Goal: Transaction & Acquisition: Purchase product/service

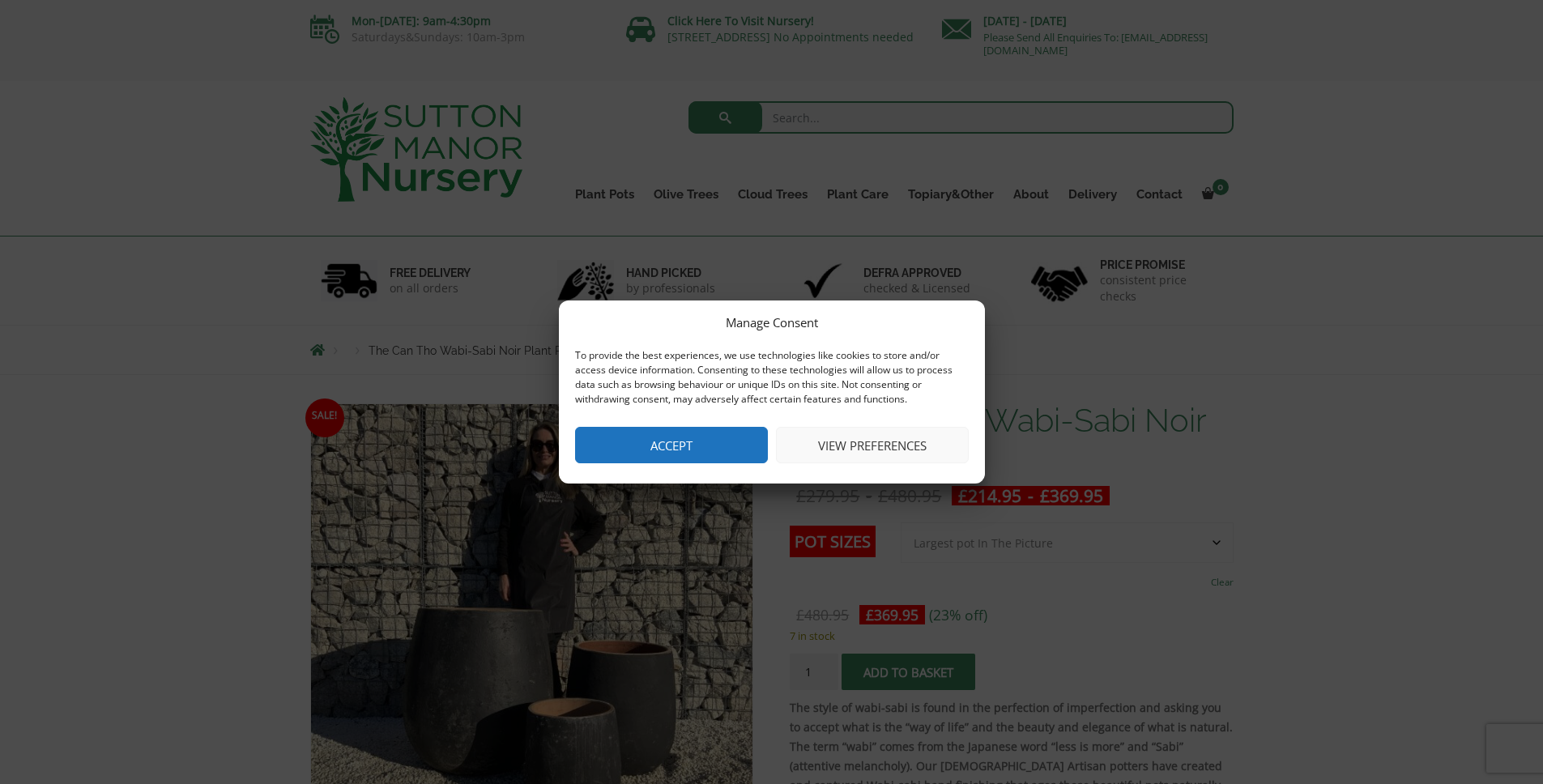
click at [730, 462] on button "Accept" at bounding box center [671, 444] width 193 height 36
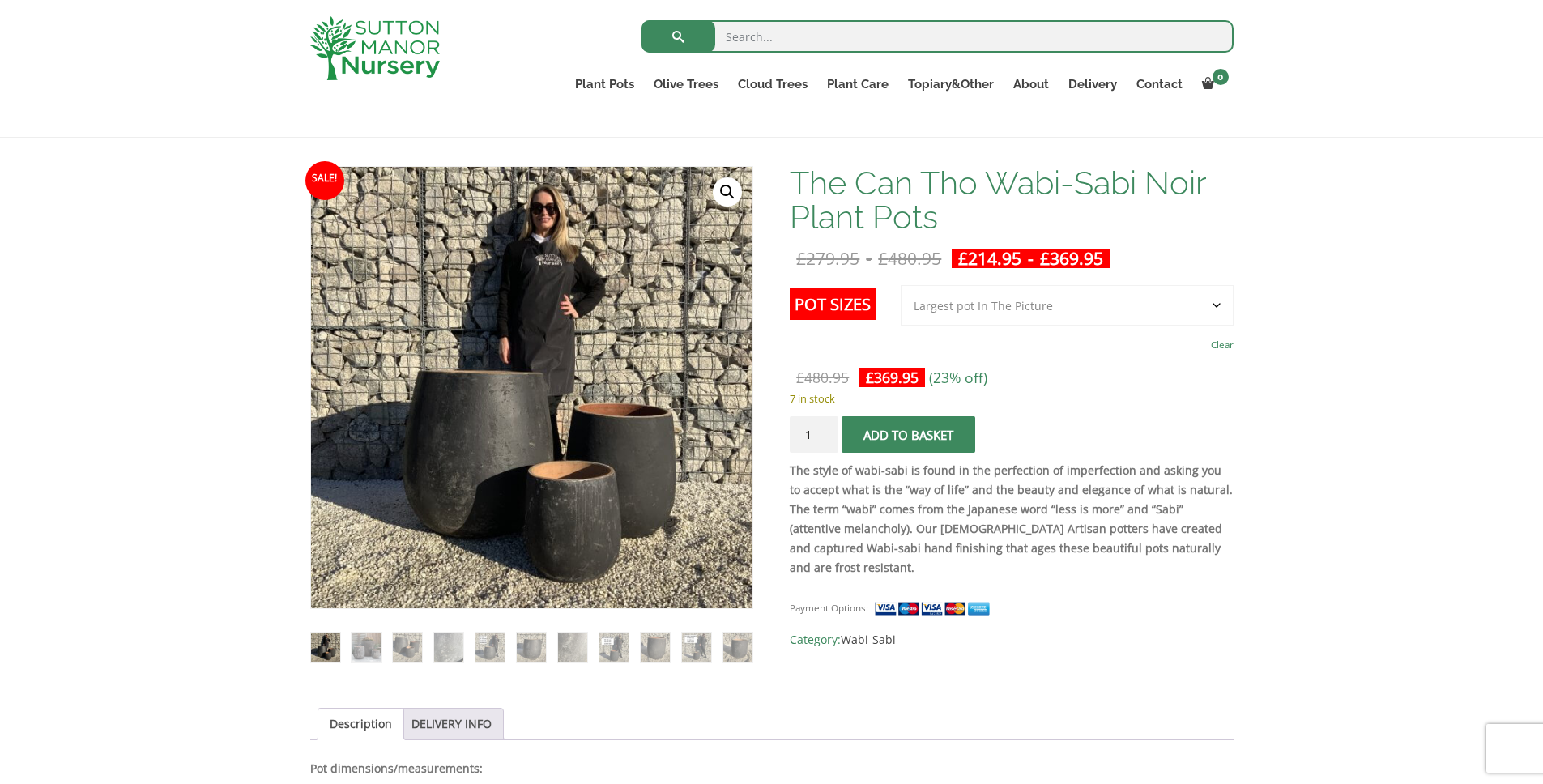
scroll to position [205, 0]
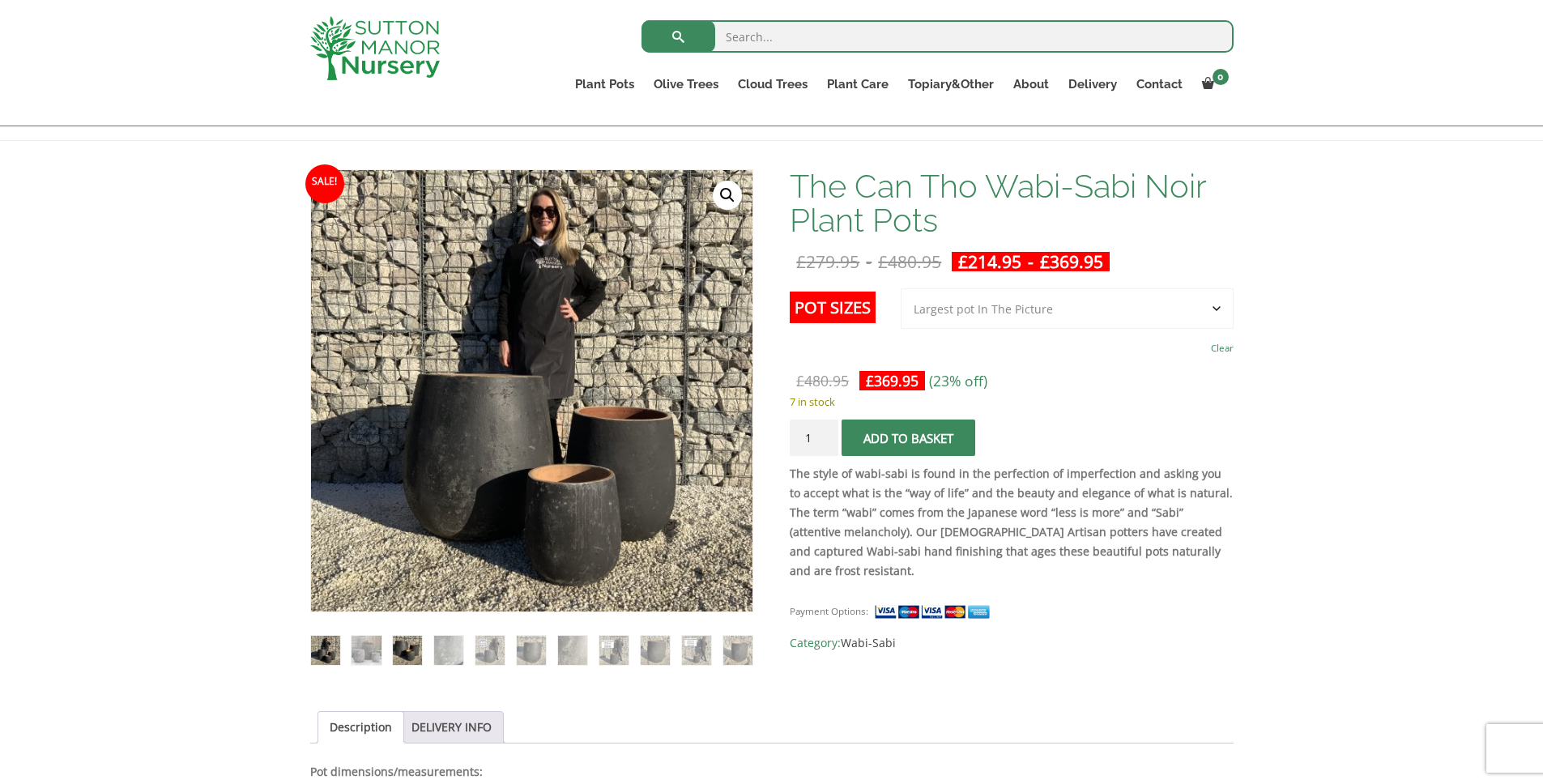
click at [420, 644] on img at bounding box center [407, 650] width 29 height 29
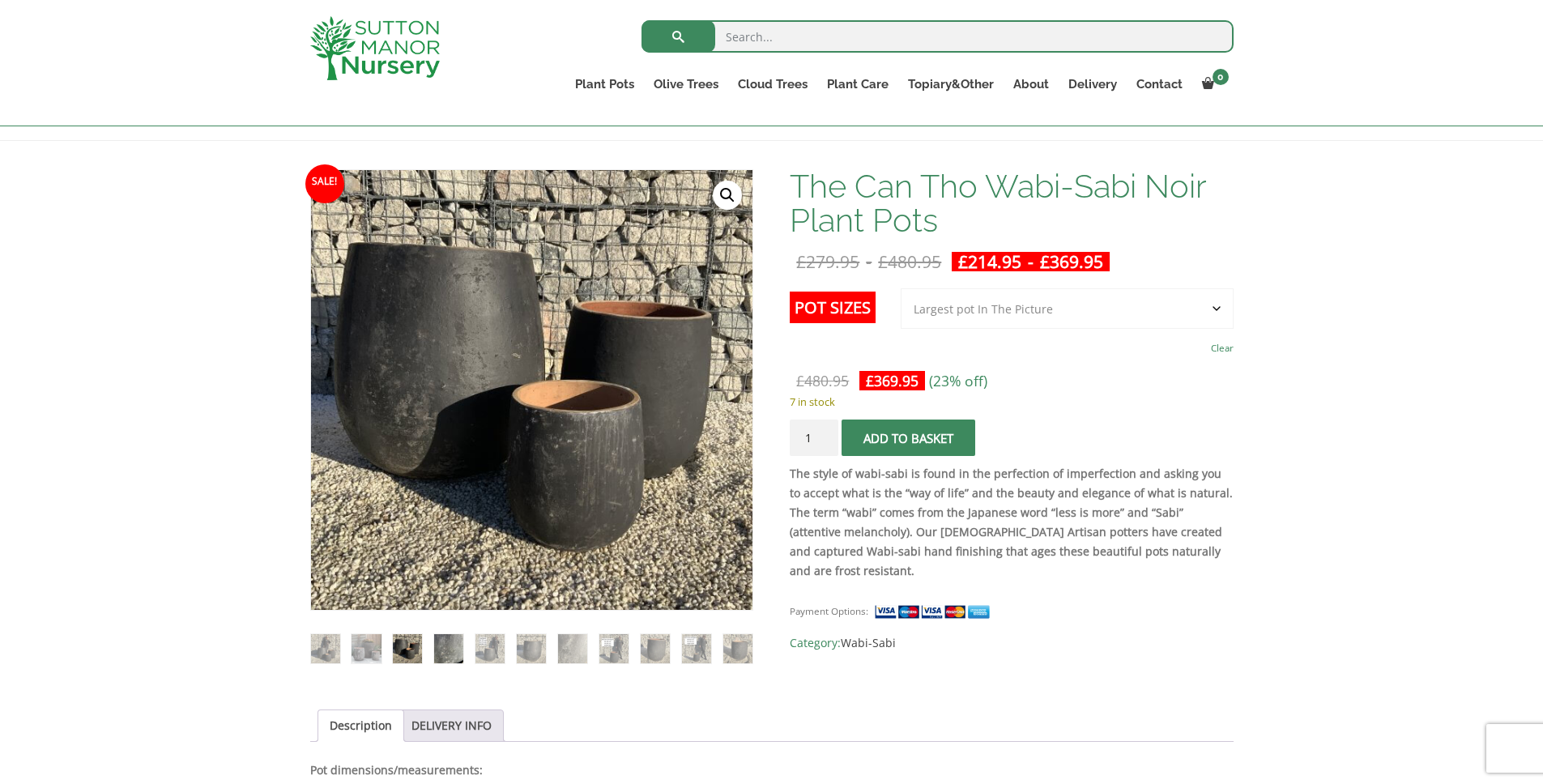
click at [454, 651] on img at bounding box center [448, 648] width 29 height 29
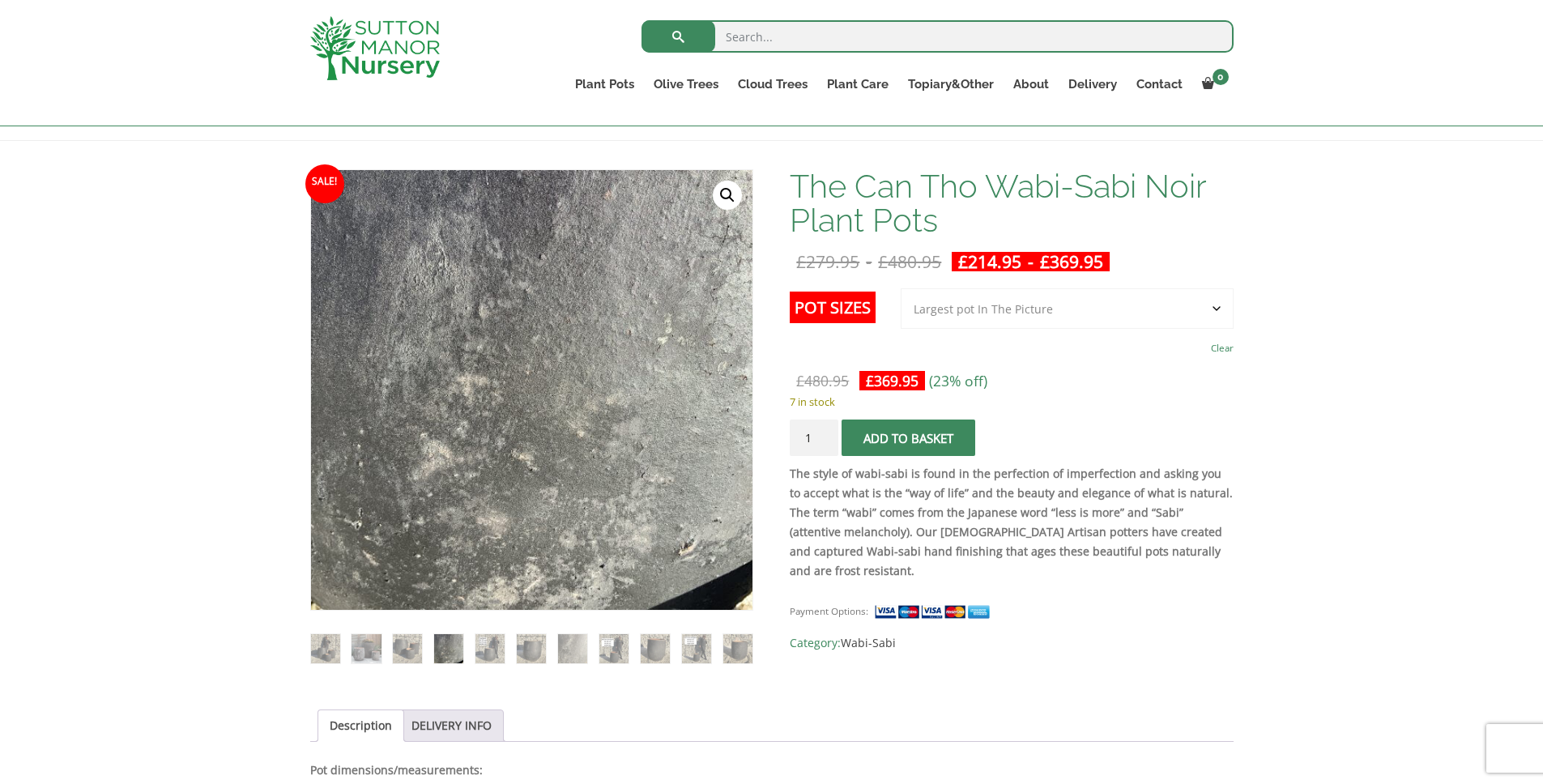
click at [517, 650] on img at bounding box center [530, 648] width 29 height 29
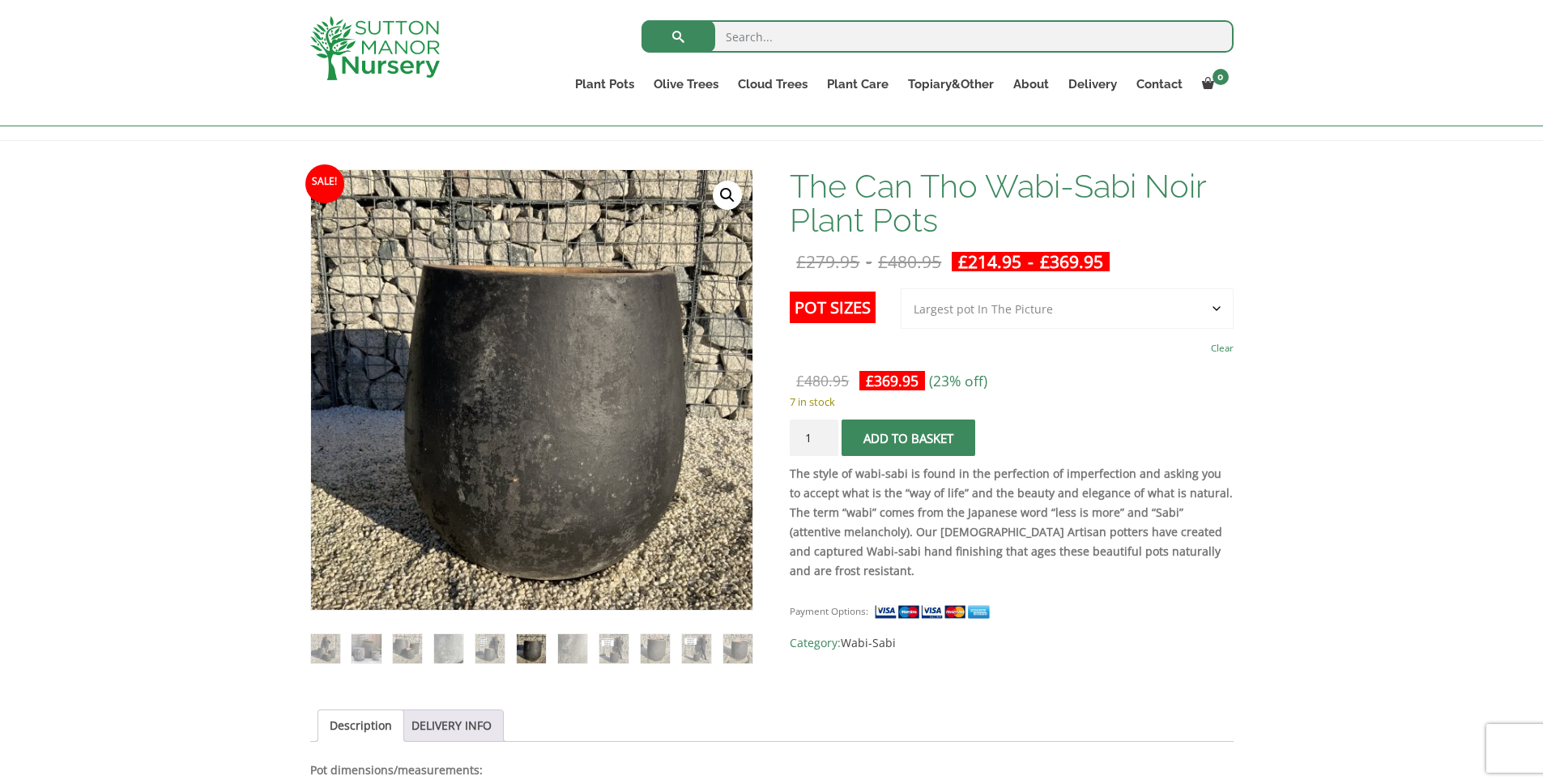
click at [1009, 318] on select "Choose an option 3rd to Largest Pot In The Picture 2nd to Largest Pot In The Pi…" at bounding box center [1067, 309] width 333 height 41
click at [803, 302] on label "Pot Sizes" at bounding box center [833, 308] width 86 height 32
click at [901, 302] on select "Choose an option 3rd to Largest Pot In The Picture 2nd to Largest Pot In The Pi…" at bounding box center [1067, 309] width 333 height 41
click at [328, 649] on img at bounding box center [325, 648] width 29 height 29
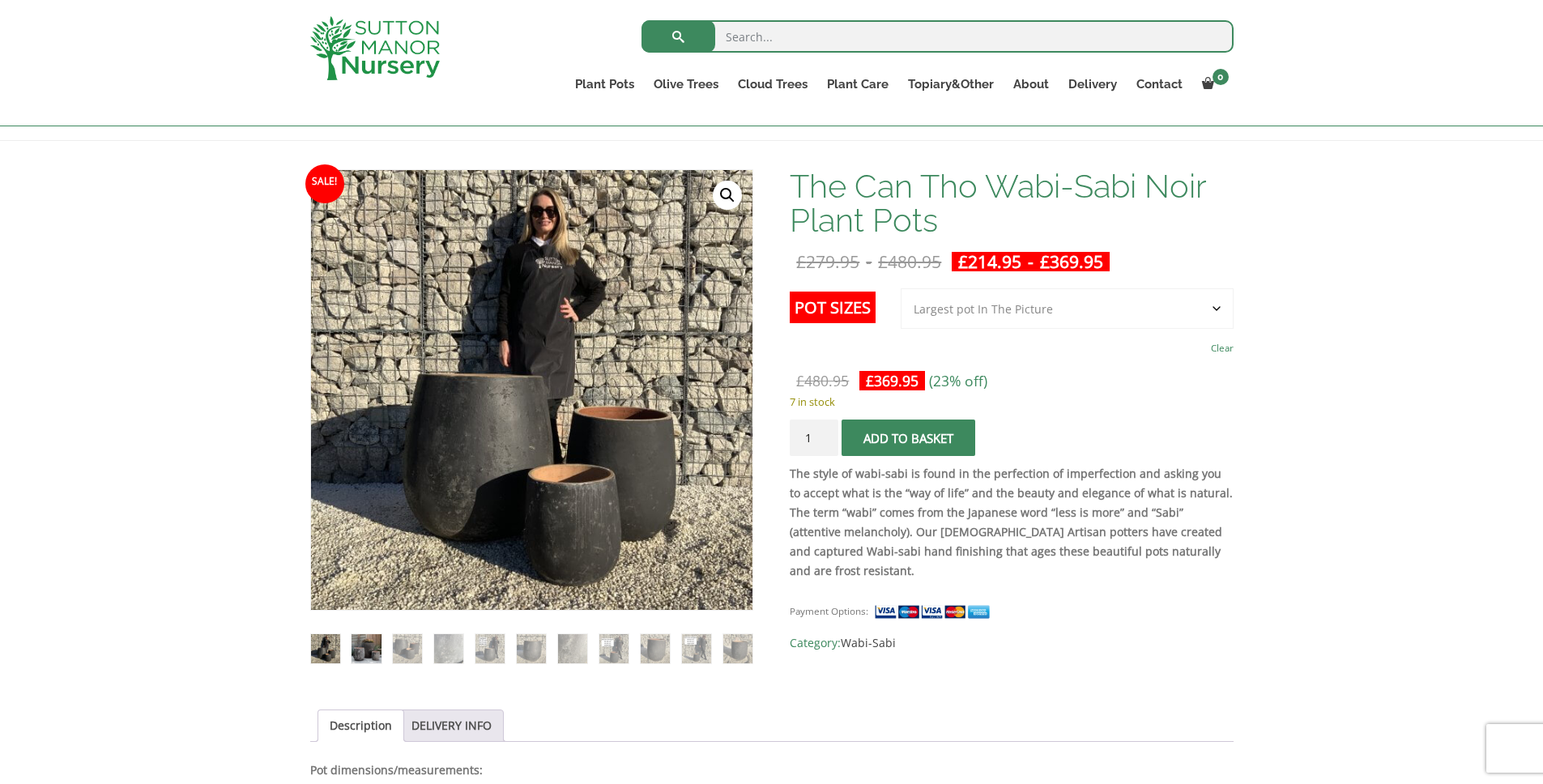
click at [365, 657] on img at bounding box center [365, 648] width 29 height 29
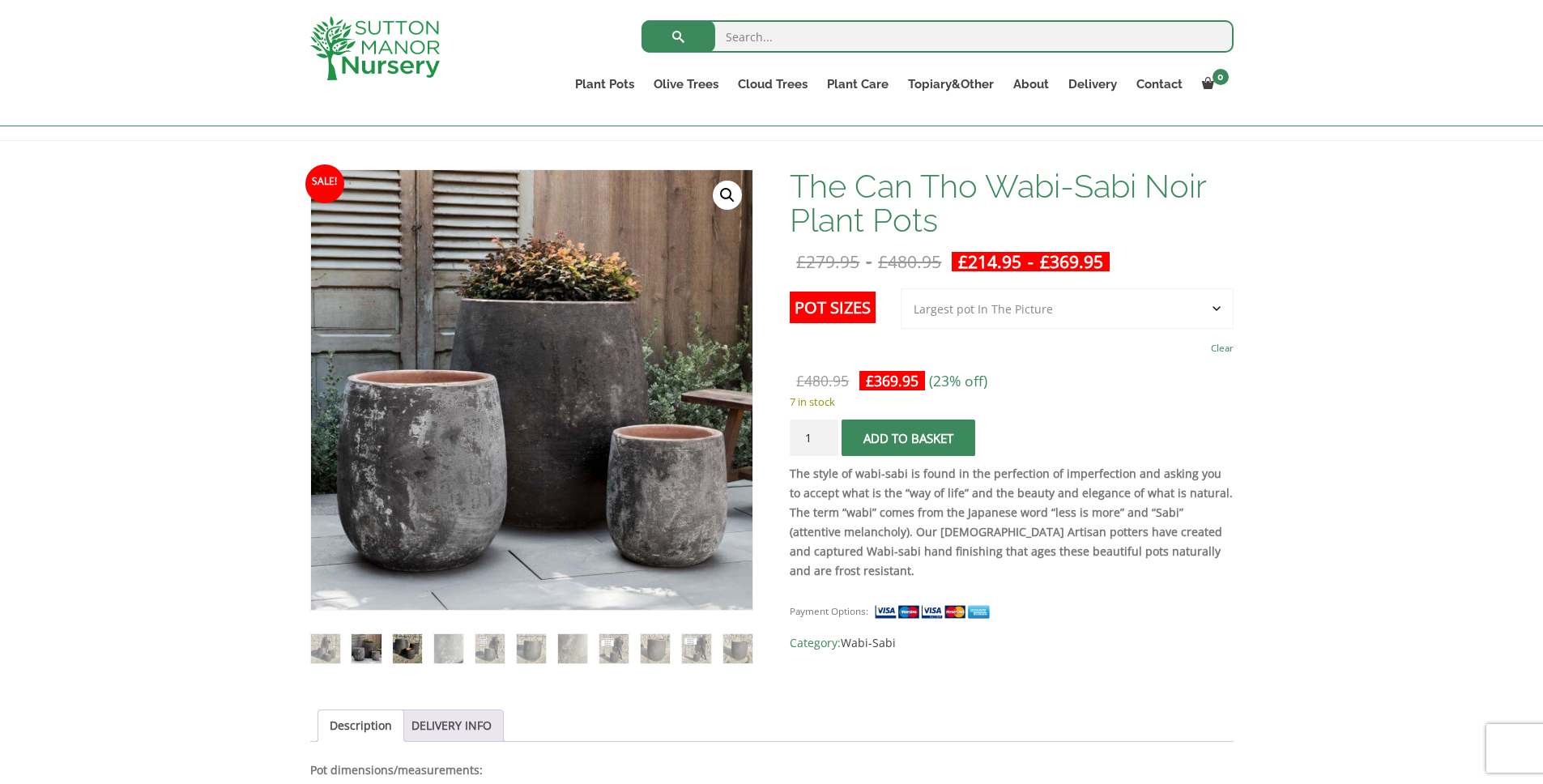
click at [414, 652] on img at bounding box center [407, 648] width 29 height 29
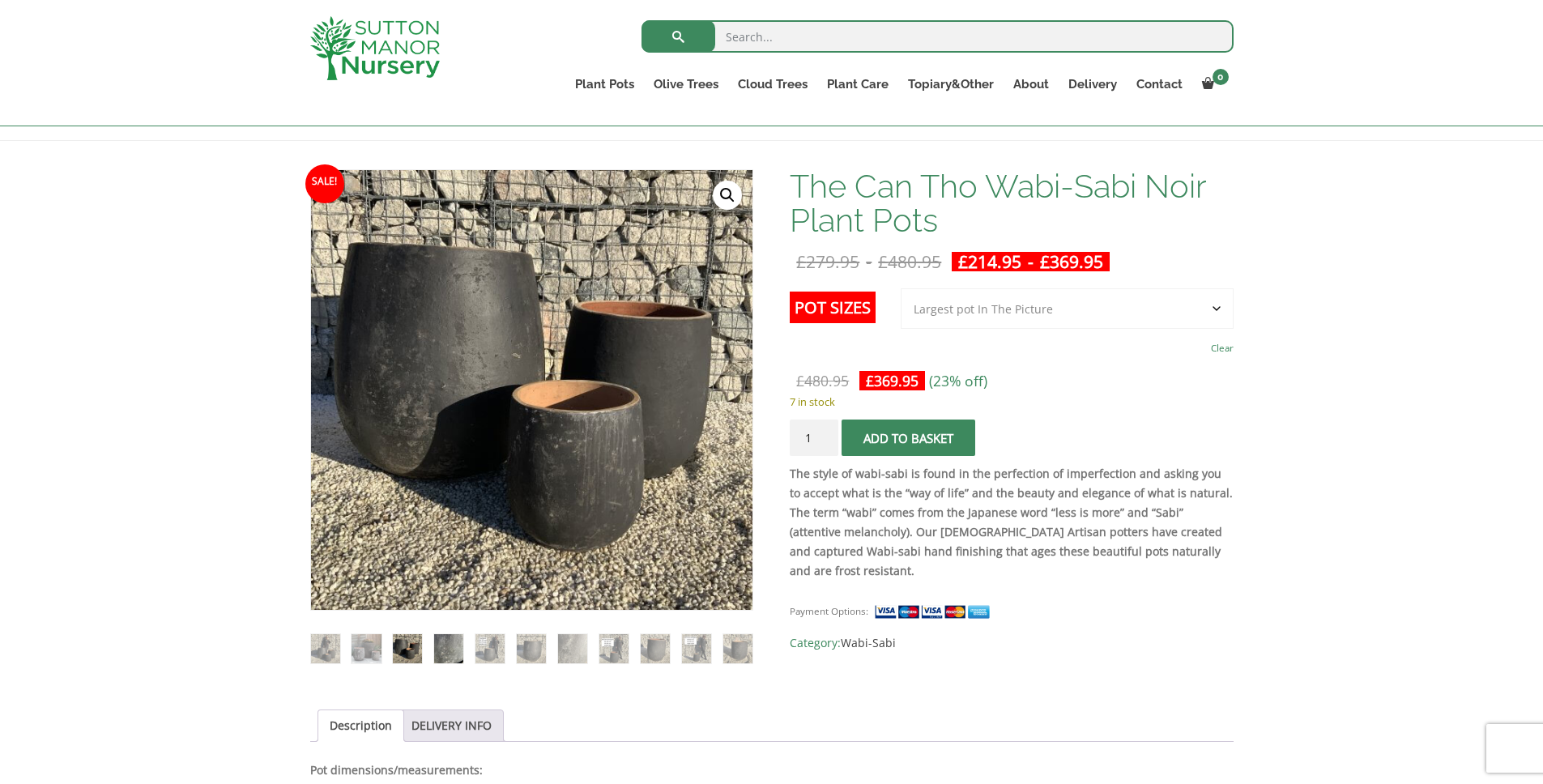
click at [434, 648] on img at bounding box center [448, 648] width 29 height 29
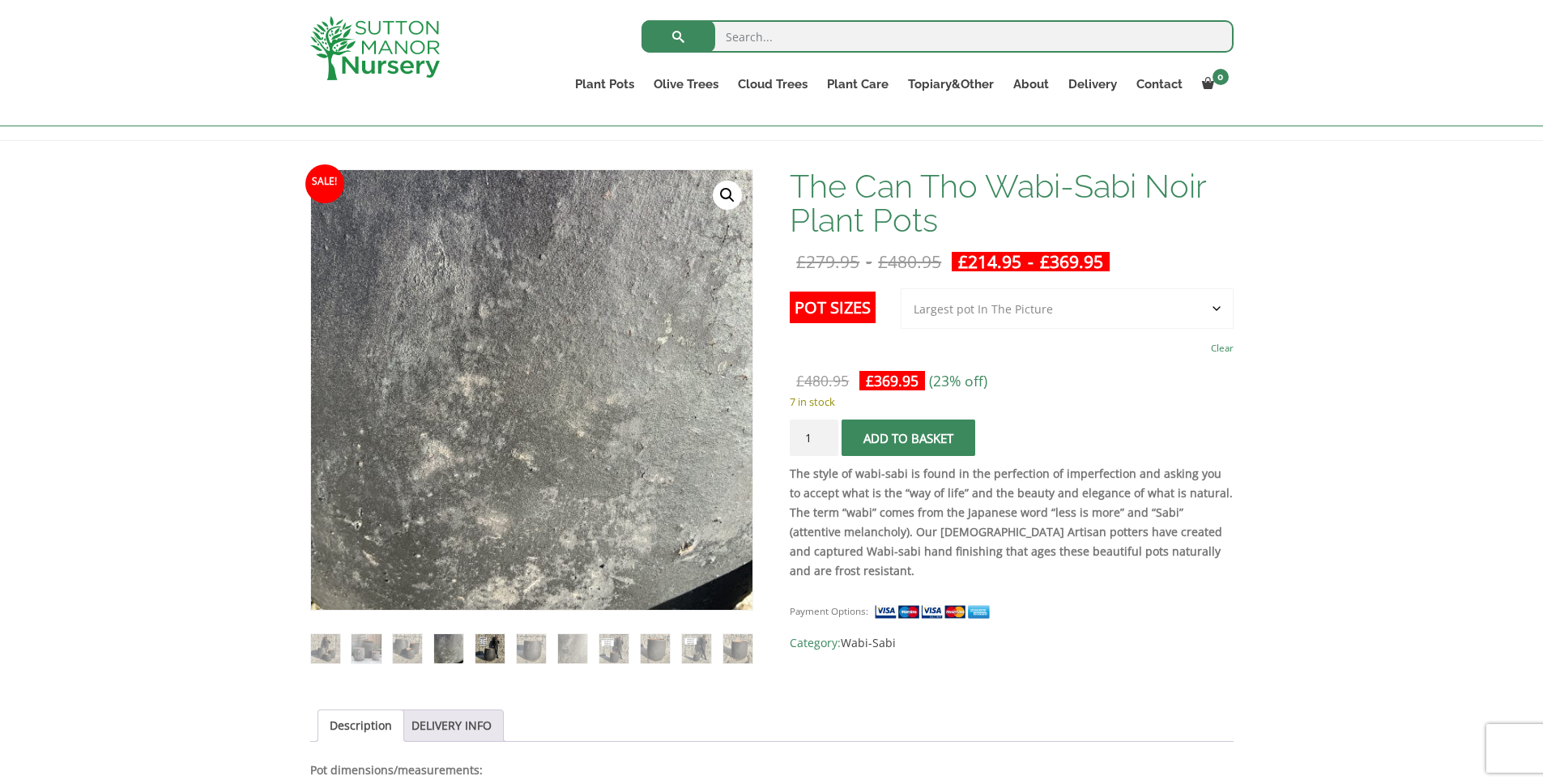
click at [479, 654] on img at bounding box center [490, 648] width 29 height 29
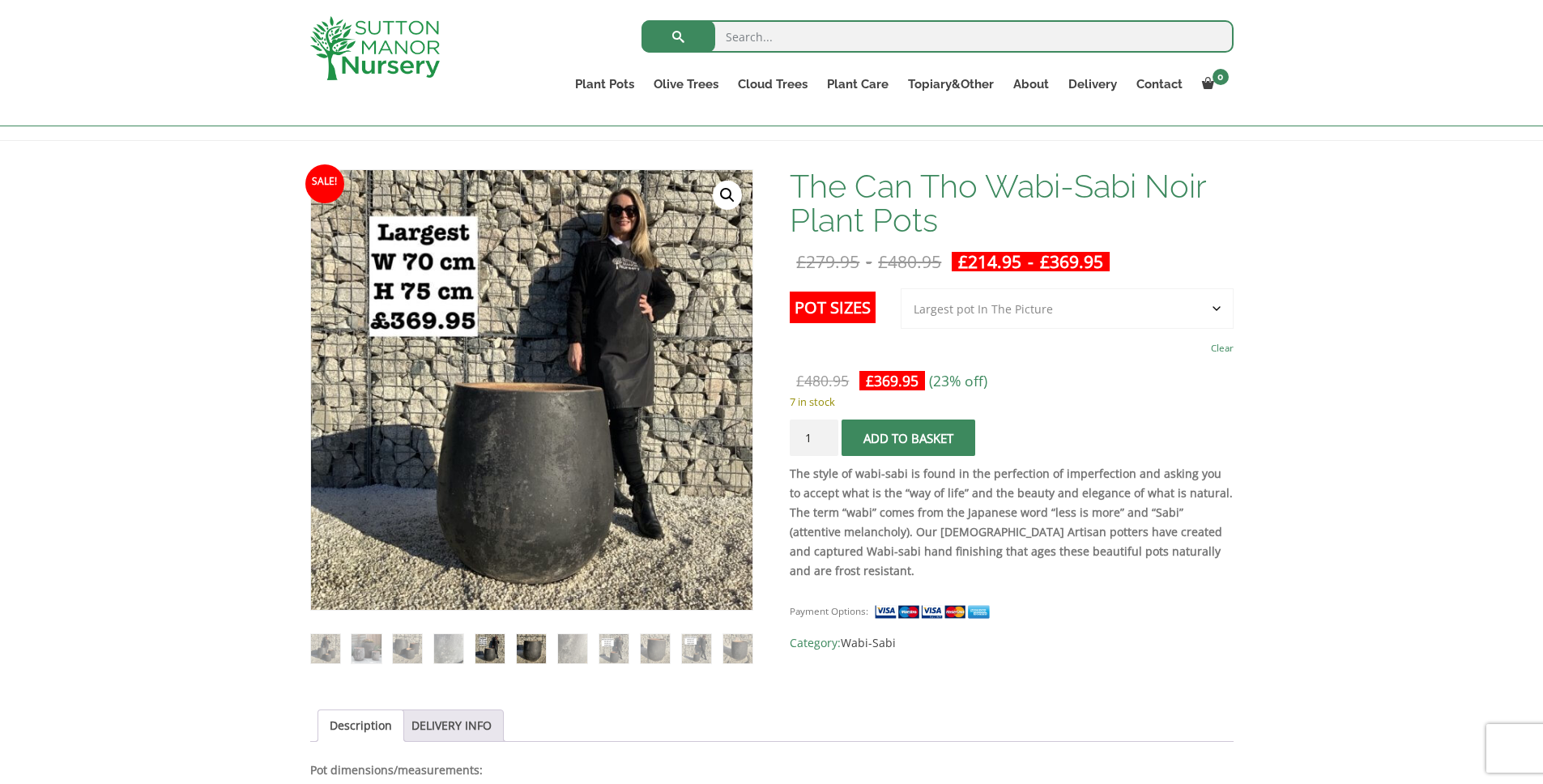
click at [534, 655] on img at bounding box center [530, 648] width 29 height 29
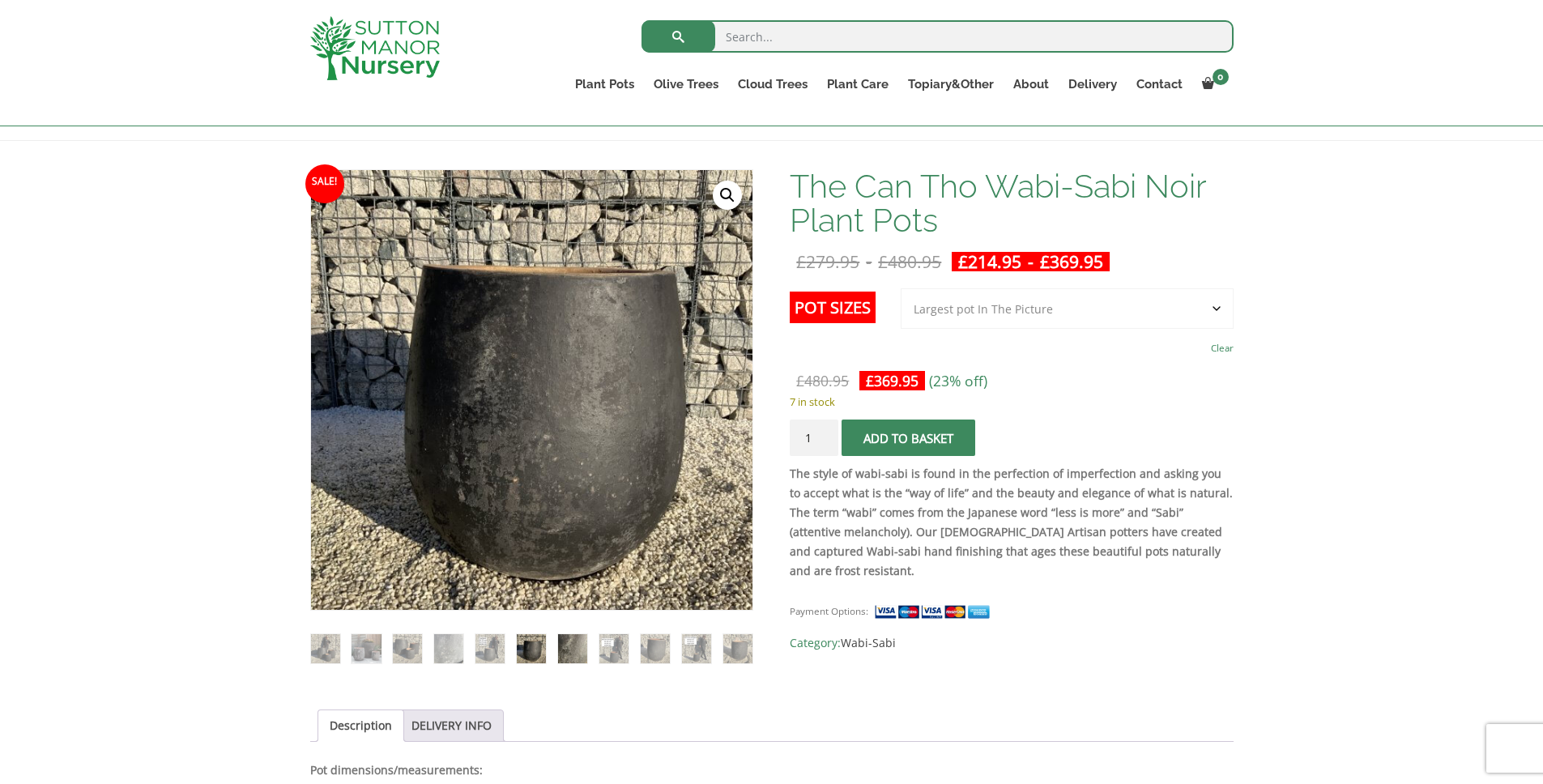
click at [578, 657] on img at bounding box center [572, 648] width 29 height 29
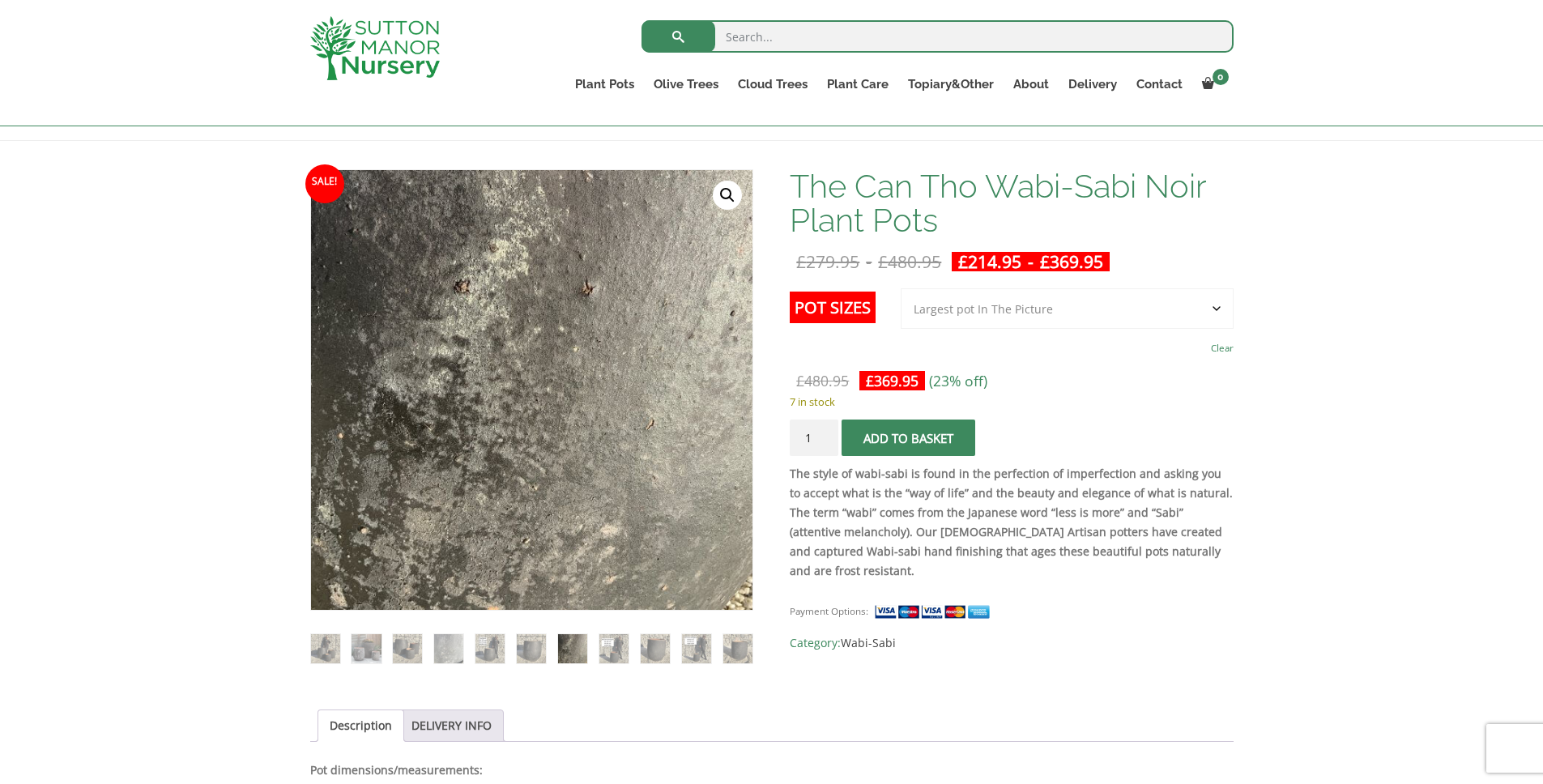
click at [631, 657] on ol at bounding box center [532, 638] width 443 height 54
click at [622, 651] on img at bounding box center [614, 648] width 29 height 29
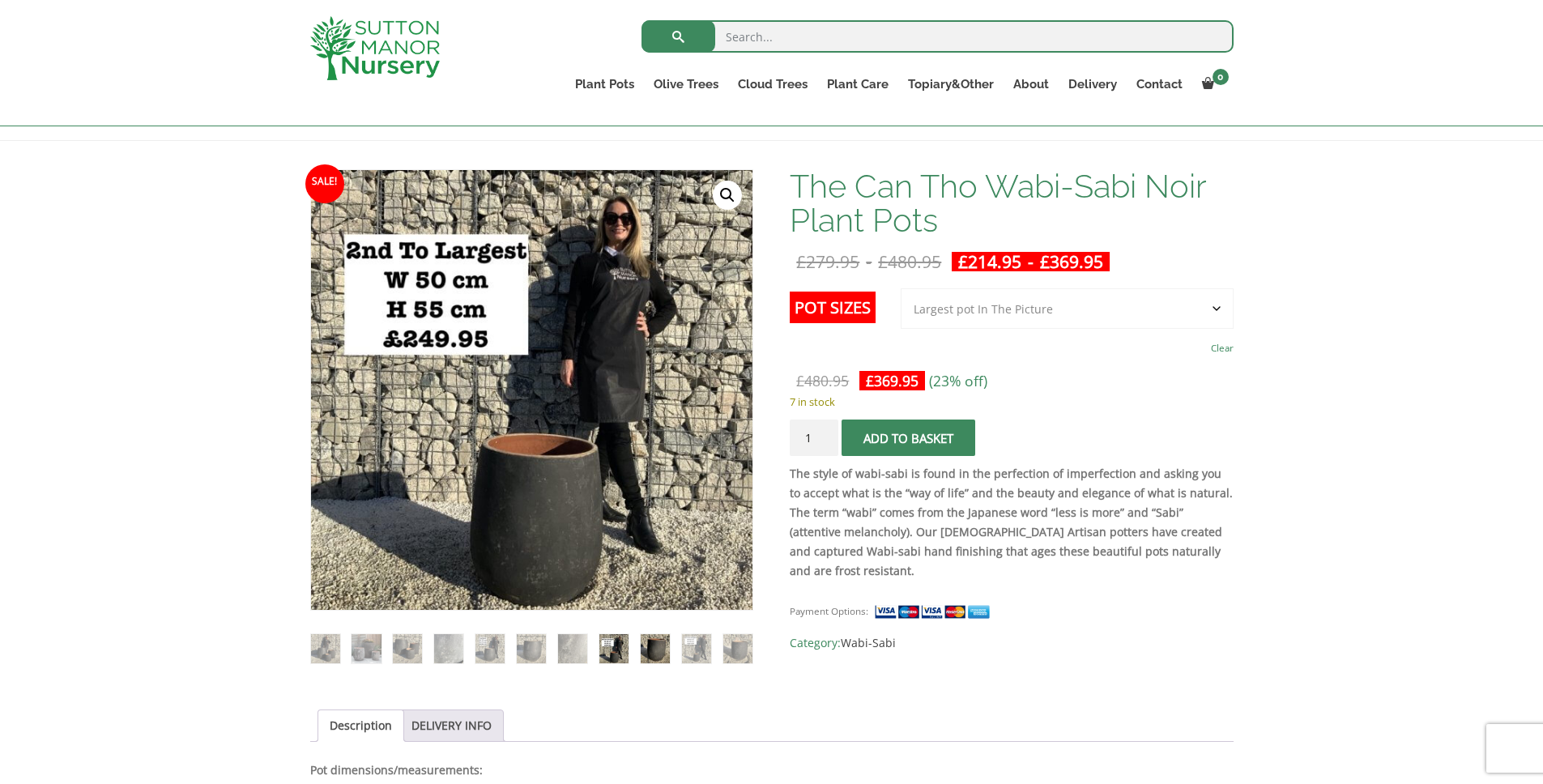
click at [644, 653] on img at bounding box center [655, 648] width 29 height 29
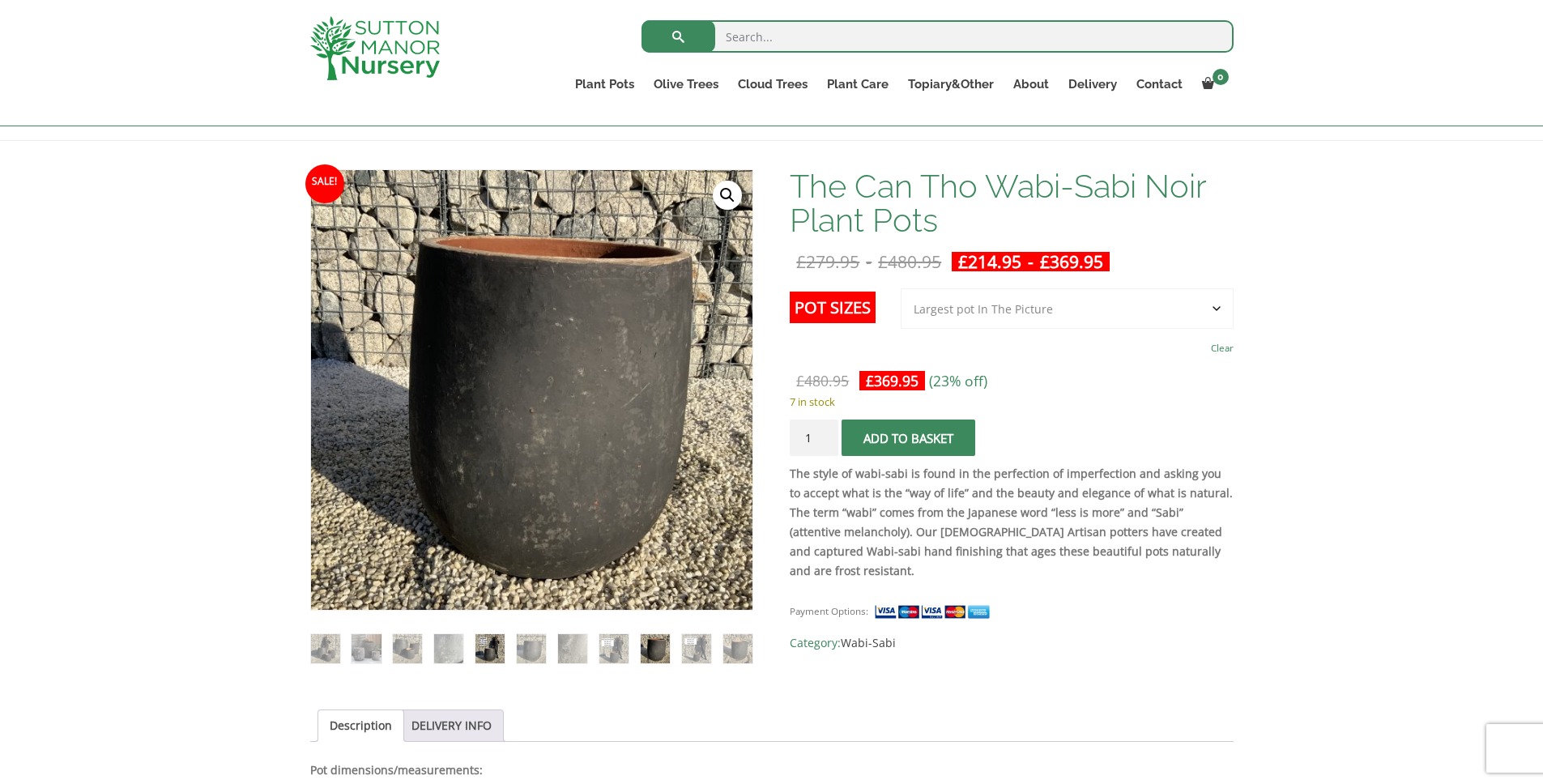
click at [490, 656] on img at bounding box center [490, 648] width 29 height 29
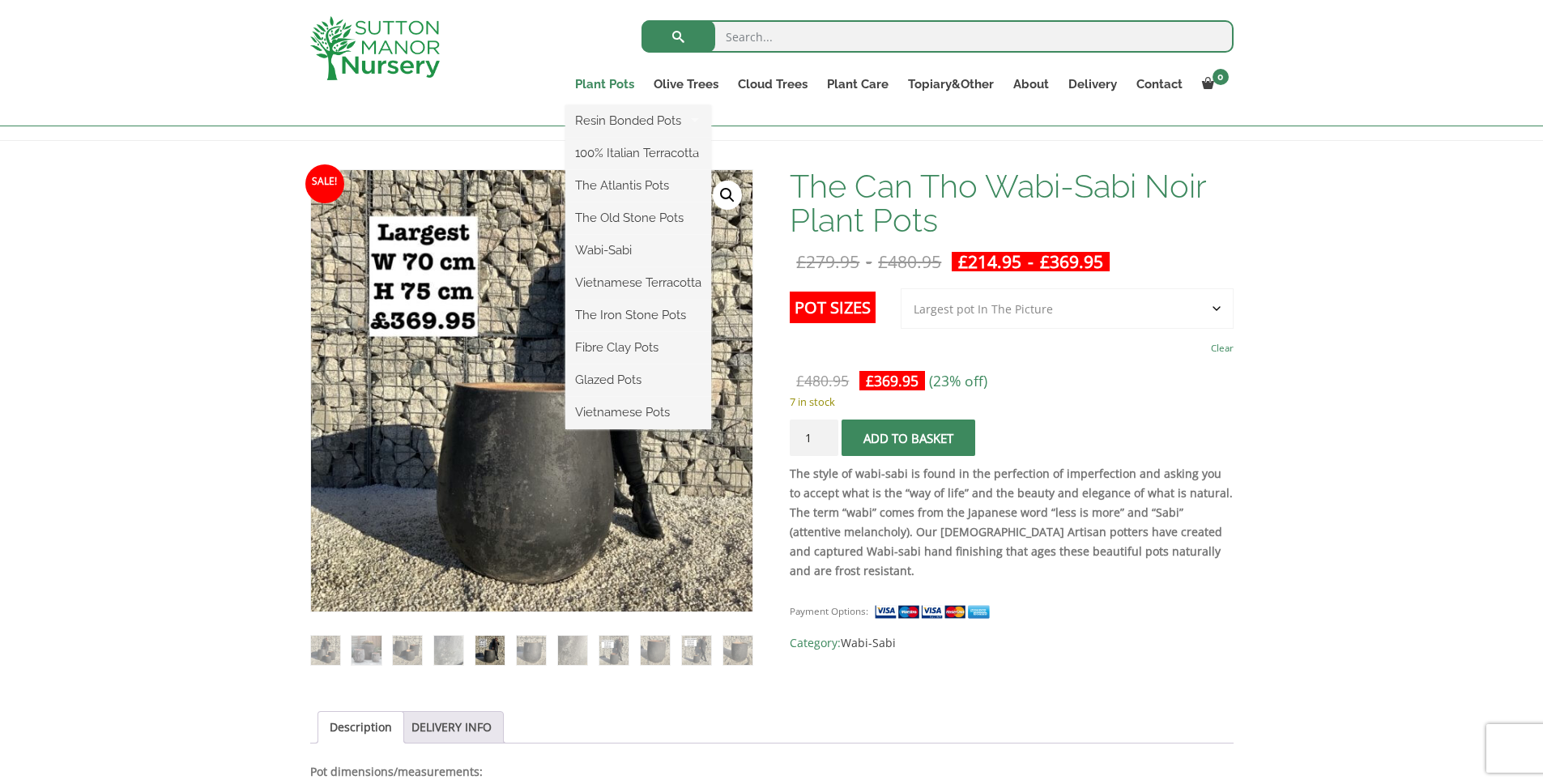
click at [593, 83] on link "Plant Pots" at bounding box center [605, 84] width 79 height 22
click at [606, 242] on link "Wabi-Sabi" at bounding box center [638, 250] width 146 height 24
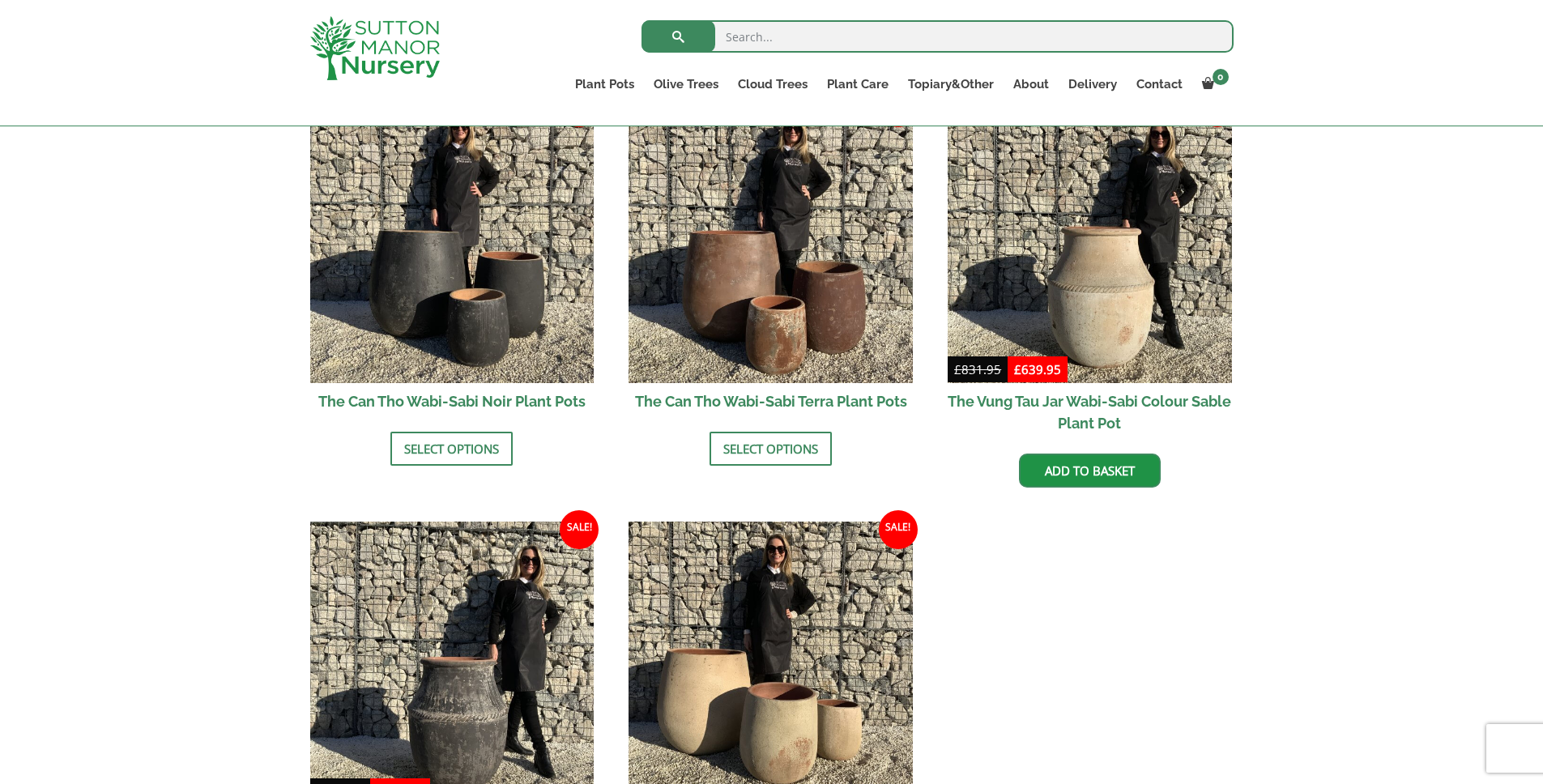
scroll to position [1703, 0]
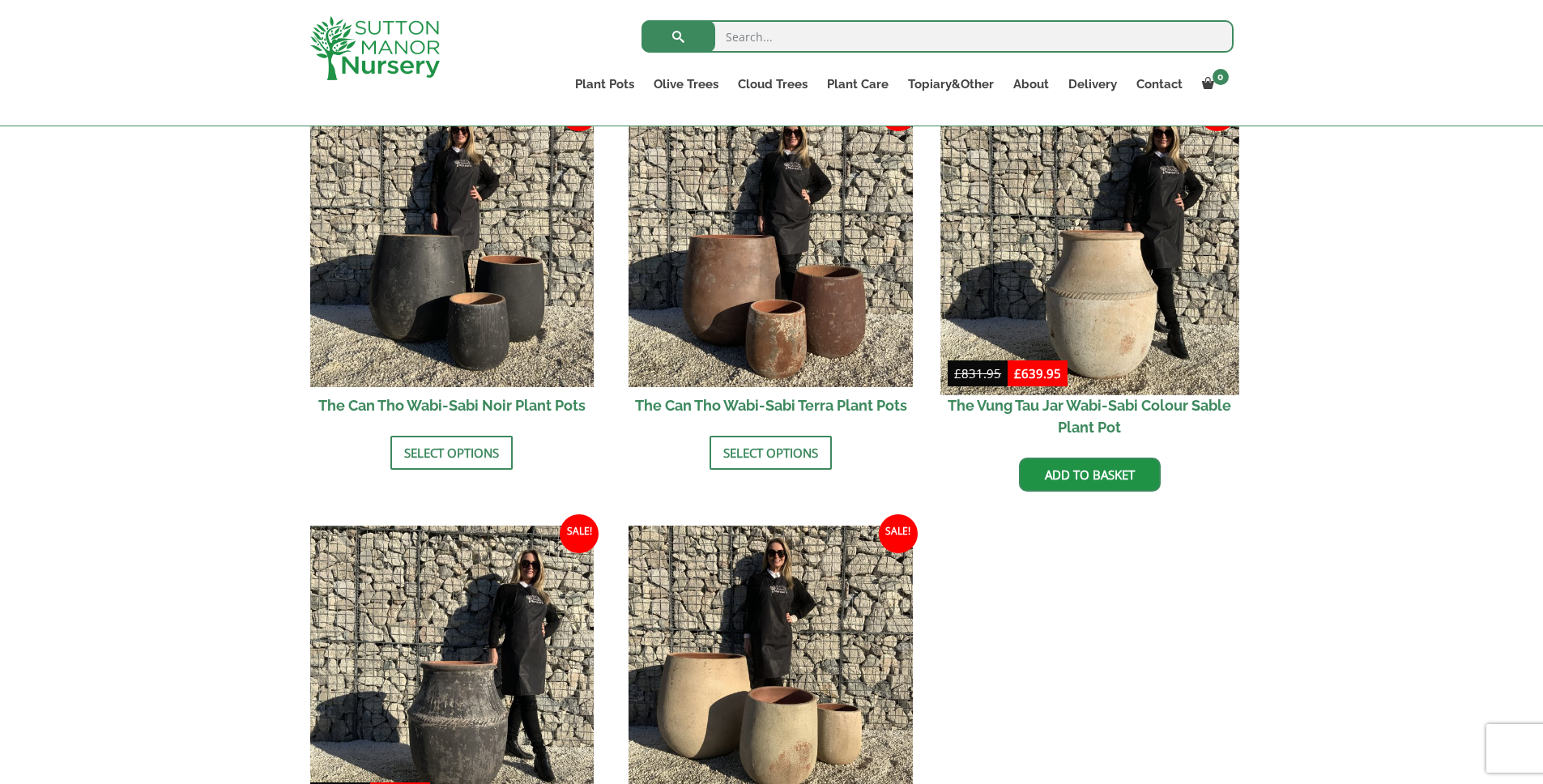
click at [1139, 246] on img at bounding box center [1090, 246] width 299 height 298
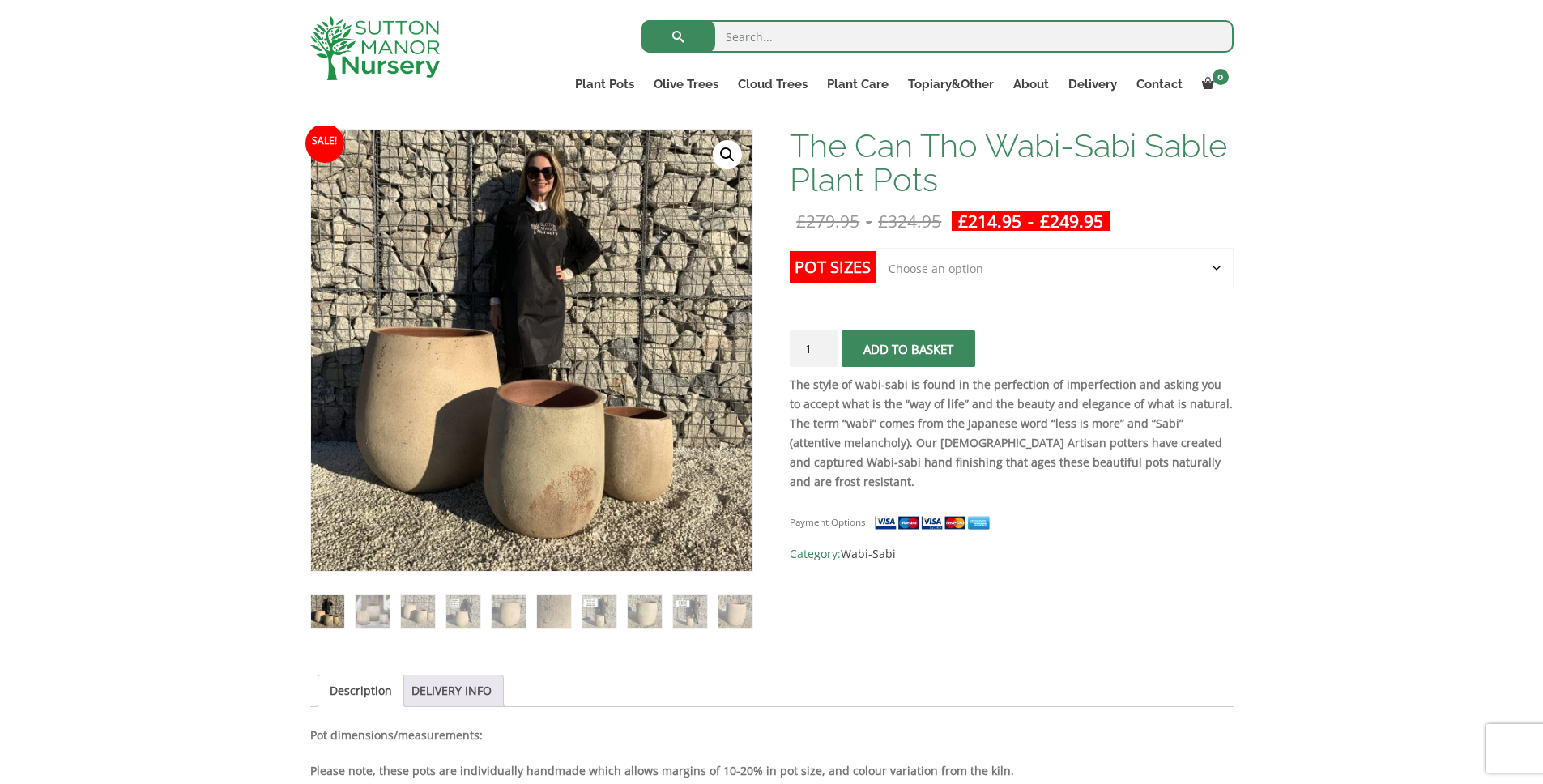
scroll to position [125, 0]
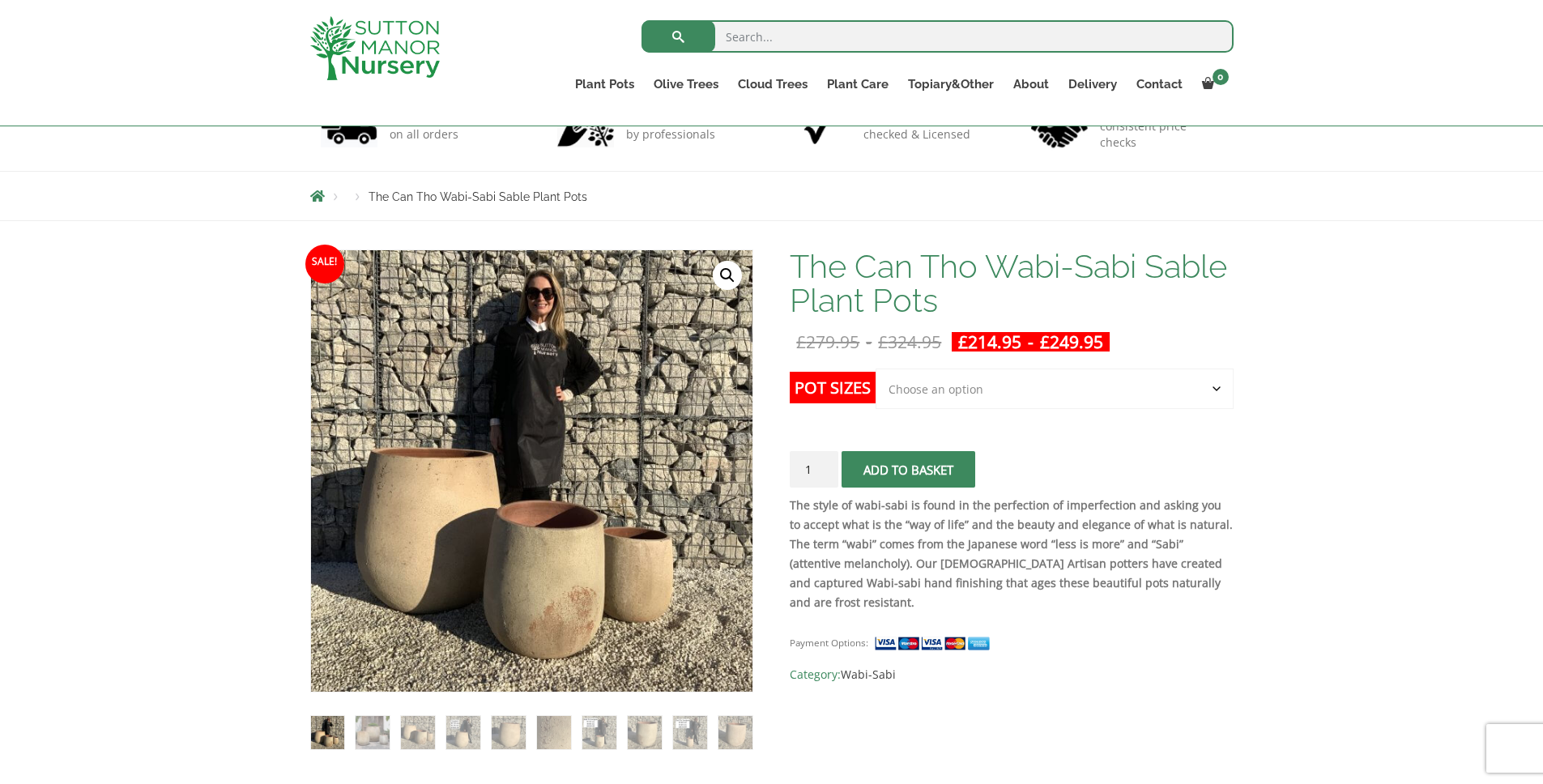
click at [1071, 402] on select "Choose an option Click here to buy the 3rd to Largest Pot In The Picture Click …" at bounding box center [1053, 389] width 357 height 41
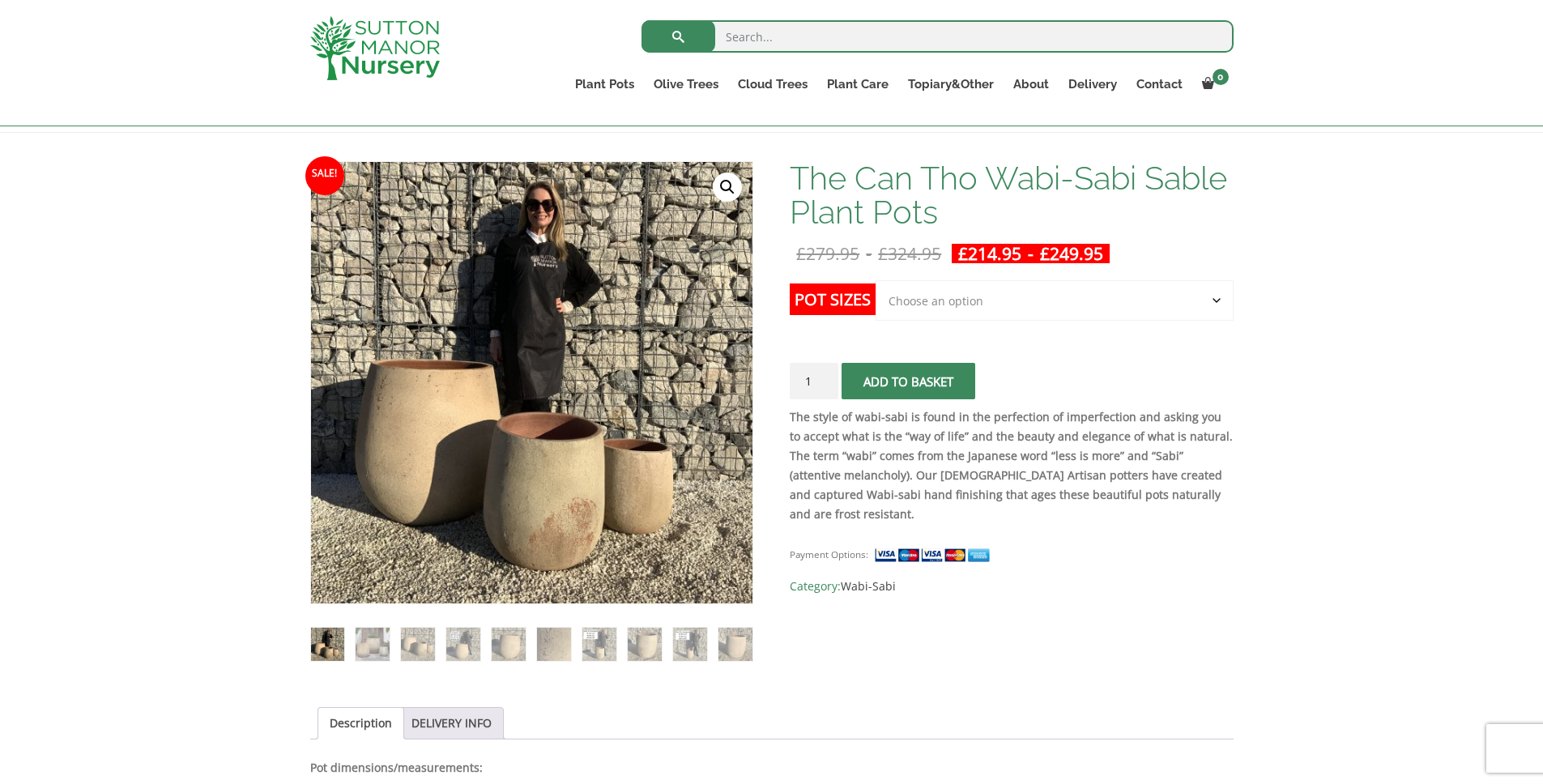
scroll to position [203, 0]
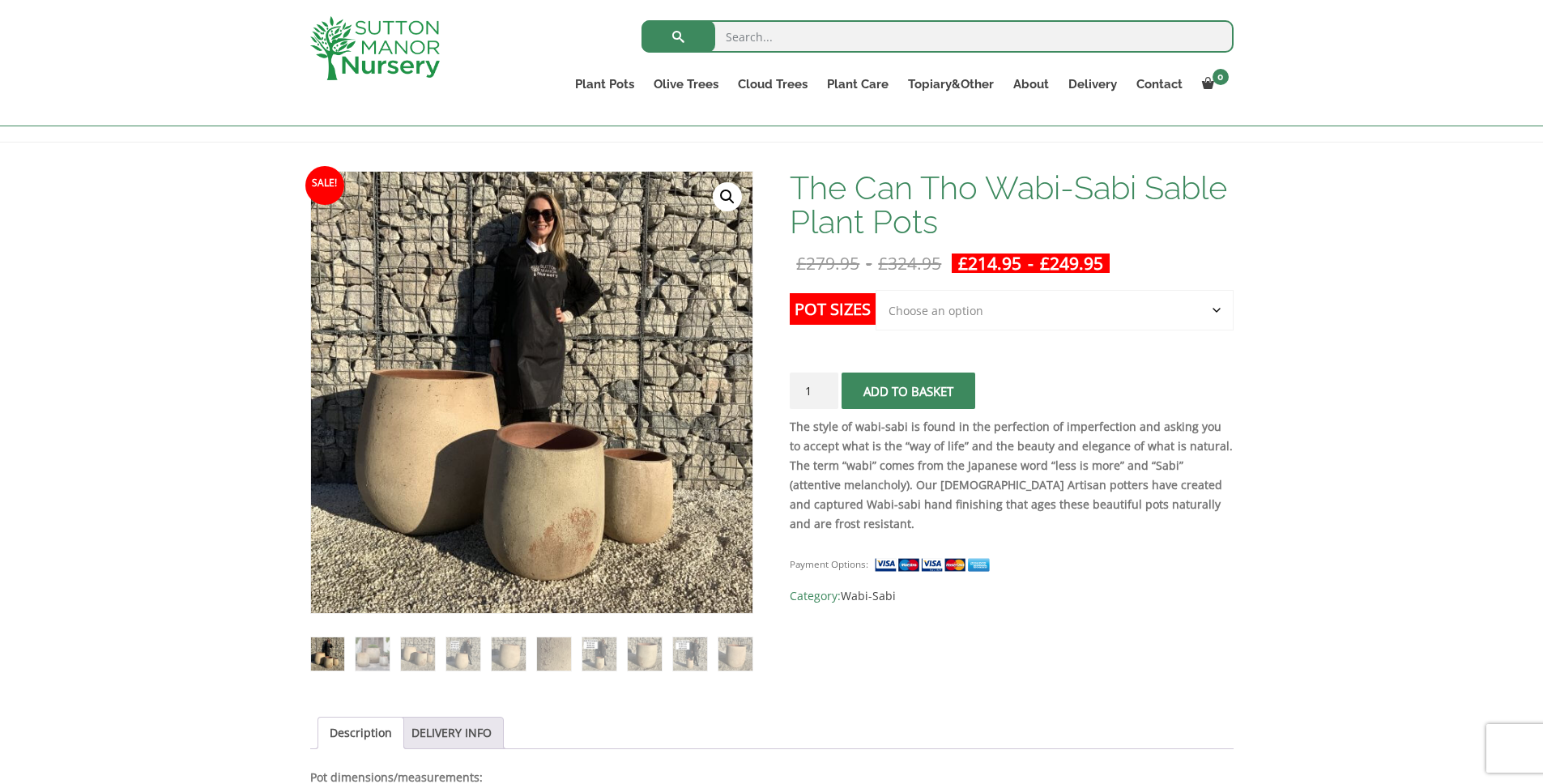
click at [921, 325] on select "Choose an option Click here to buy the 3rd to Largest Pot In The Picture Click …" at bounding box center [1053, 310] width 357 height 41
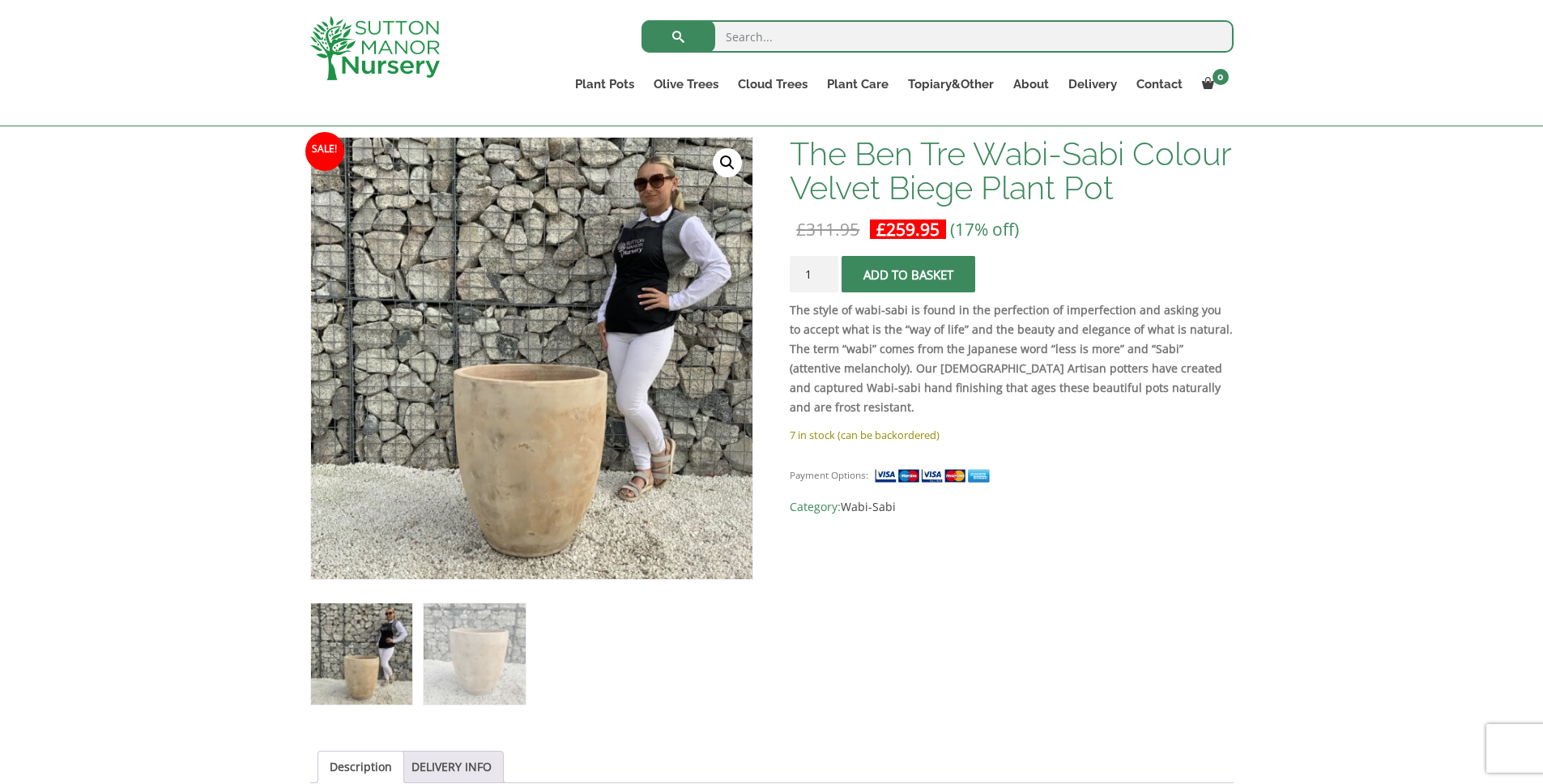
scroll to position [212, 0]
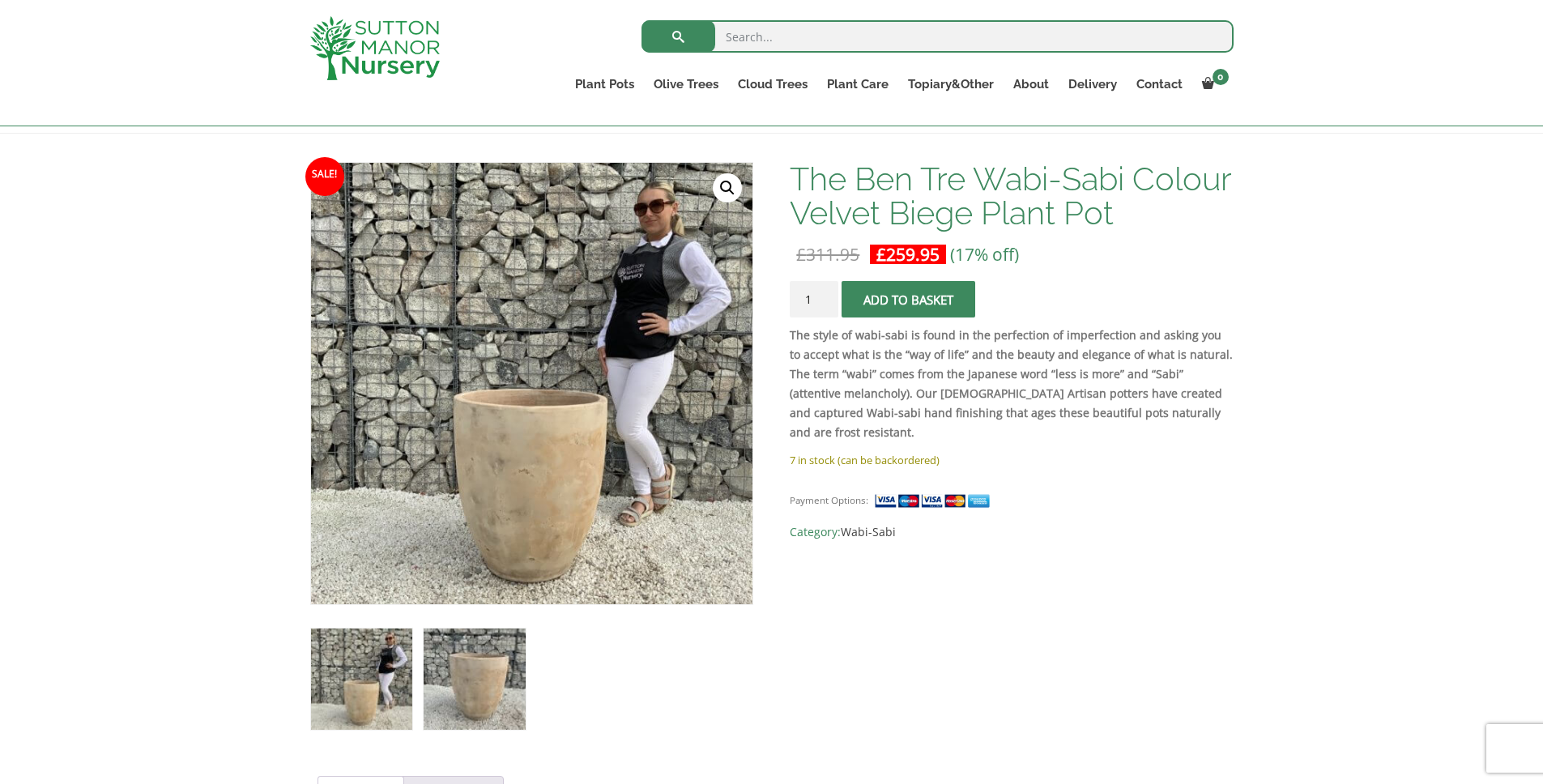
click at [490, 676] on img at bounding box center [474, 678] width 101 height 101
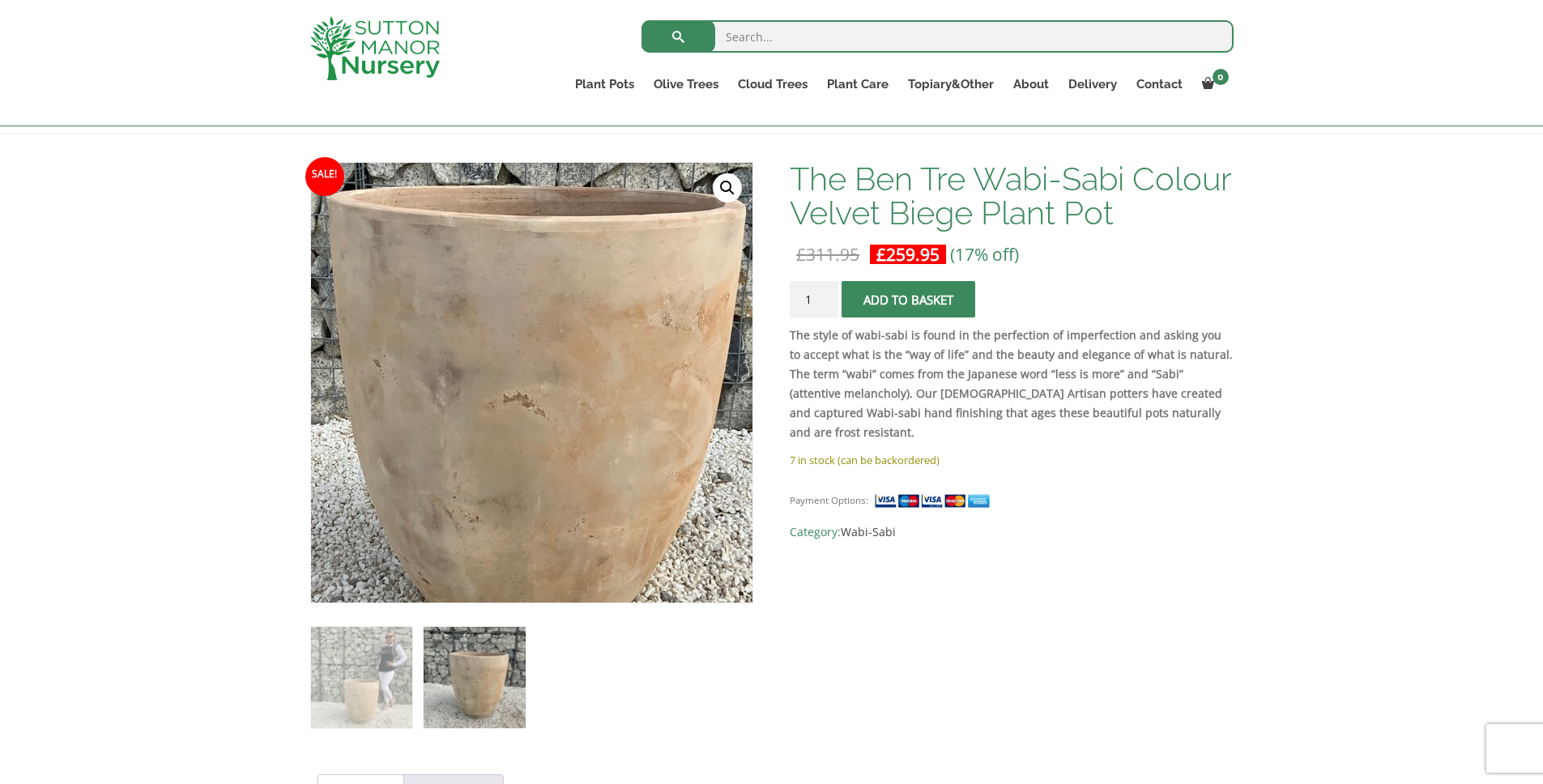
click at [573, 408] on img at bounding box center [506, 368] width 718 height 717
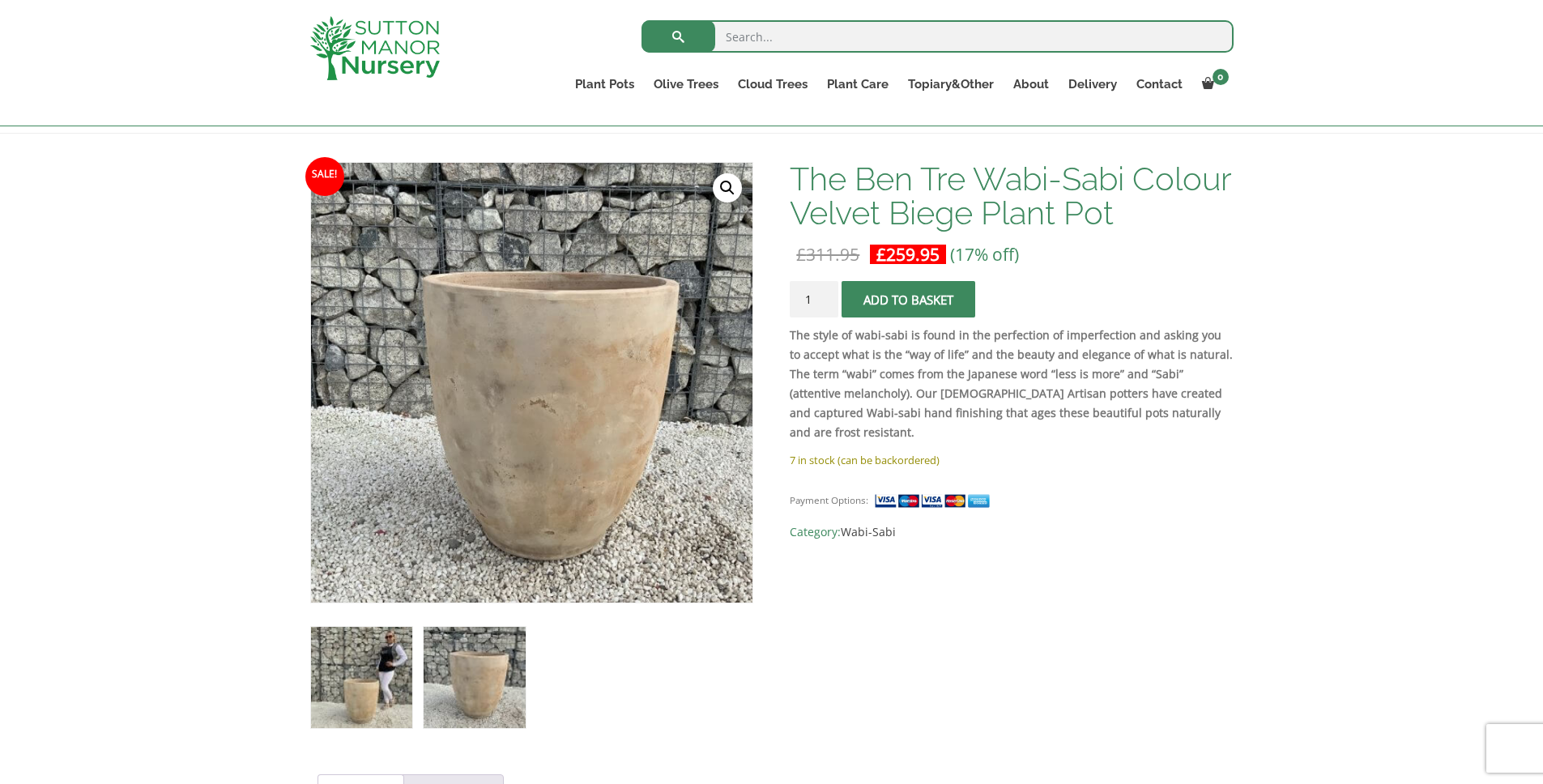
click at [362, 682] on img at bounding box center [361, 677] width 101 height 101
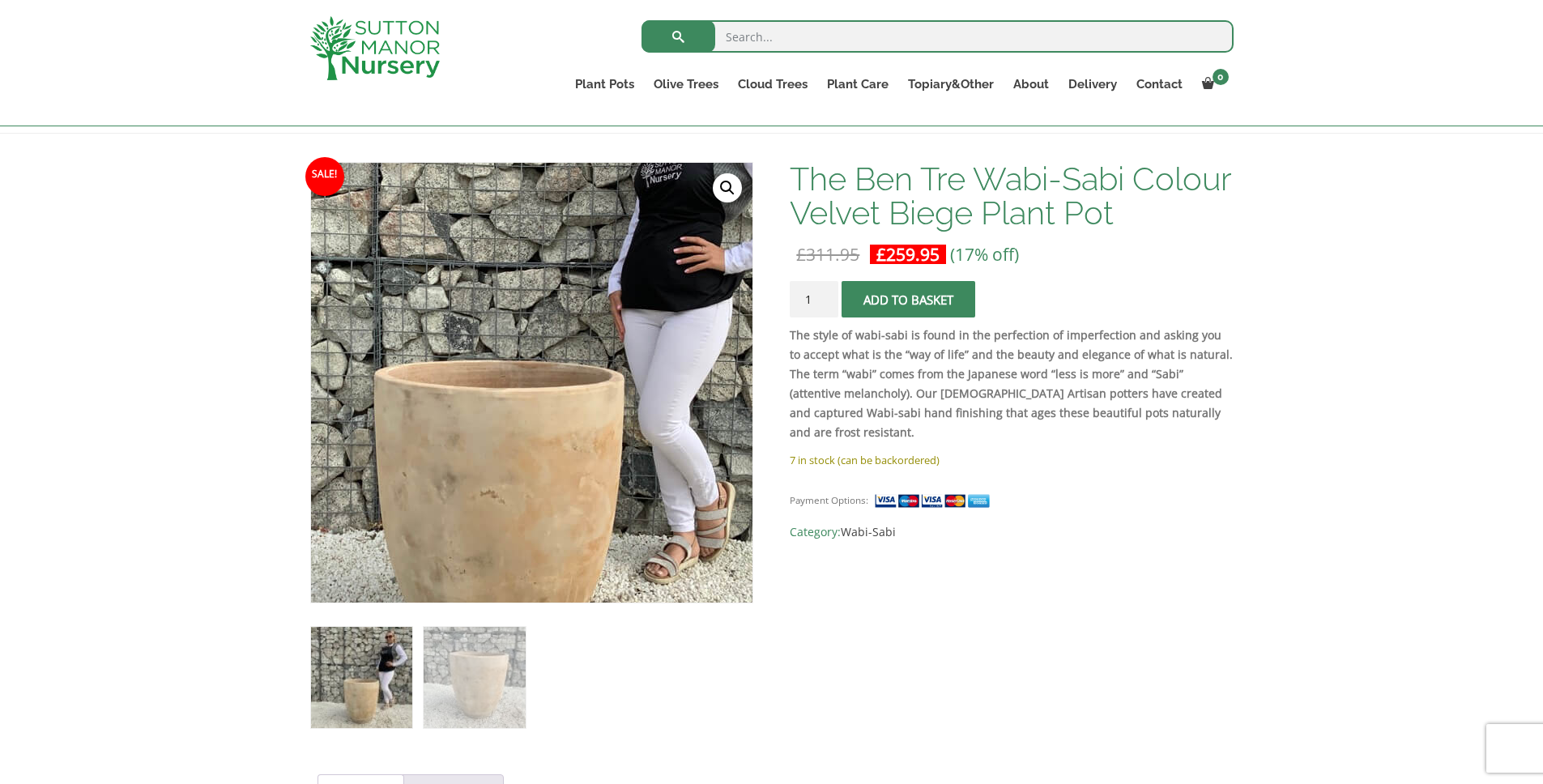
click at [580, 435] on img at bounding box center [502, 351] width 718 height 717
click at [571, 471] on img at bounding box center [502, 351] width 718 height 717
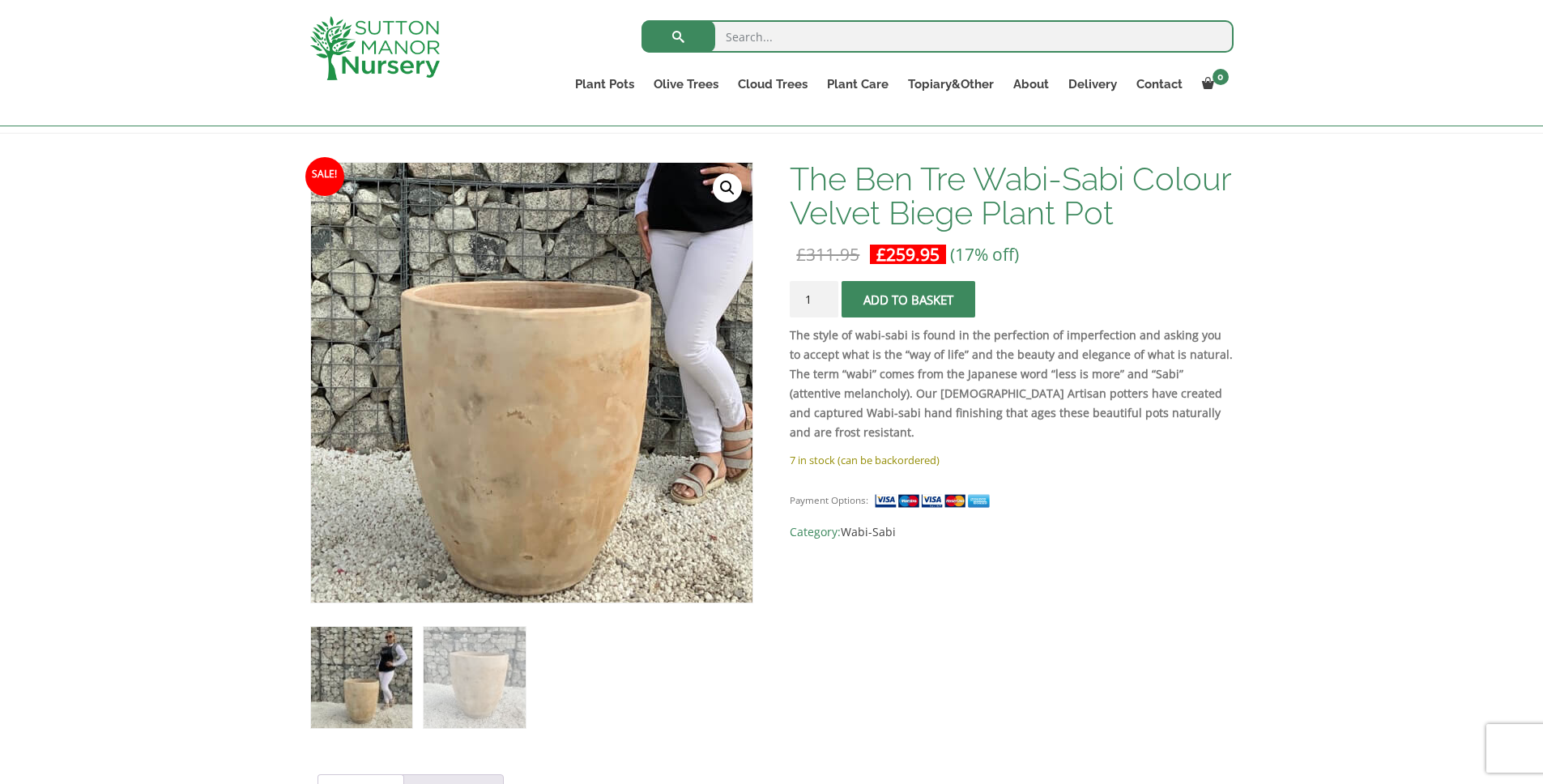
click at [537, 562] on img at bounding box center [529, 272] width 718 height 717
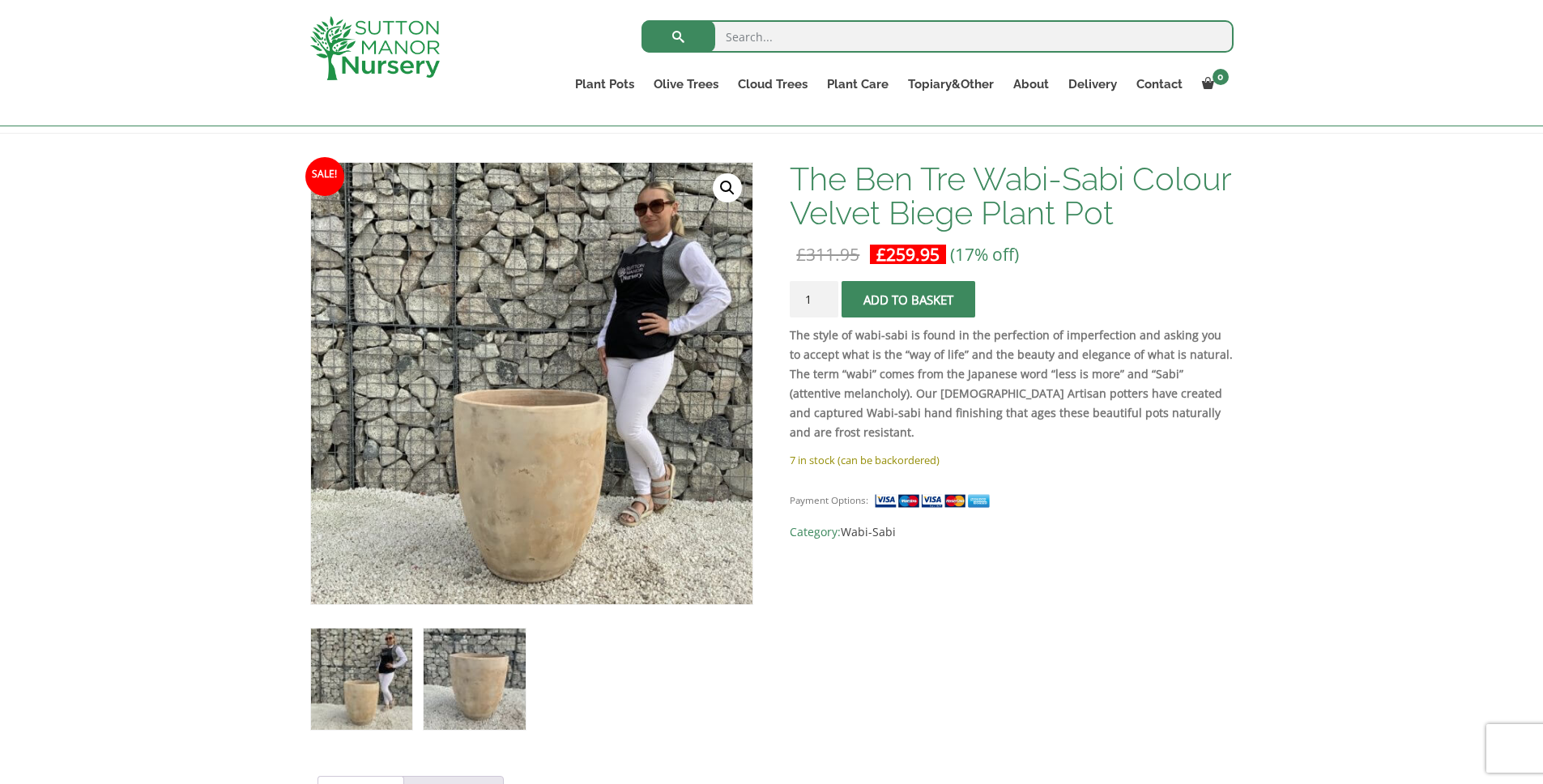
click at [471, 700] on img at bounding box center [474, 678] width 101 height 101
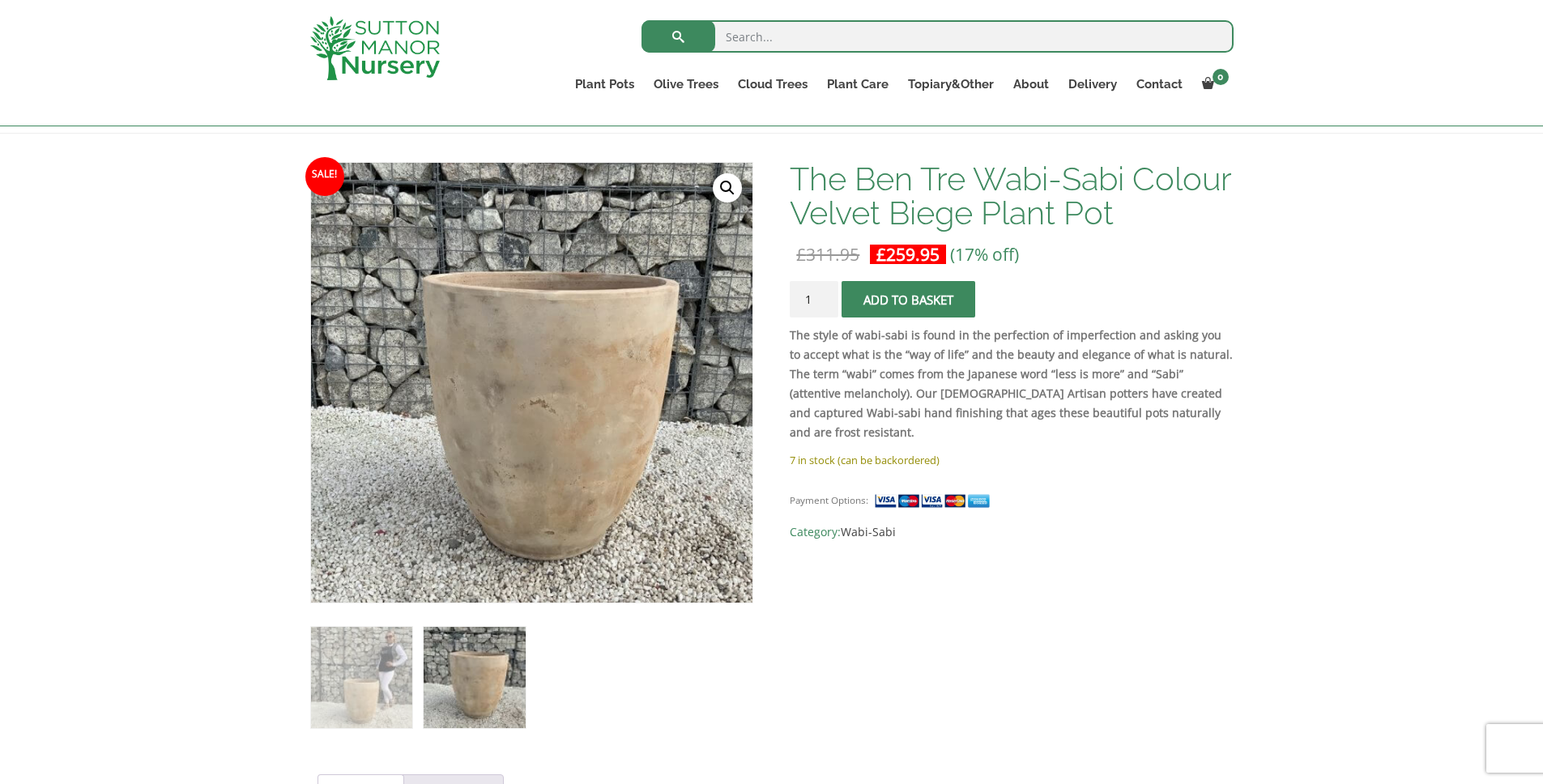
click at [415, 662] on ol at bounding box center [532, 665] width 443 height 125
click at [394, 663] on img at bounding box center [361, 677] width 101 height 101
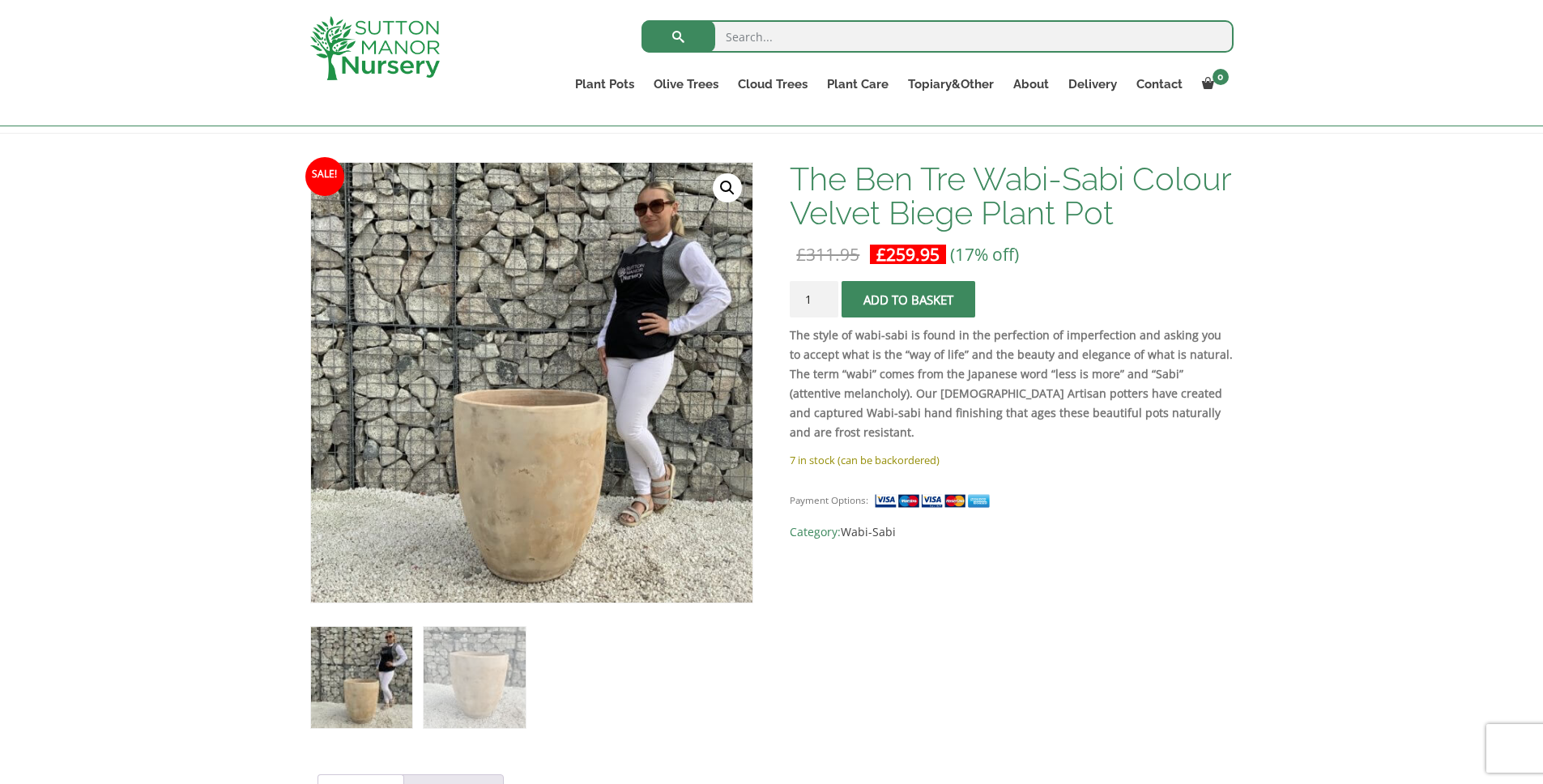
click at [1123, 450] on p "7 in stock (can be backordered)" at bounding box center [1012, 460] width 443 height 19
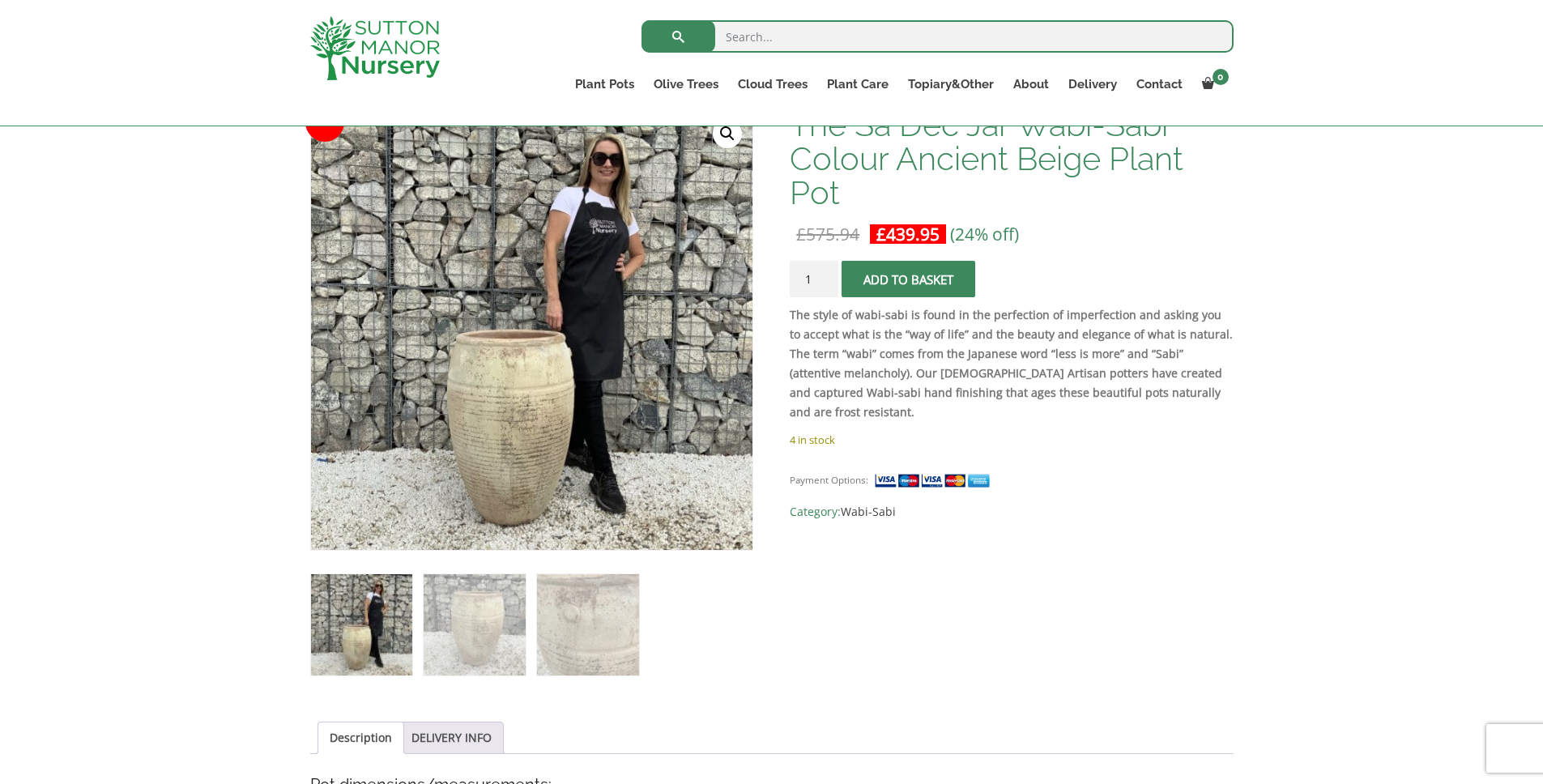
scroll to position [247, 0]
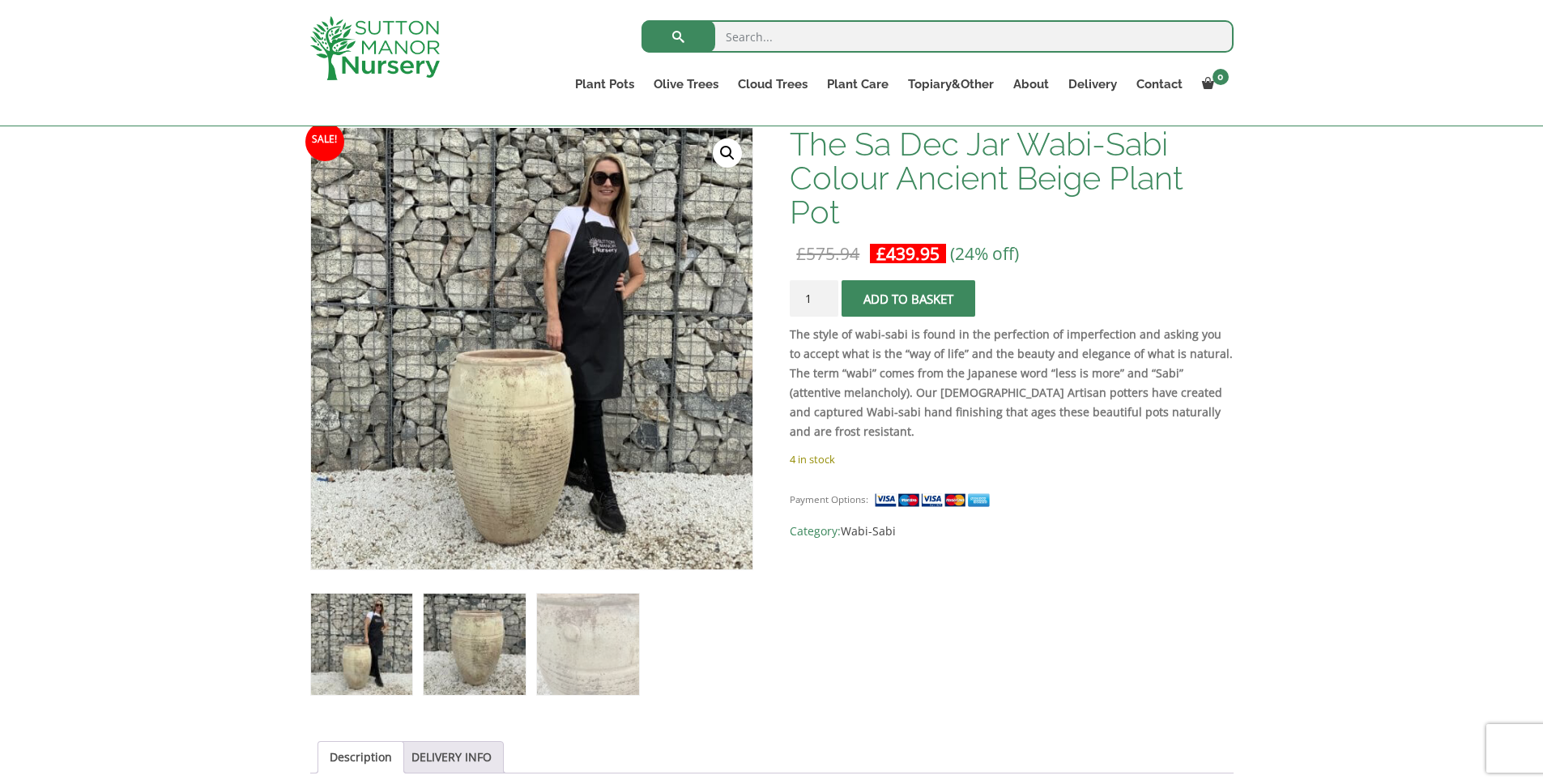
click at [476, 663] on img at bounding box center [474, 643] width 101 height 101
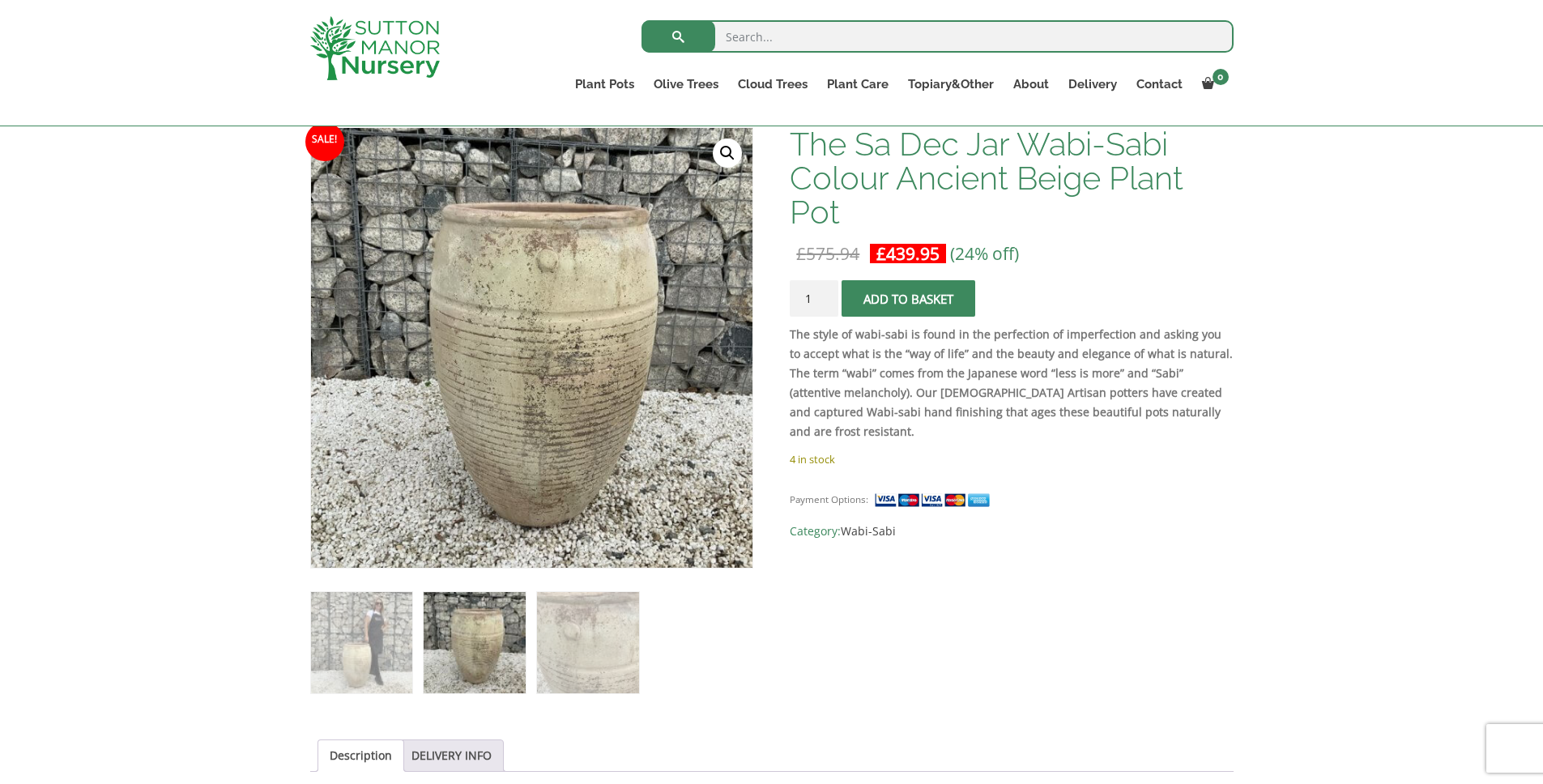
click at [647, 655] on ol at bounding box center [532, 630] width 443 height 125
click at [580, 646] on img at bounding box center [587, 642] width 101 height 101
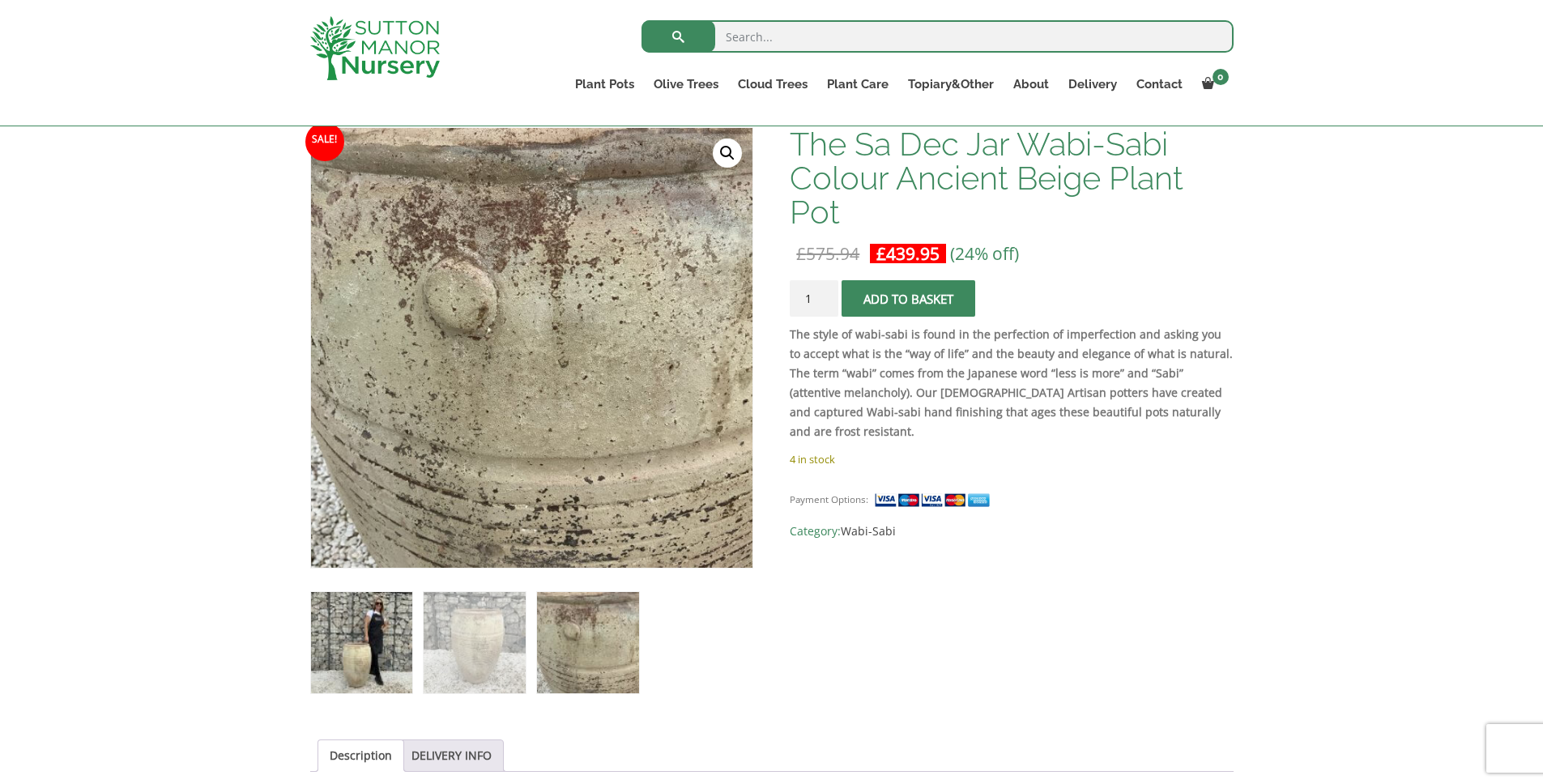
click at [356, 636] on img at bounding box center [361, 642] width 101 height 101
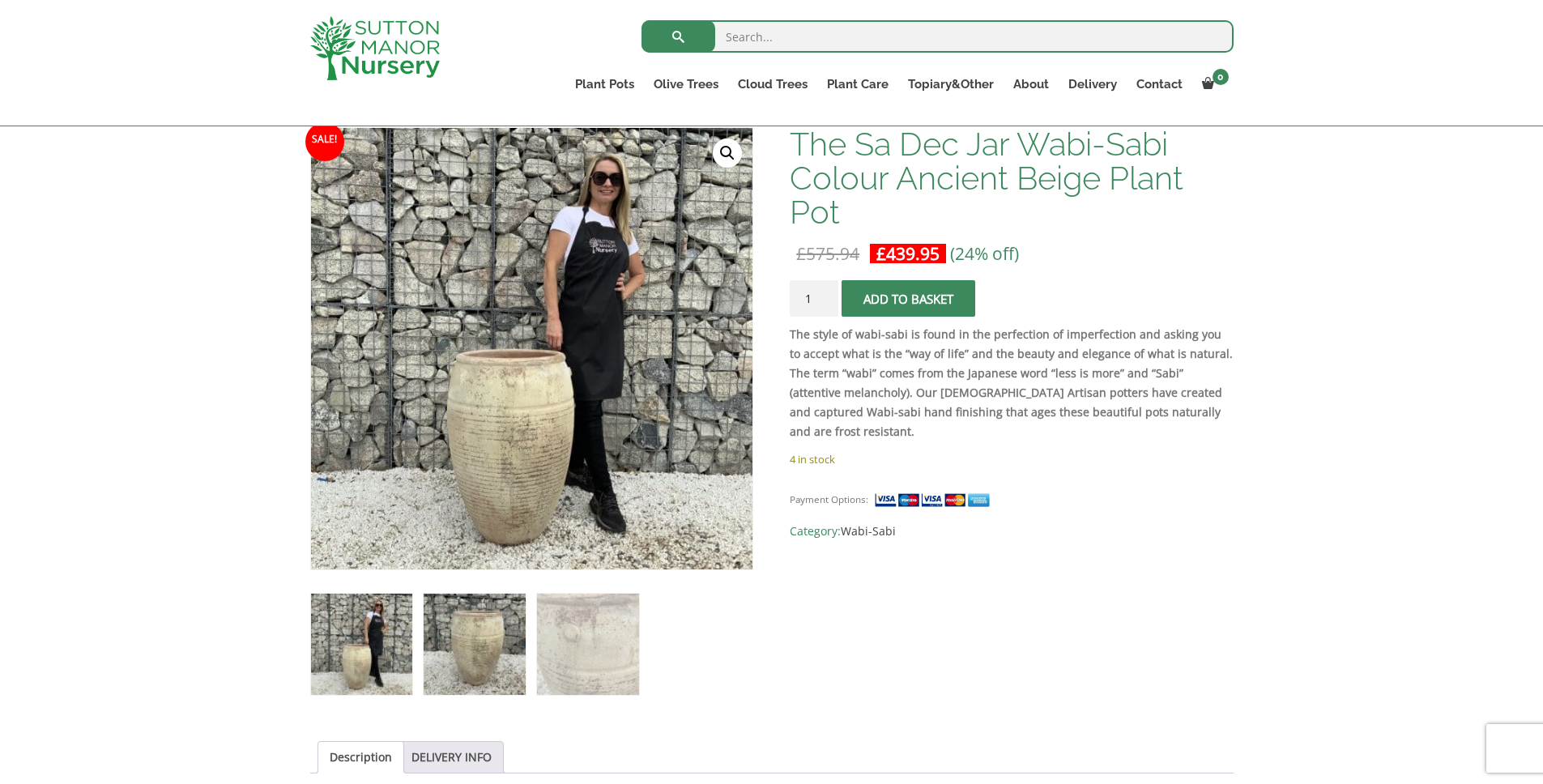
click at [465, 683] on img at bounding box center [474, 643] width 101 height 101
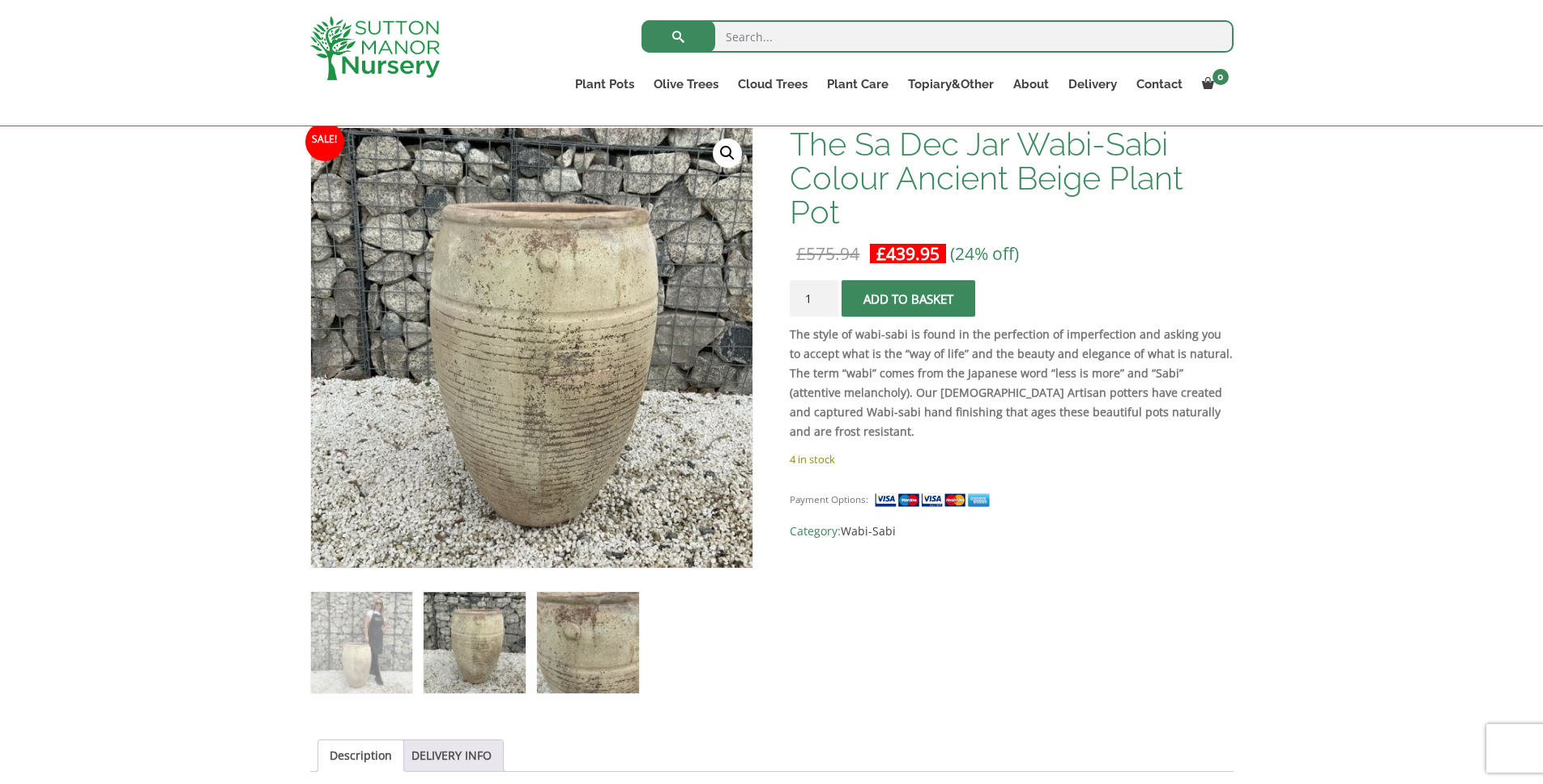
click at [597, 653] on img at bounding box center [587, 642] width 101 height 101
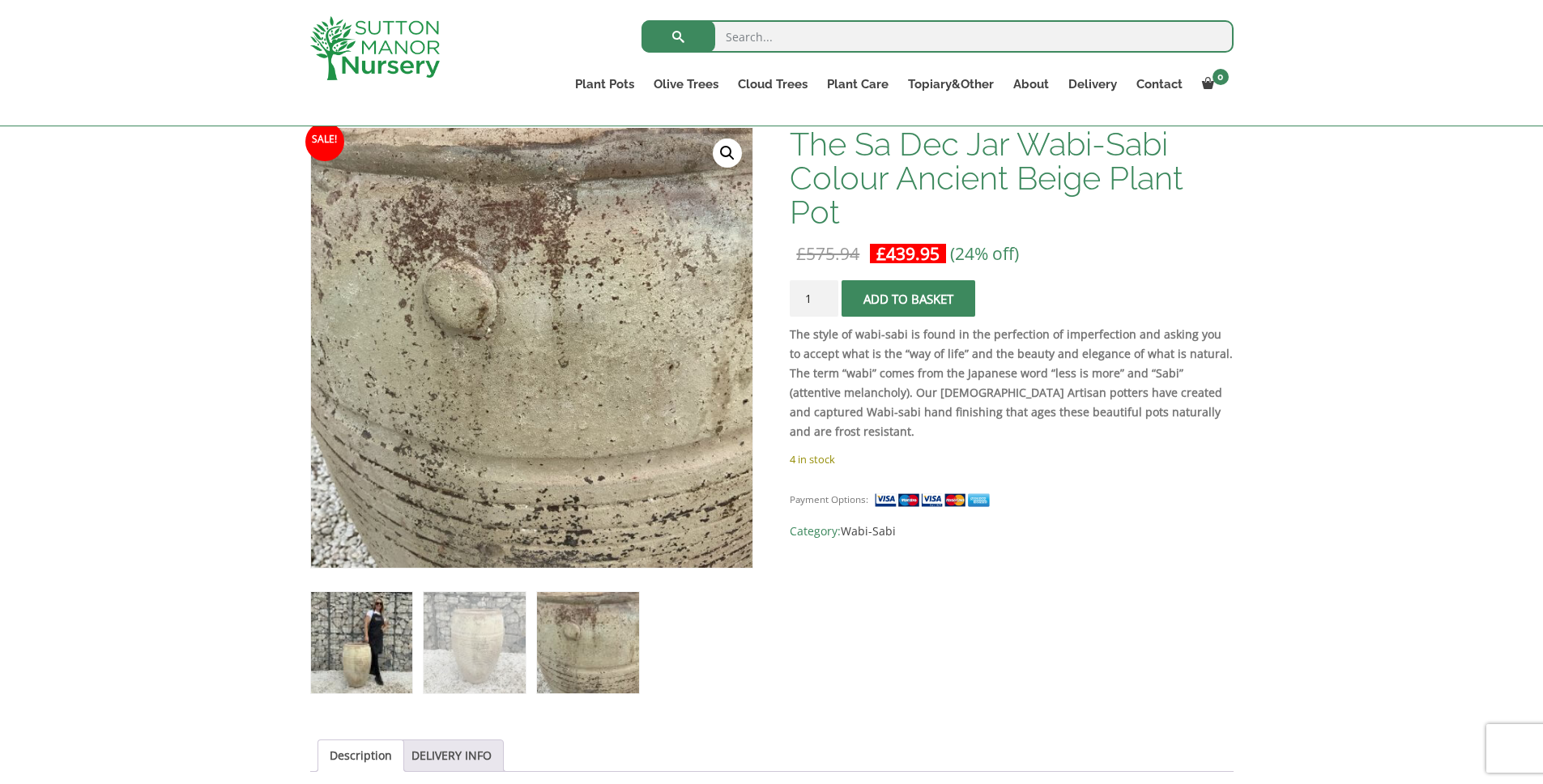
click at [383, 637] on img at bounding box center [361, 642] width 101 height 101
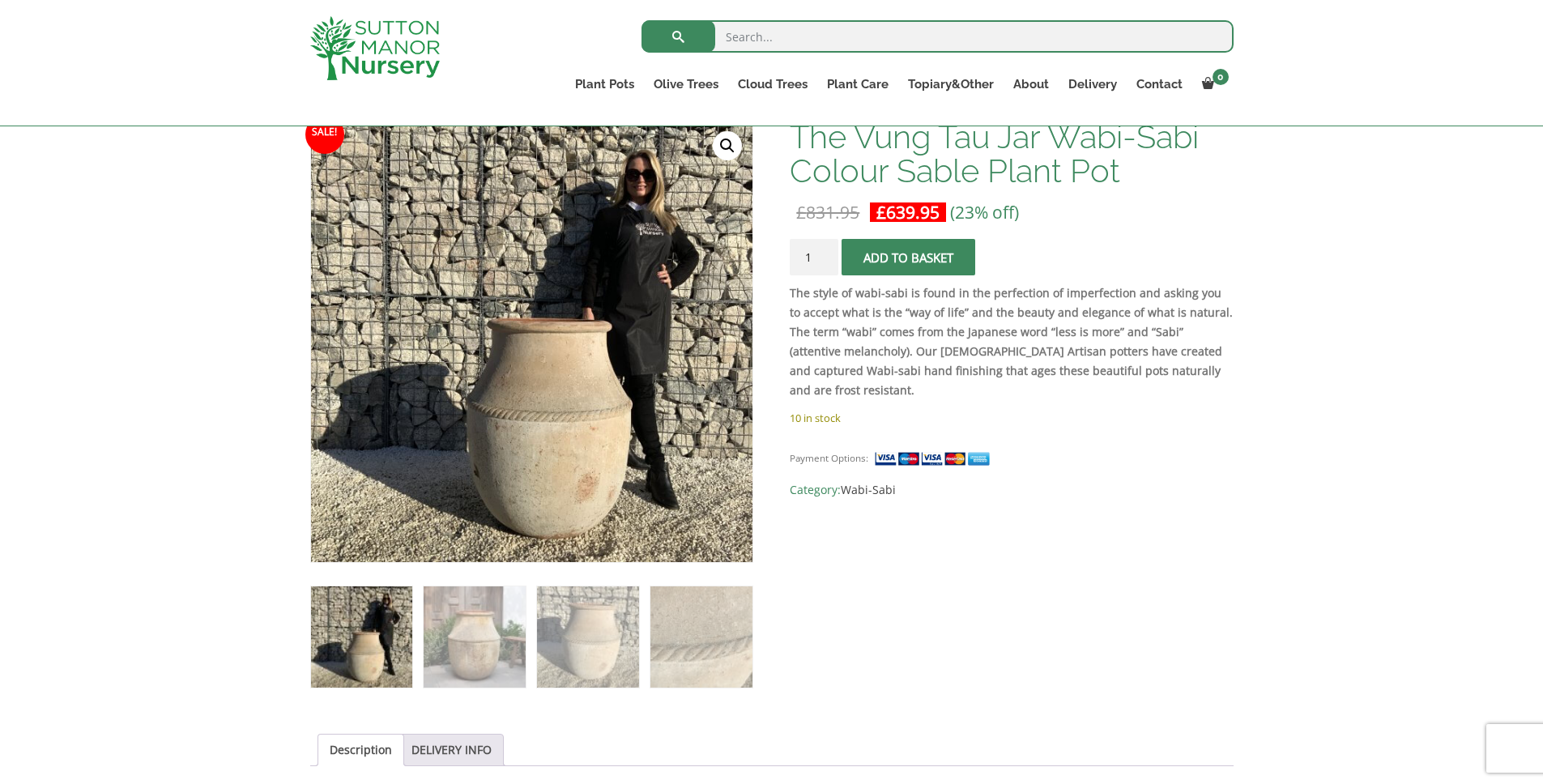
scroll to position [221, 0]
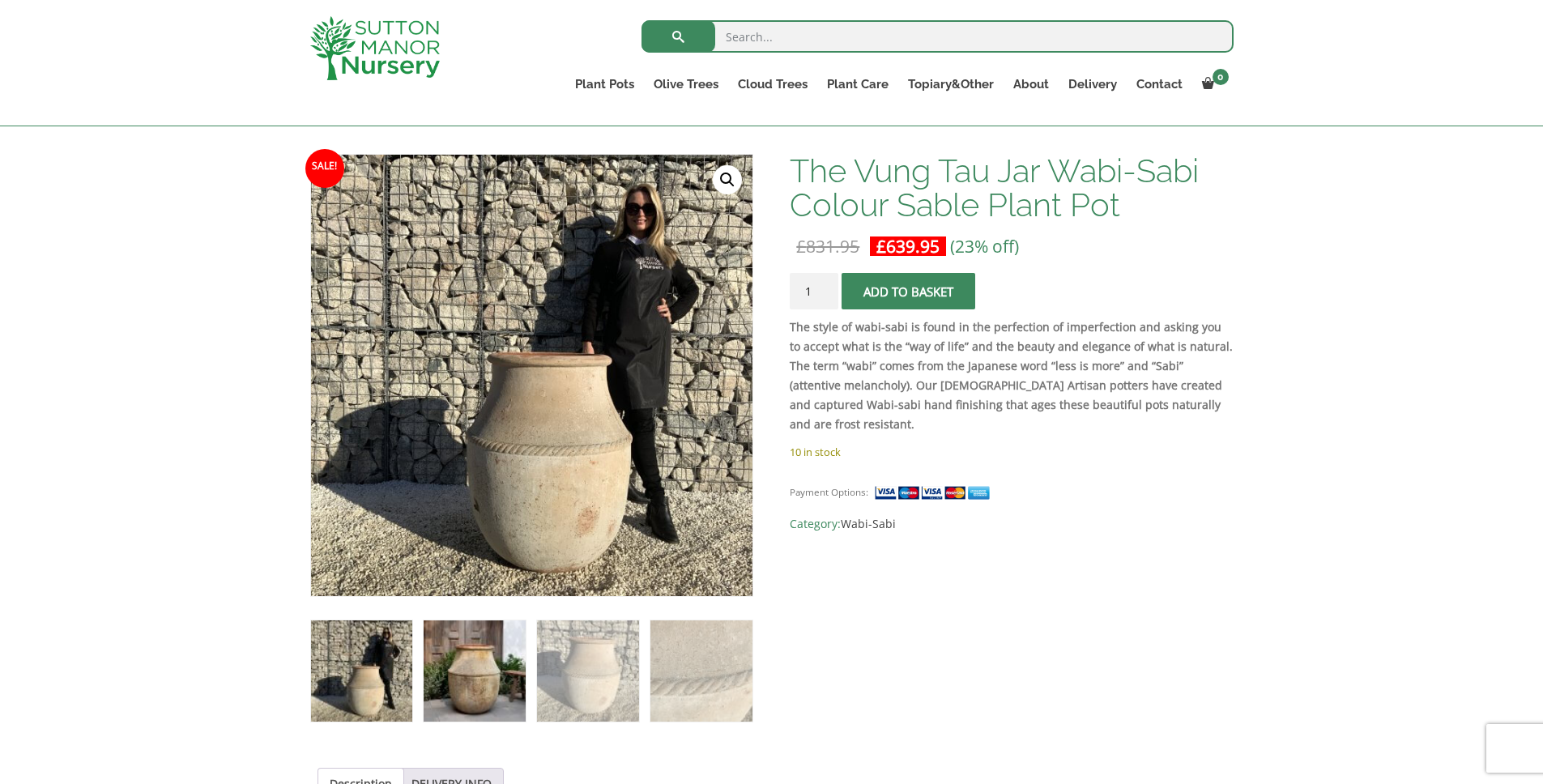
click at [511, 676] on img at bounding box center [474, 670] width 101 height 101
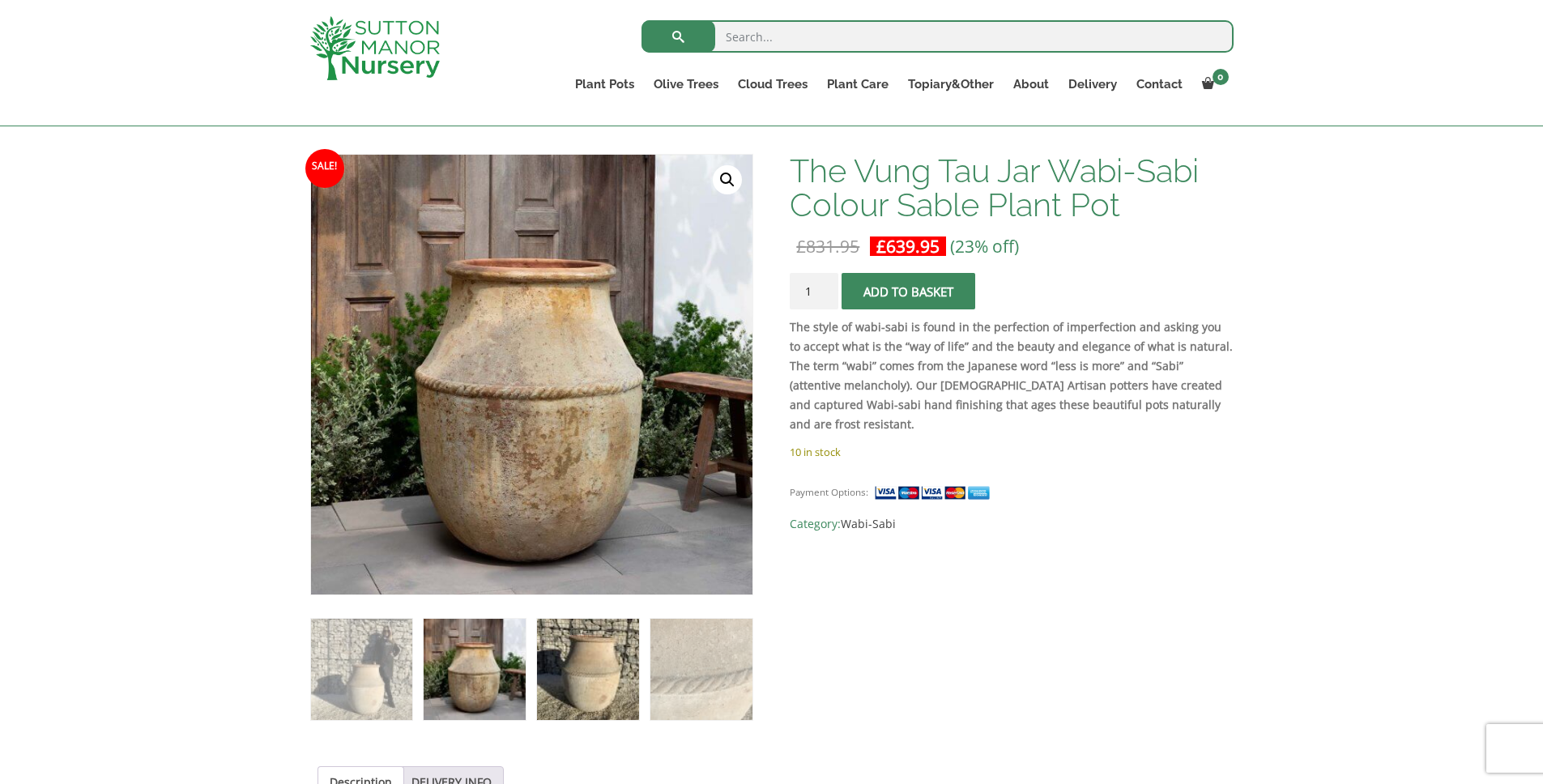
click at [554, 677] on img at bounding box center [587, 668] width 101 height 101
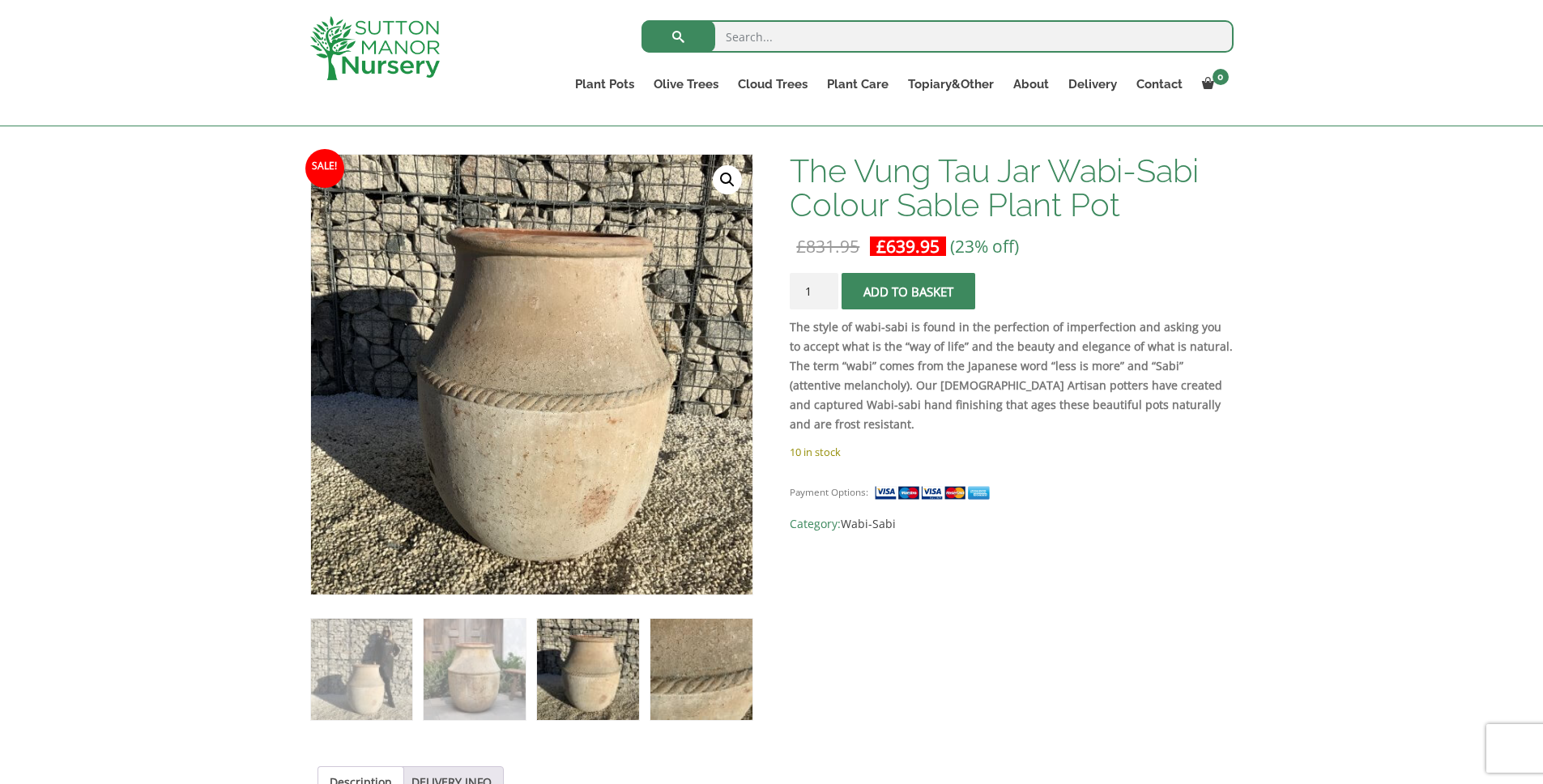
click at [690, 686] on img at bounding box center [701, 668] width 101 height 101
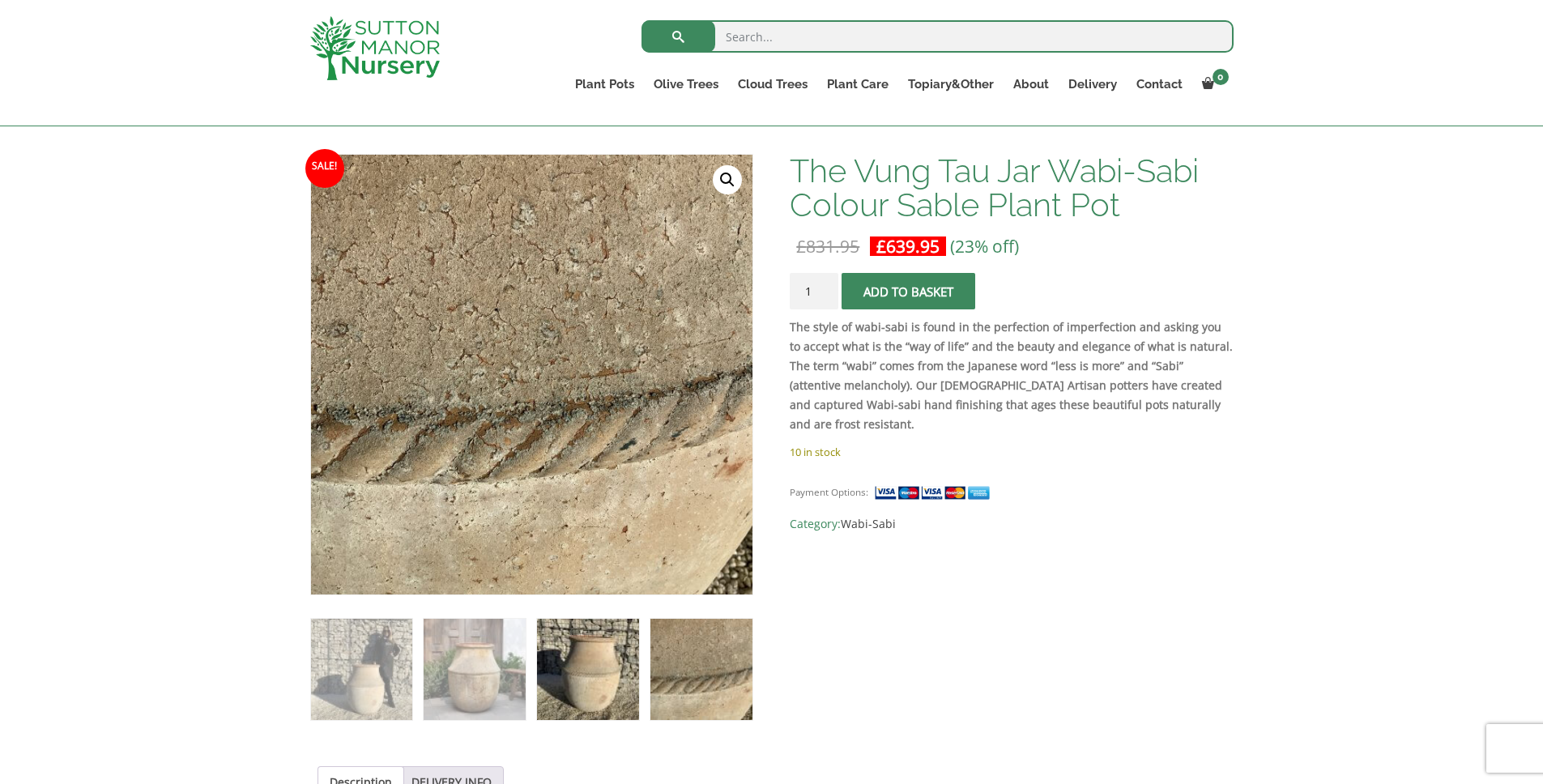
click at [554, 699] on img at bounding box center [587, 668] width 101 height 101
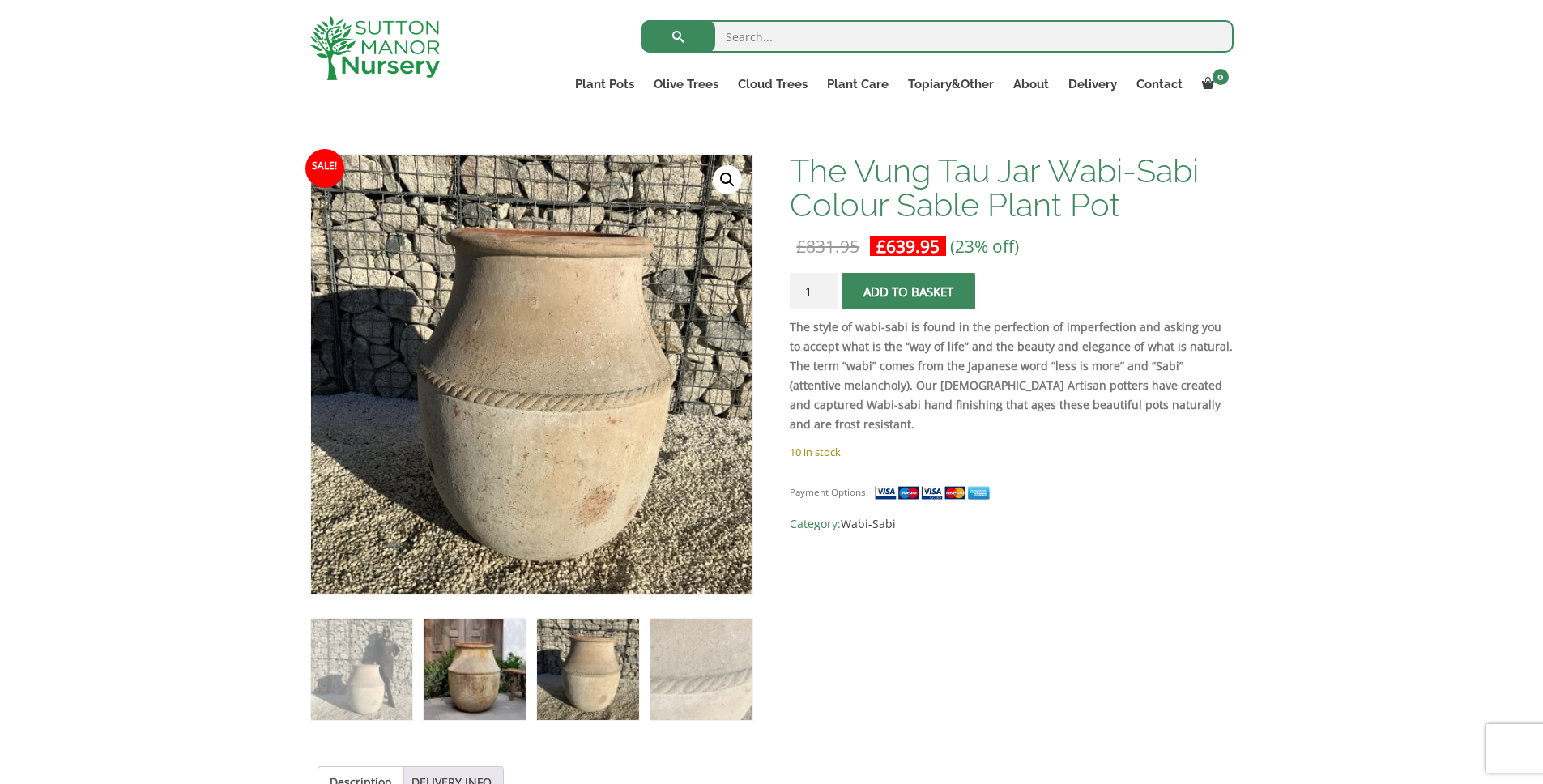
click at [489, 691] on img at bounding box center [474, 668] width 101 height 101
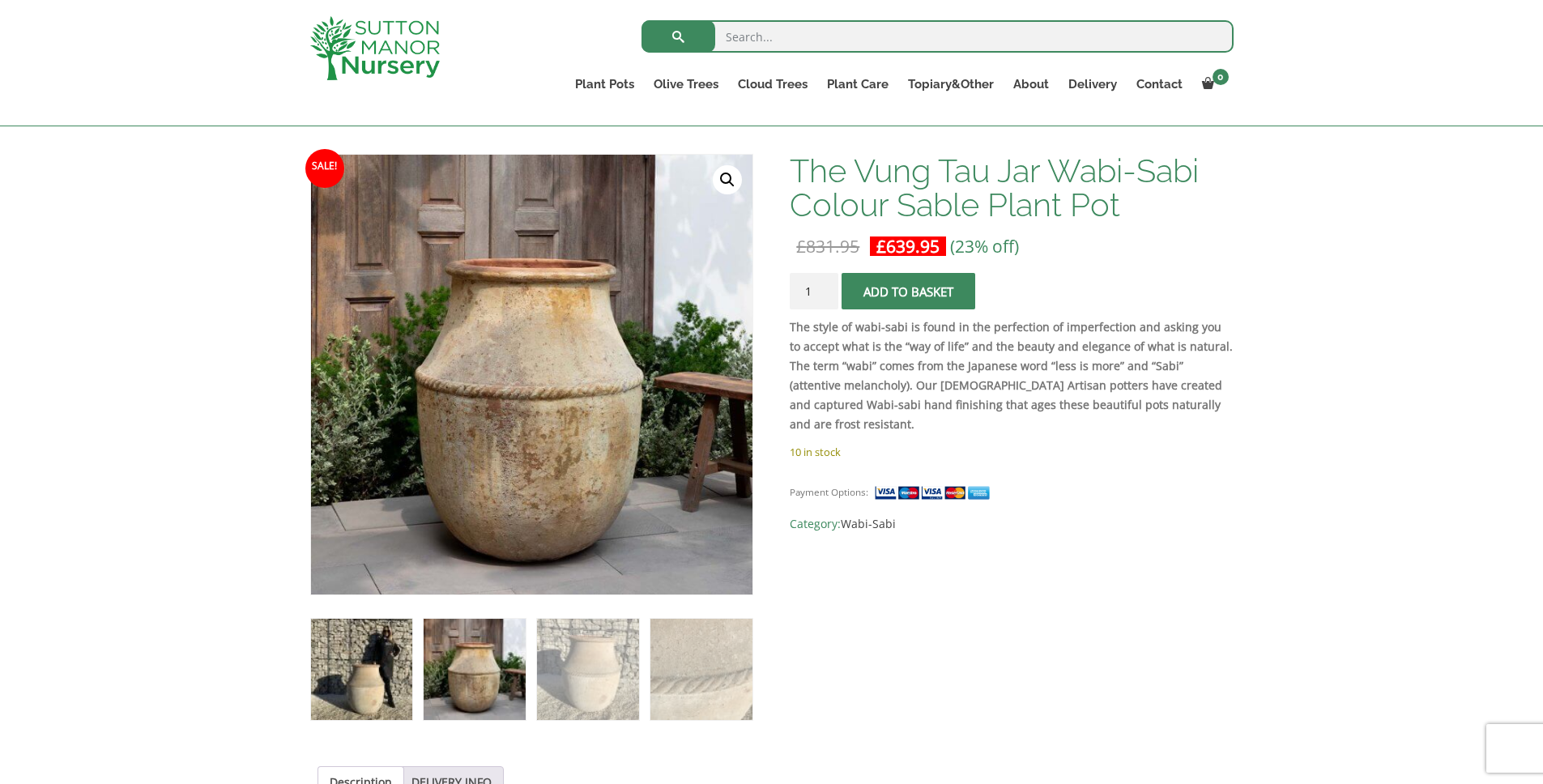
click at [371, 692] on img at bounding box center [361, 668] width 101 height 101
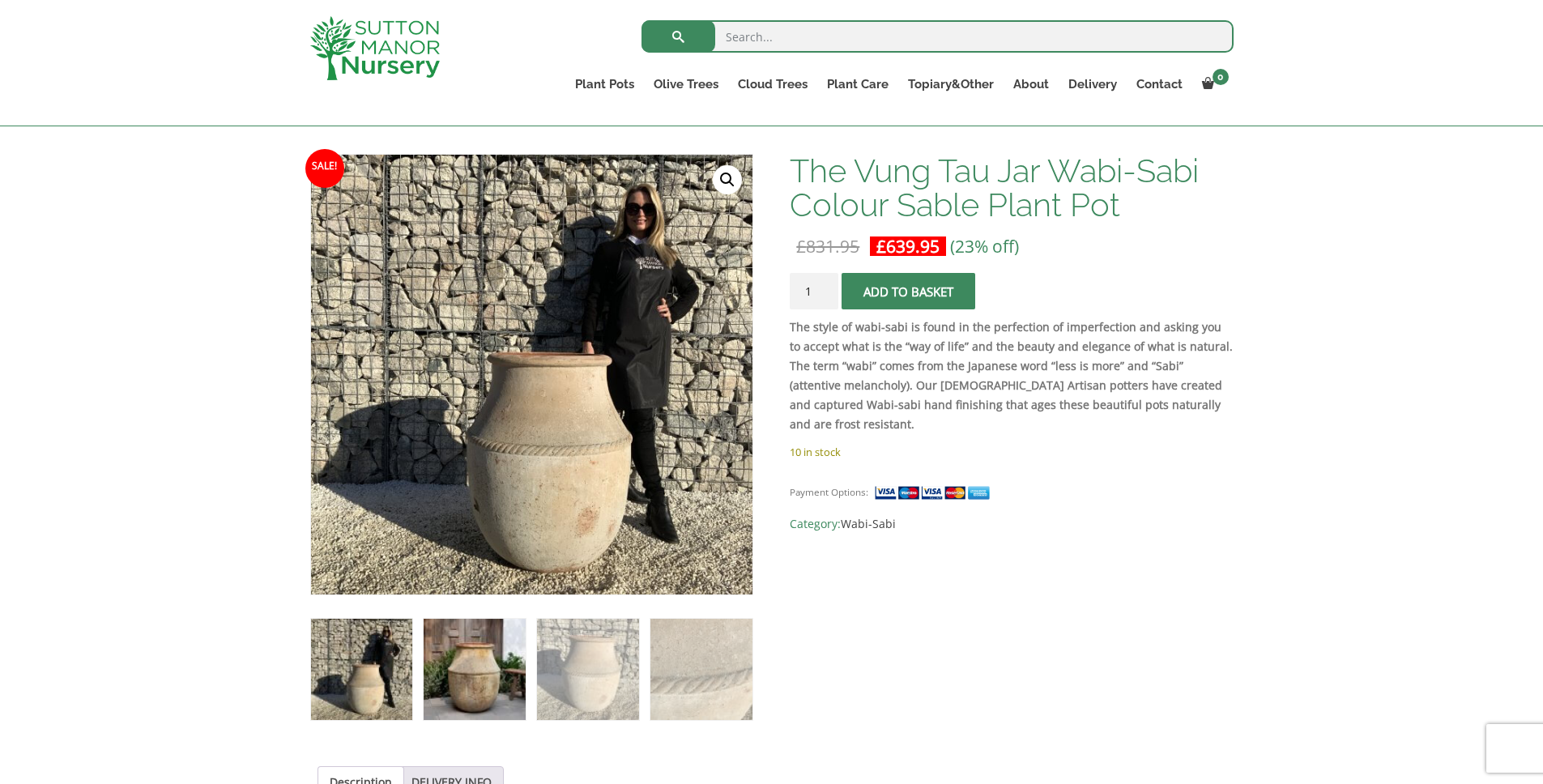
click at [448, 683] on img at bounding box center [474, 668] width 101 height 101
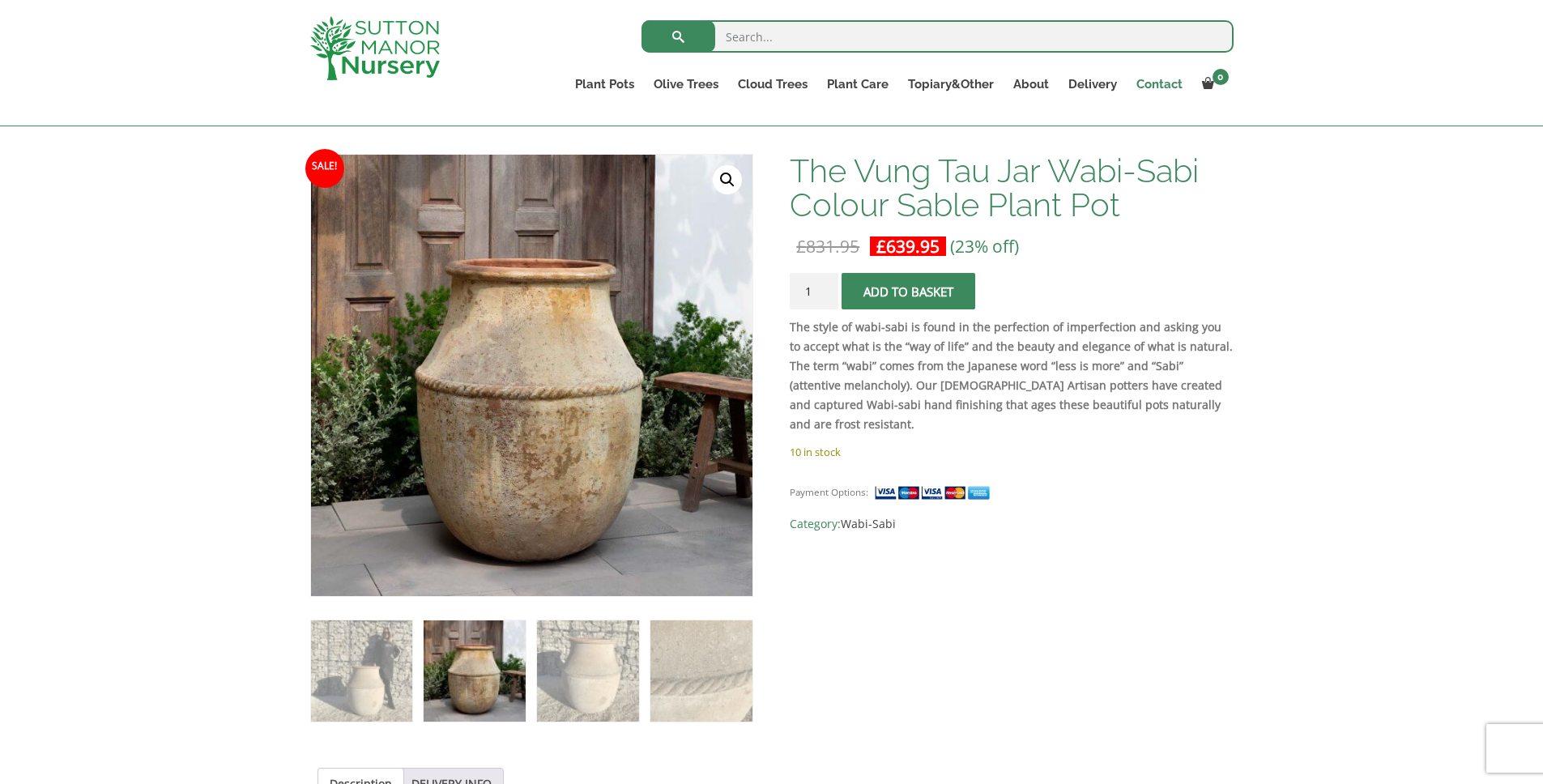
click at [1163, 89] on link "Contact" at bounding box center [1159, 84] width 66 height 22
click at [1087, 84] on link "Delivery" at bounding box center [1092, 84] width 68 height 22
click at [909, 292] on span "submit" at bounding box center [909, 292] width 0 height 0
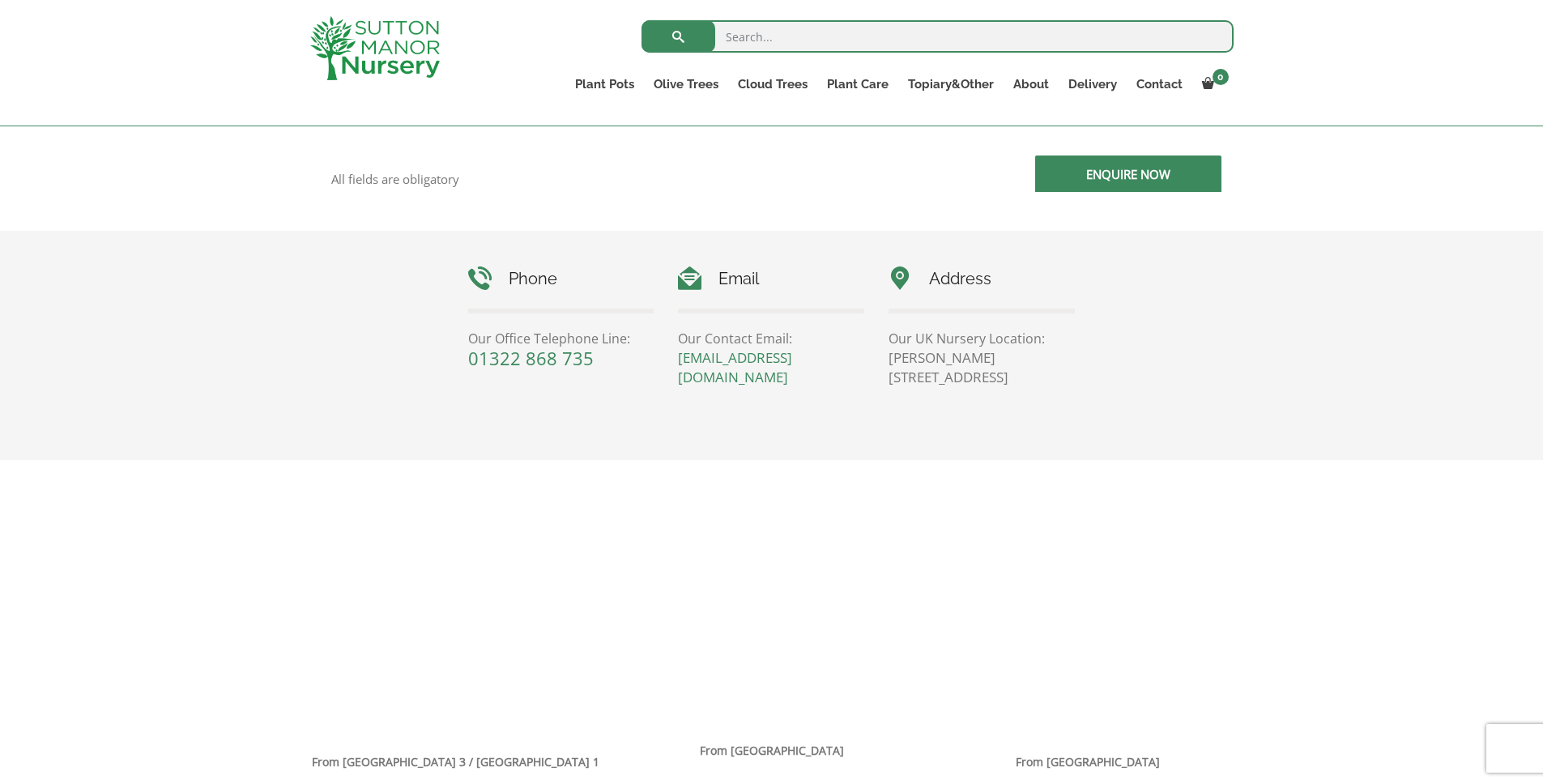
scroll to position [721, 0]
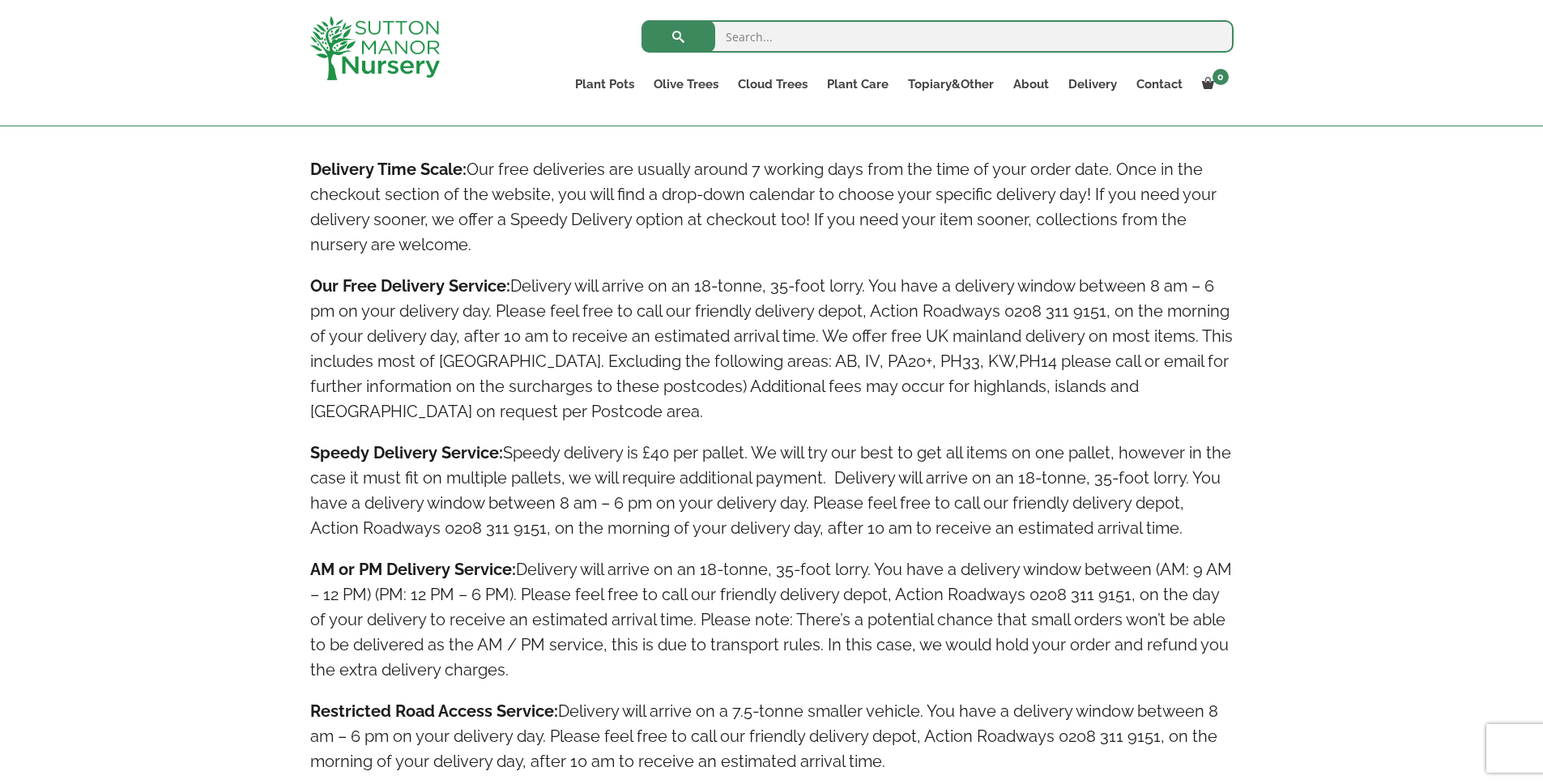
scroll to position [888, 0]
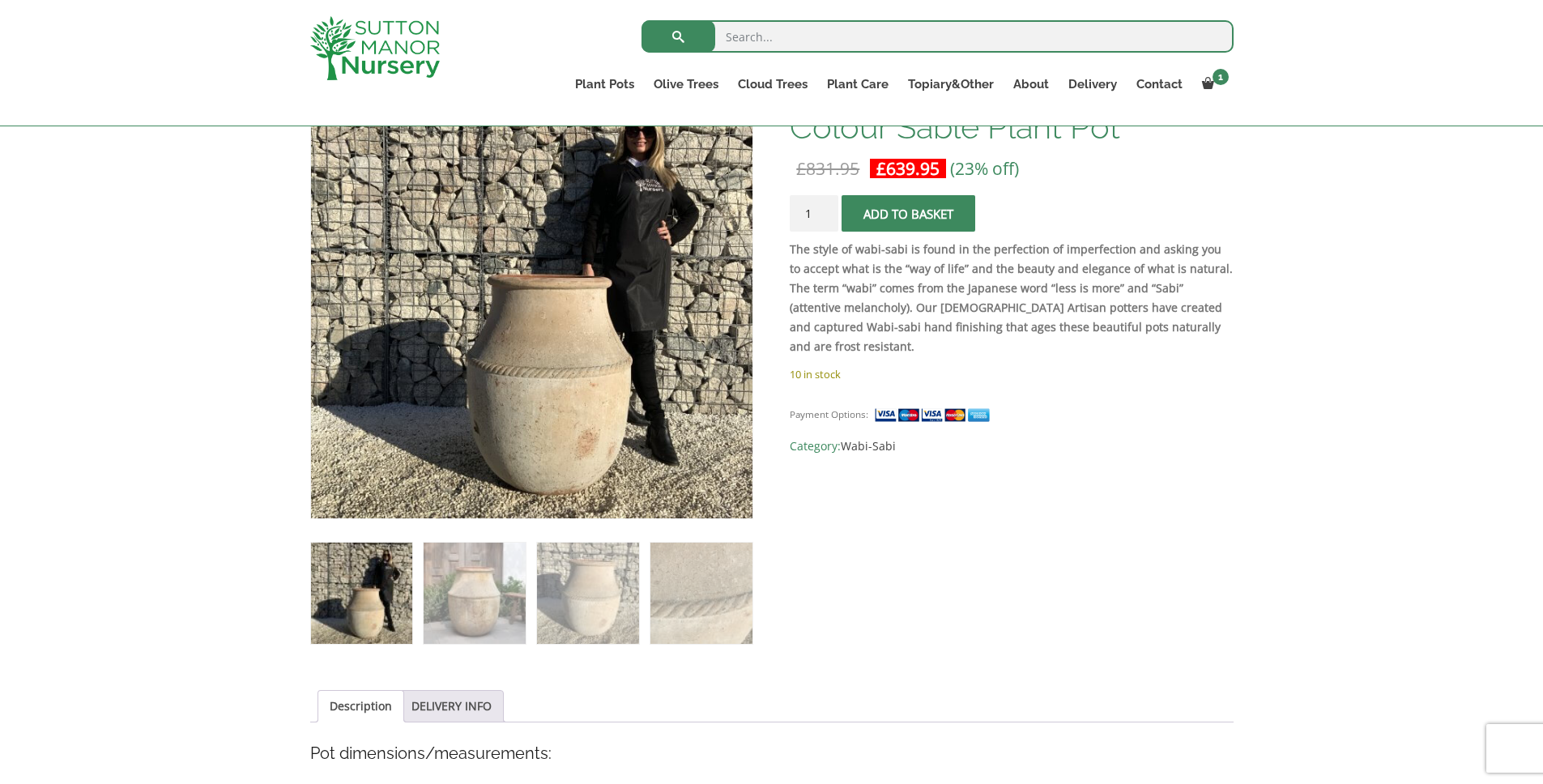
scroll to position [371, 0]
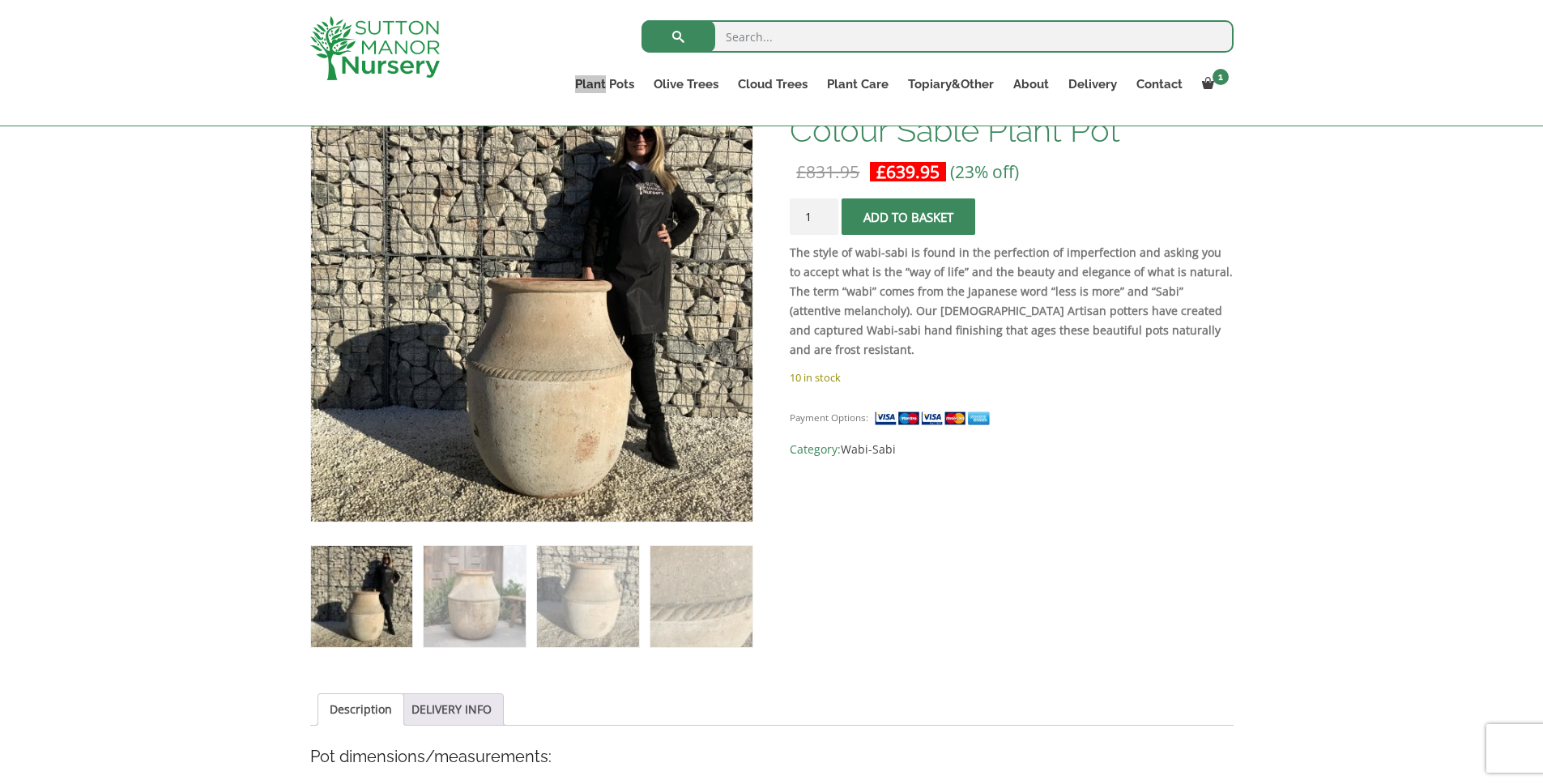
drag, startPoint x: 583, startPoint y: 83, endPoint x: 1145, endPoint y: 513, distance: 707.6
click at [1203, 439] on span "Category: Wabi-Sabi" at bounding box center [1012, 449] width 443 height 19
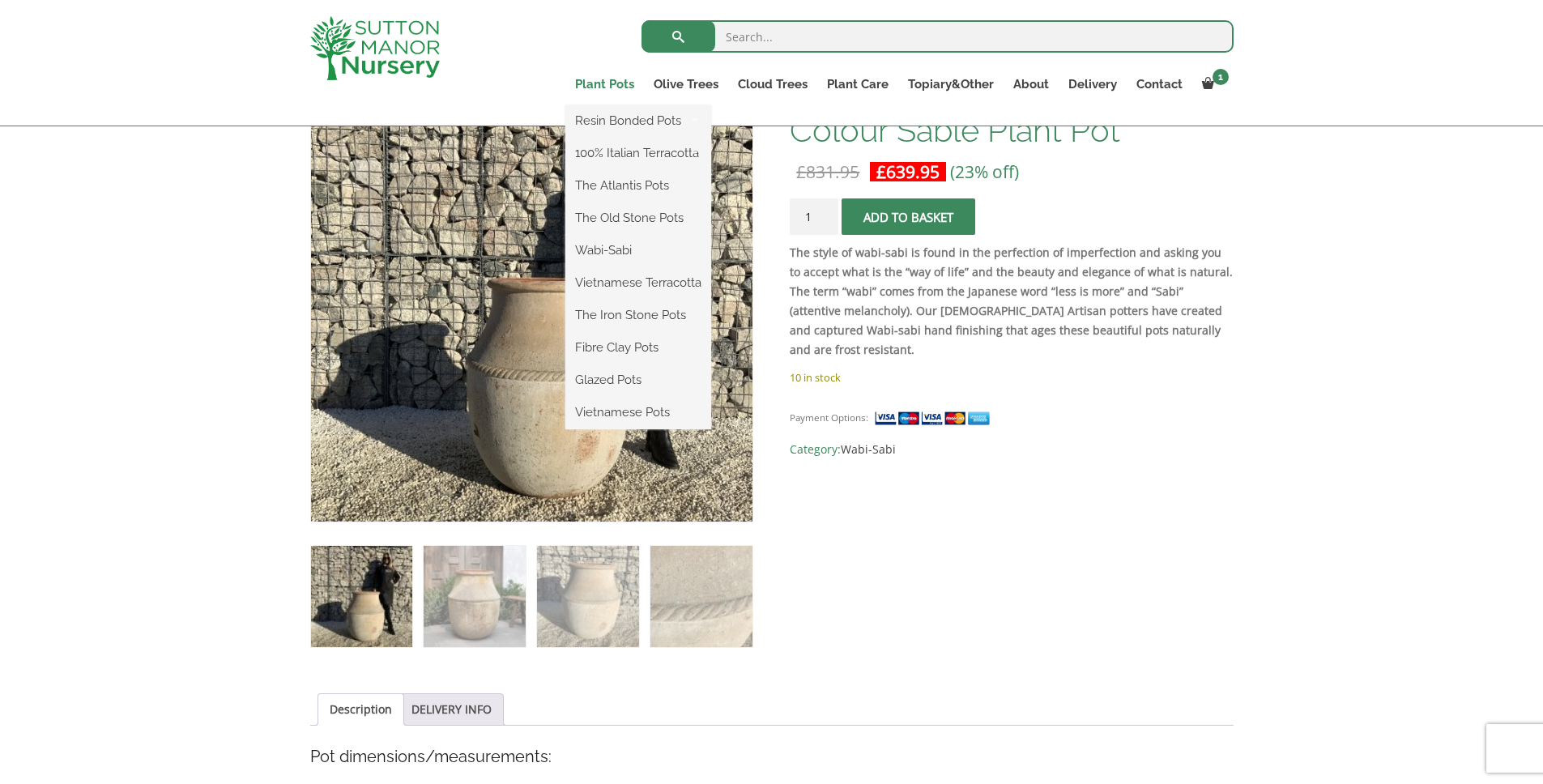
click at [608, 82] on link "Plant Pots" at bounding box center [605, 84] width 79 height 22
click at [592, 86] on link "Plant Pots" at bounding box center [605, 84] width 79 height 22
click at [606, 106] on ul "Resin Bonded Pots The Amalfi Pots The Milan Pots The Capri Pots The Brunello Po…" at bounding box center [638, 267] width 146 height 323
click at [612, 83] on link "Plant Pots" at bounding box center [605, 84] width 79 height 22
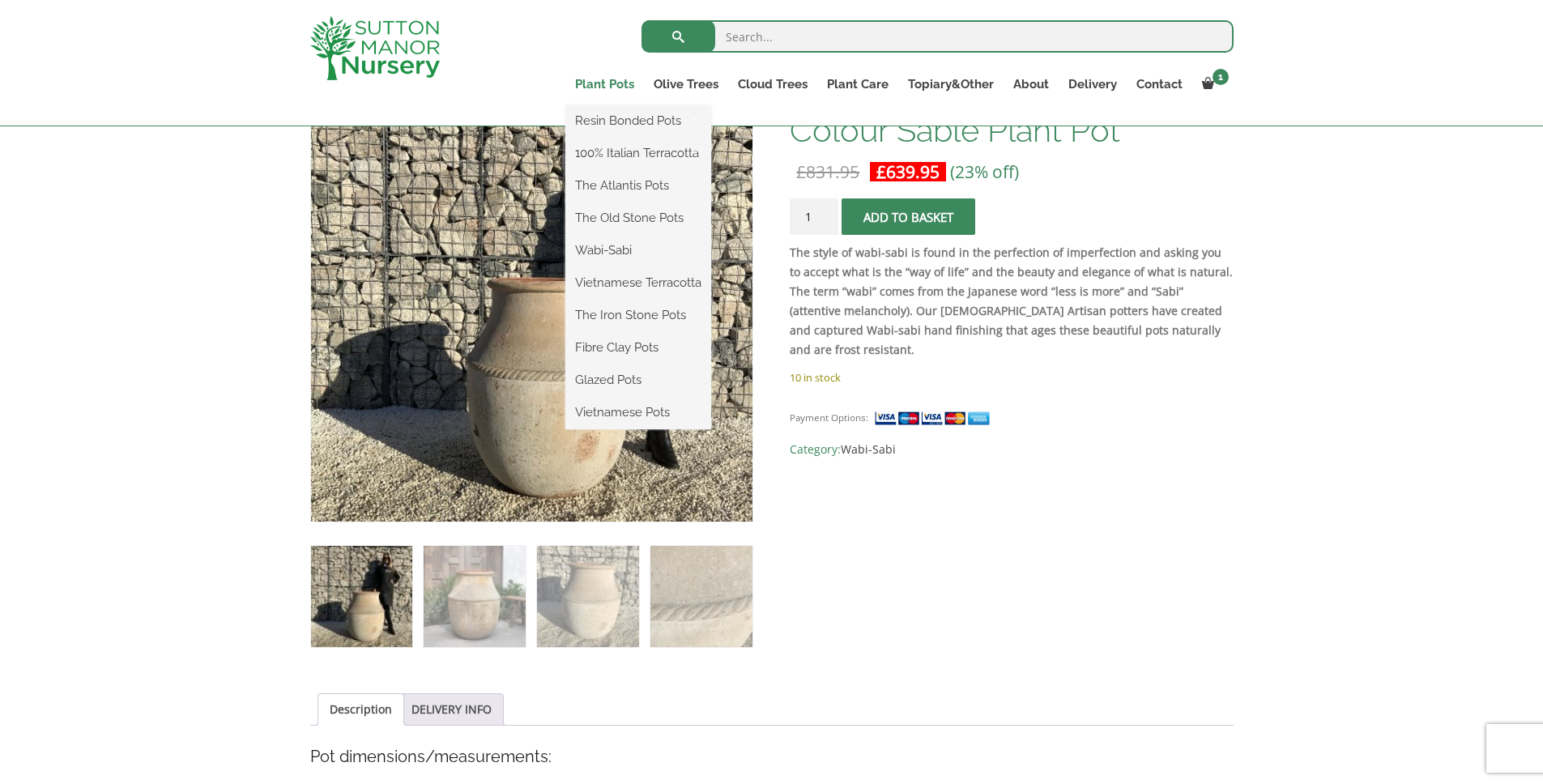
click at [613, 78] on link "Plant Pots" at bounding box center [605, 84] width 79 height 22
click at [614, 82] on link "Plant Pots" at bounding box center [605, 84] width 79 height 22
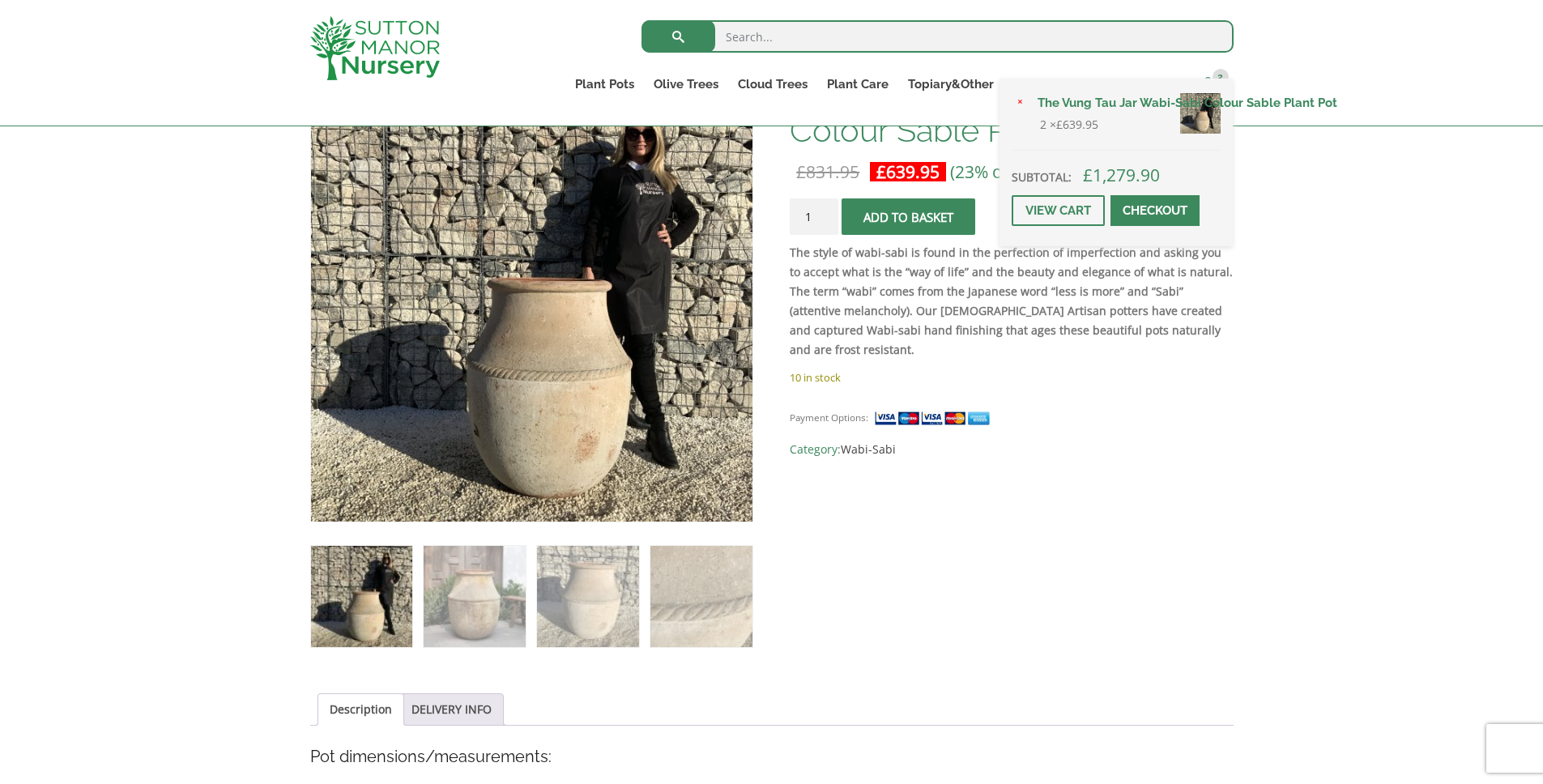
click at [1205, 74] on link "2" at bounding box center [1213, 84] width 42 height 22
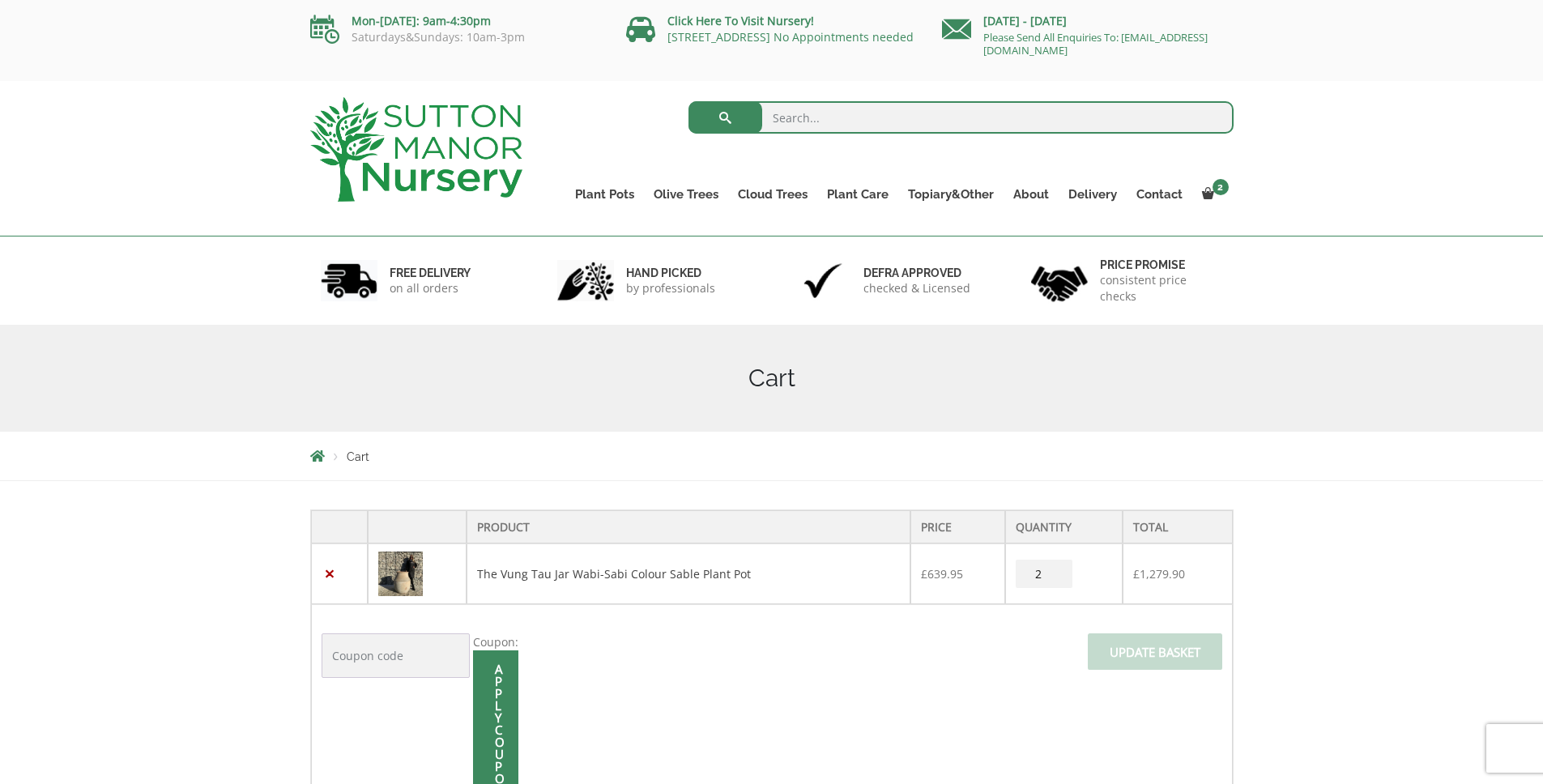
click at [1041, 566] on input "2" at bounding box center [1044, 574] width 57 height 29
type input "1"
click at [1059, 575] on input "1" at bounding box center [1044, 574] width 57 height 29
click at [1107, 657] on input "Update basket" at bounding box center [1154, 651] width 134 height 36
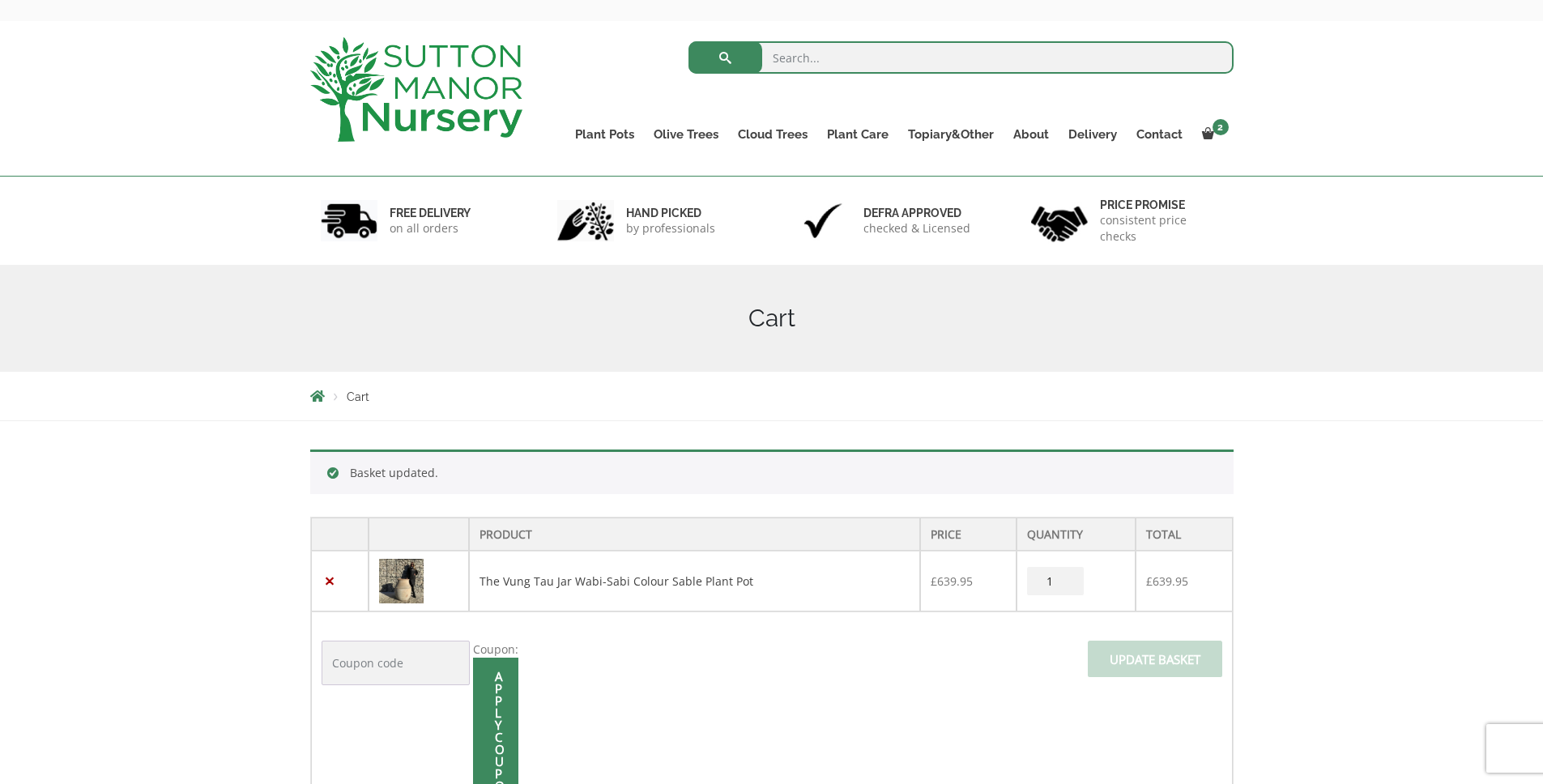
scroll to position [54, 0]
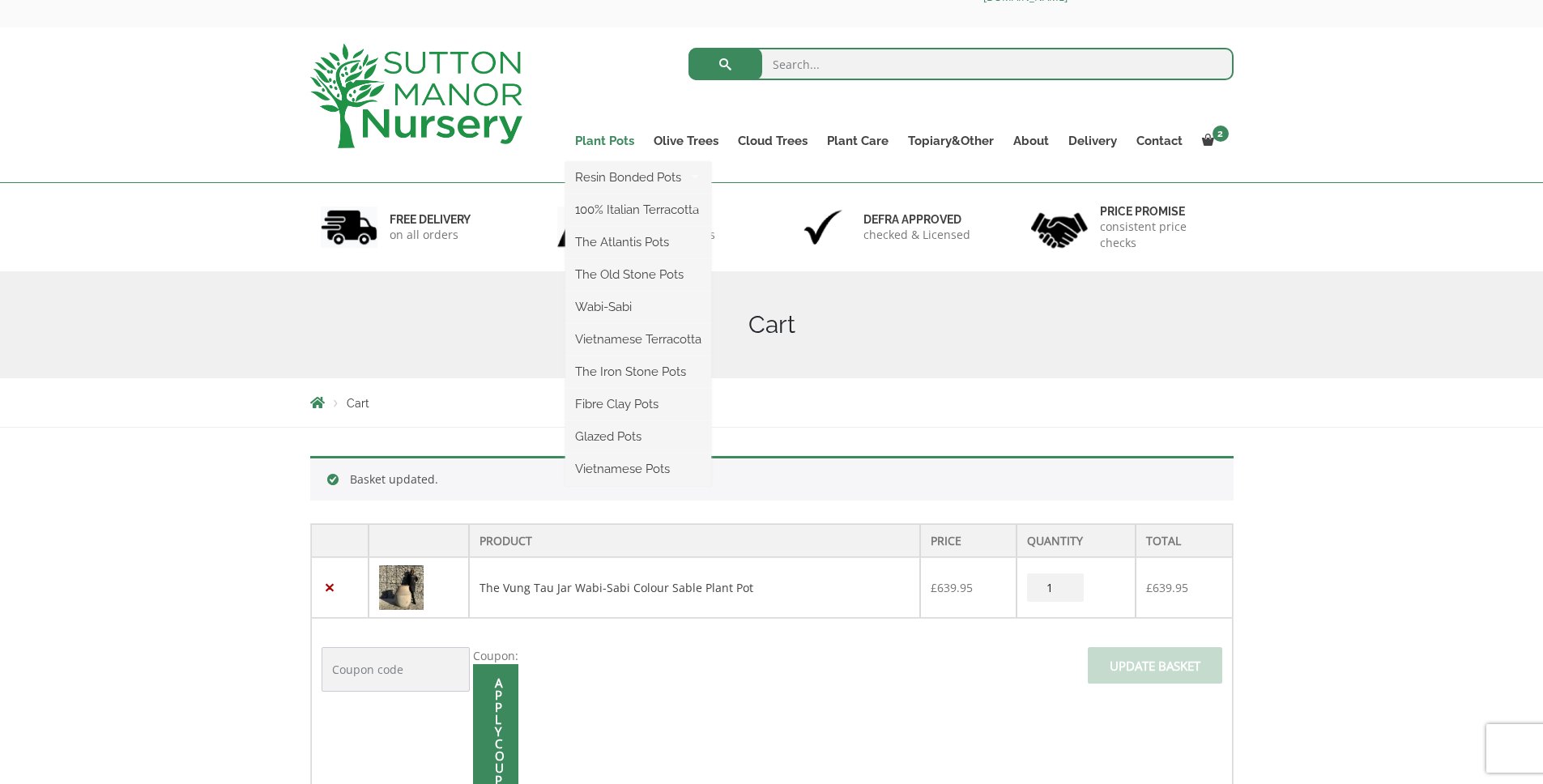
click at [598, 142] on link "Plant Pots" at bounding box center [605, 141] width 79 height 22
click at [601, 130] on link "Plant Pots" at bounding box center [605, 141] width 79 height 22
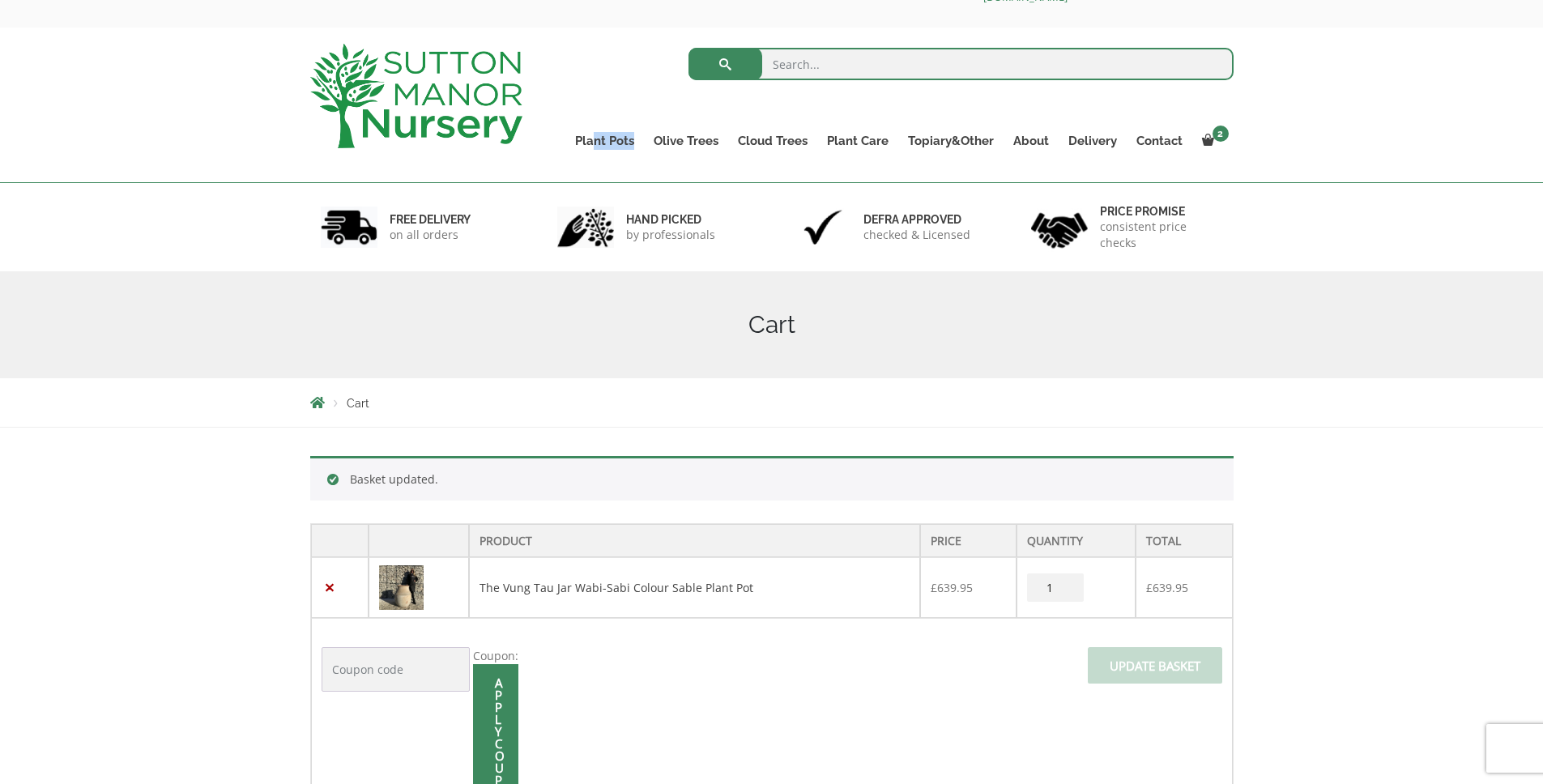
drag, startPoint x: 600, startPoint y: 138, endPoint x: 618, endPoint y: 315, distance: 177.9
click at [618, 162] on li "Plant Pots Resin Bonded Pots The Amalfi Pots The Milan Pots The Capri Pots The …" at bounding box center [605, 145] width 79 height 32
click at [618, 315] on h1 "Cart" at bounding box center [772, 324] width 924 height 29
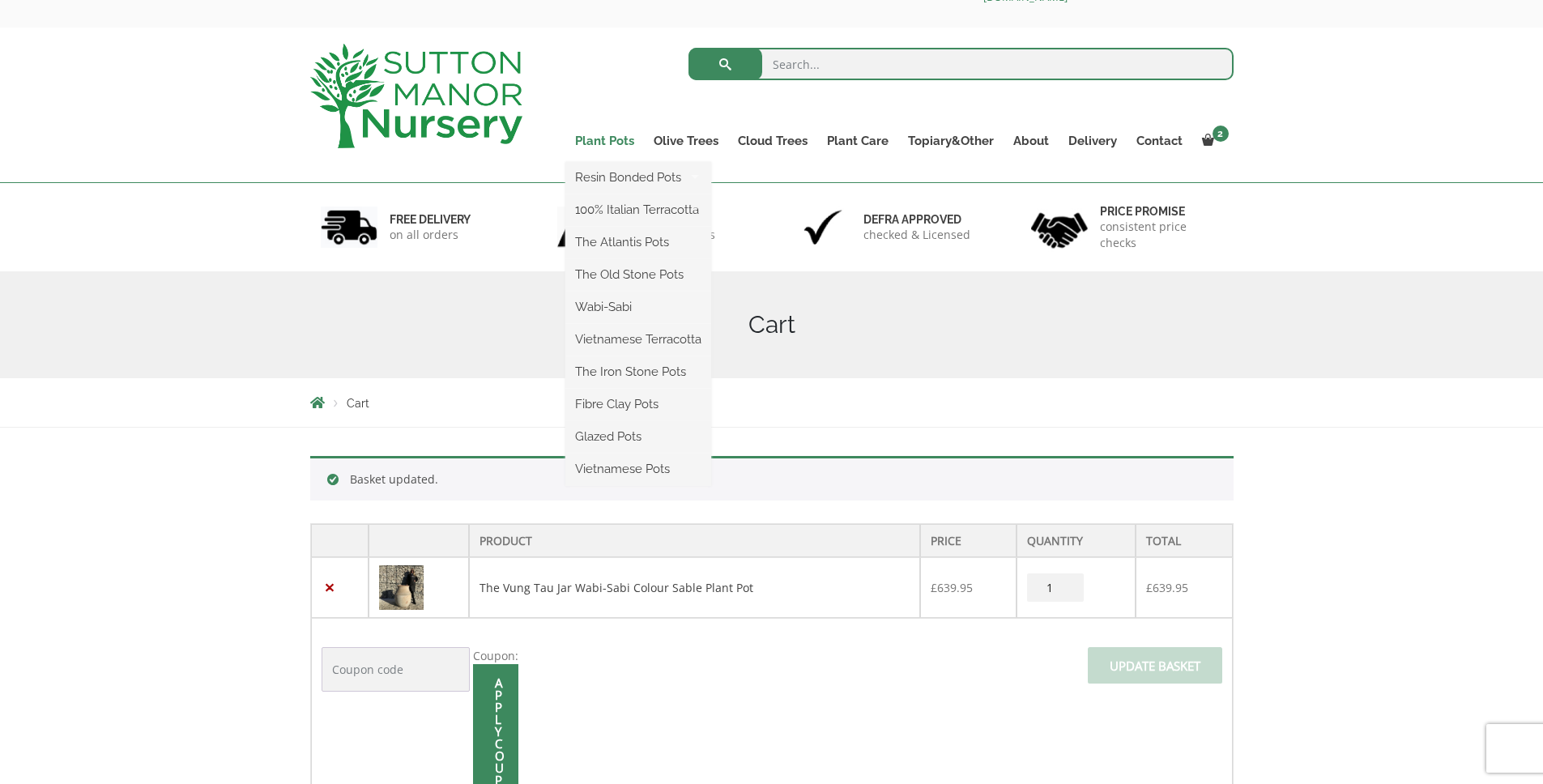
click at [615, 132] on link "Plant Pots" at bounding box center [605, 141] width 79 height 22
click at [603, 140] on link "Plant Pots" at bounding box center [605, 141] width 79 height 22
click at [602, 145] on link "Plant Pots" at bounding box center [605, 141] width 79 height 22
click at [602, 140] on link "Plant Pots" at bounding box center [605, 141] width 79 height 22
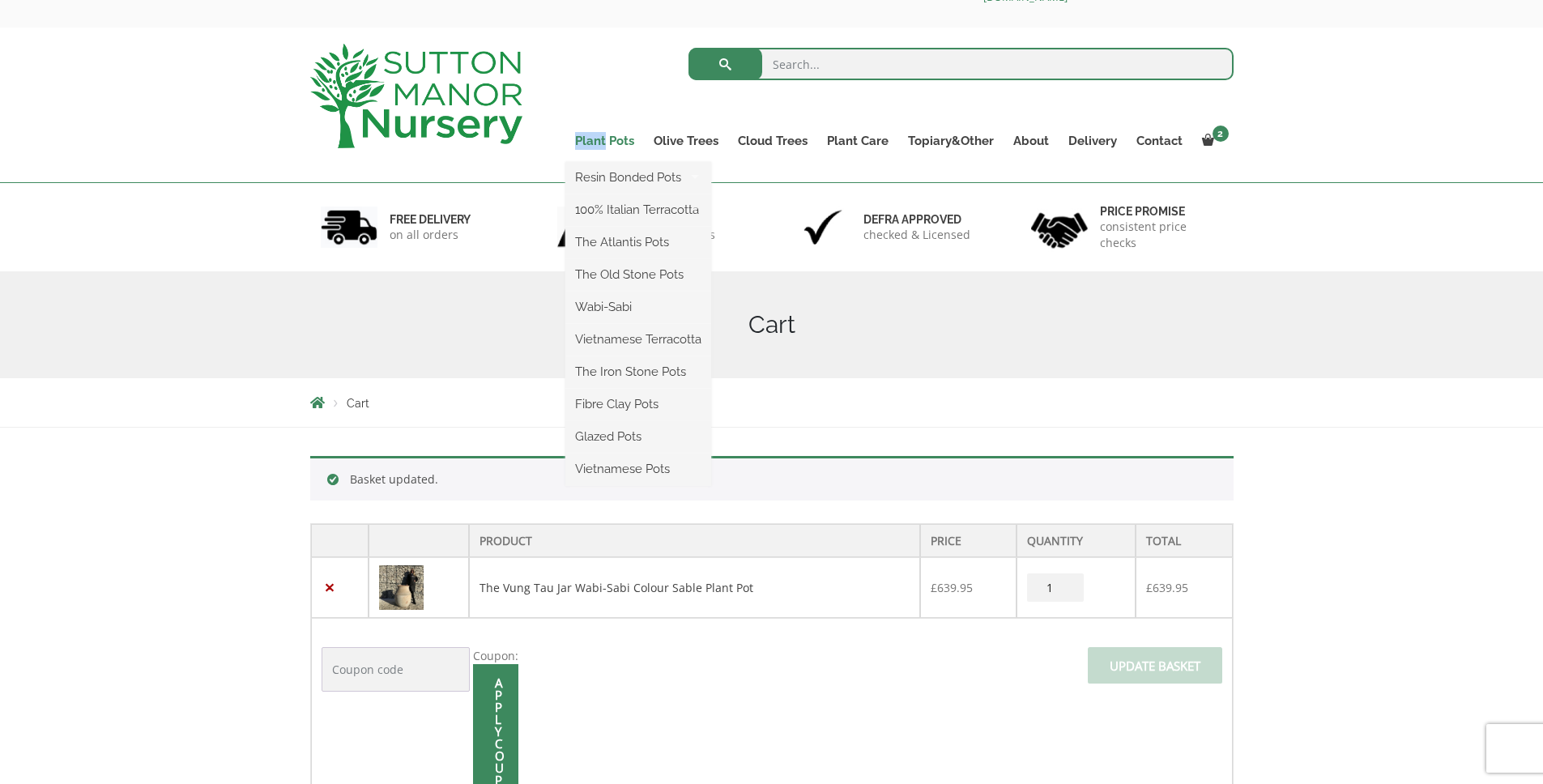
click at [602, 140] on link "Plant Pots" at bounding box center [605, 141] width 79 height 22
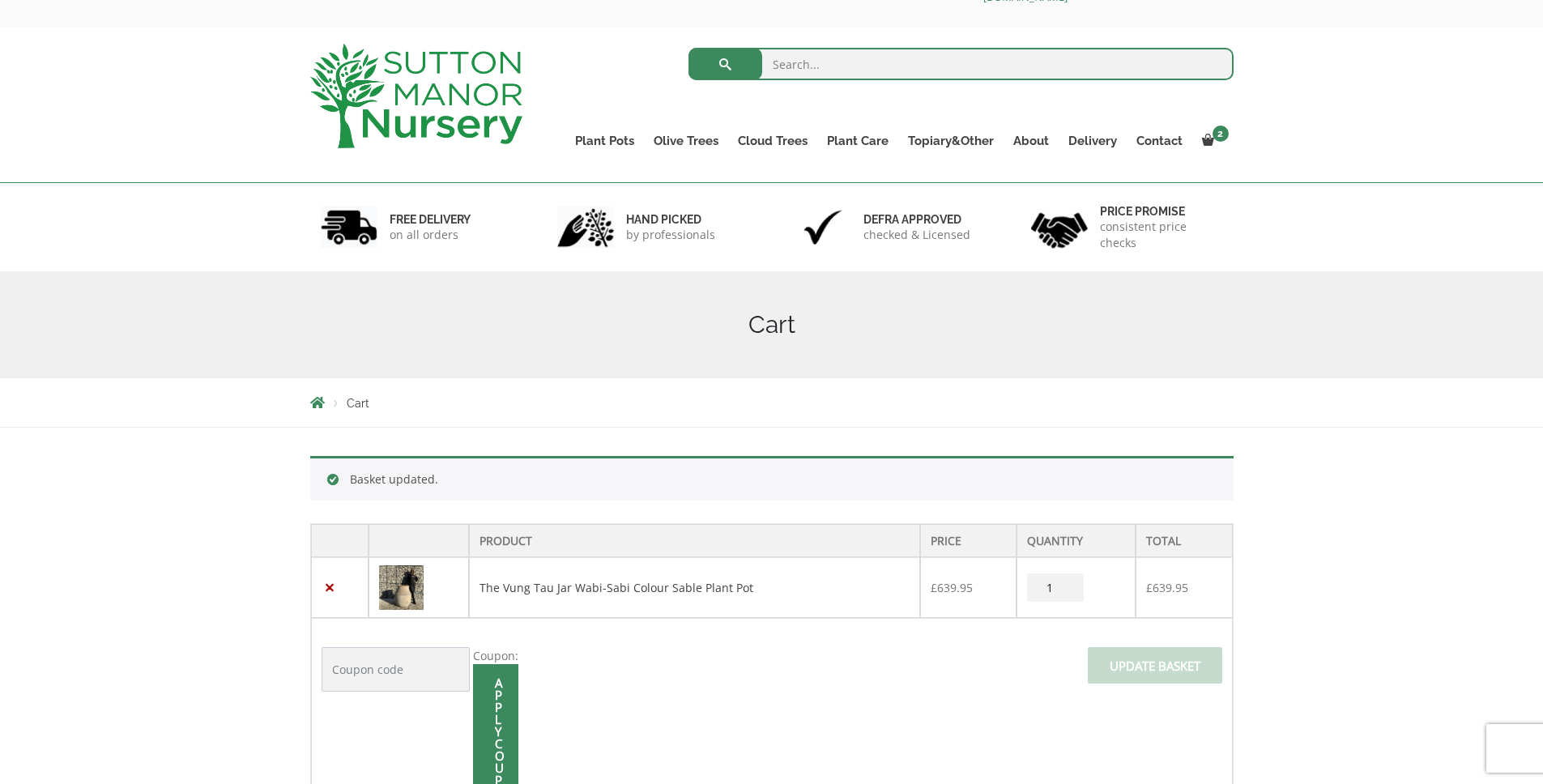
click at [586, 86] on div "Search for:" at bounding box center [890, 68] width 687 height 48
click at [459, 103] on img at bounding box center [416, 95] width 212 height 105
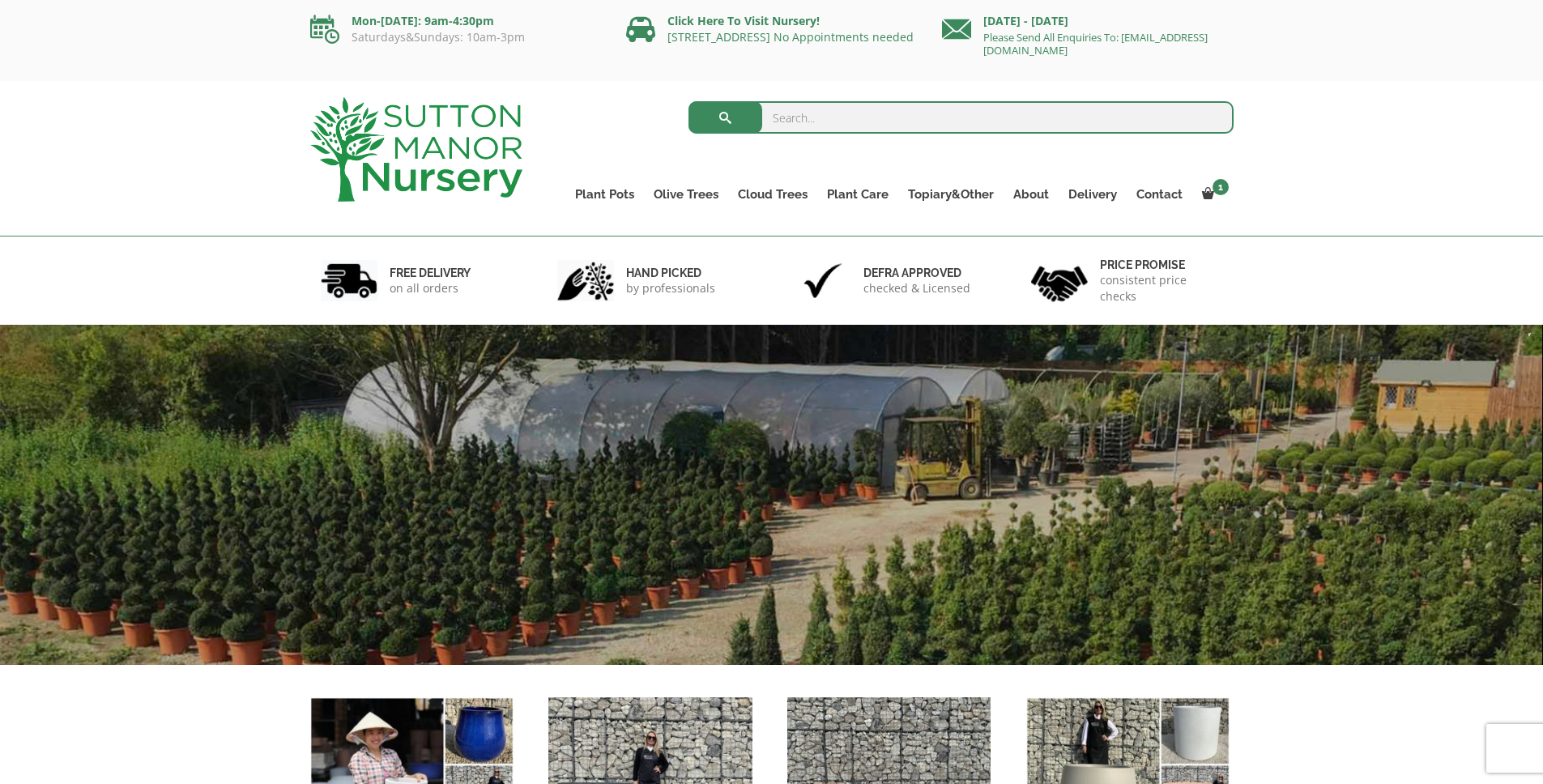
click at [620, 178] on ul "Plant Pots Resin Bonded Pots The Amalfi Pots The Milan Pots The Capri Pots The …" at bounding box center [899, 183] width 669 height 74
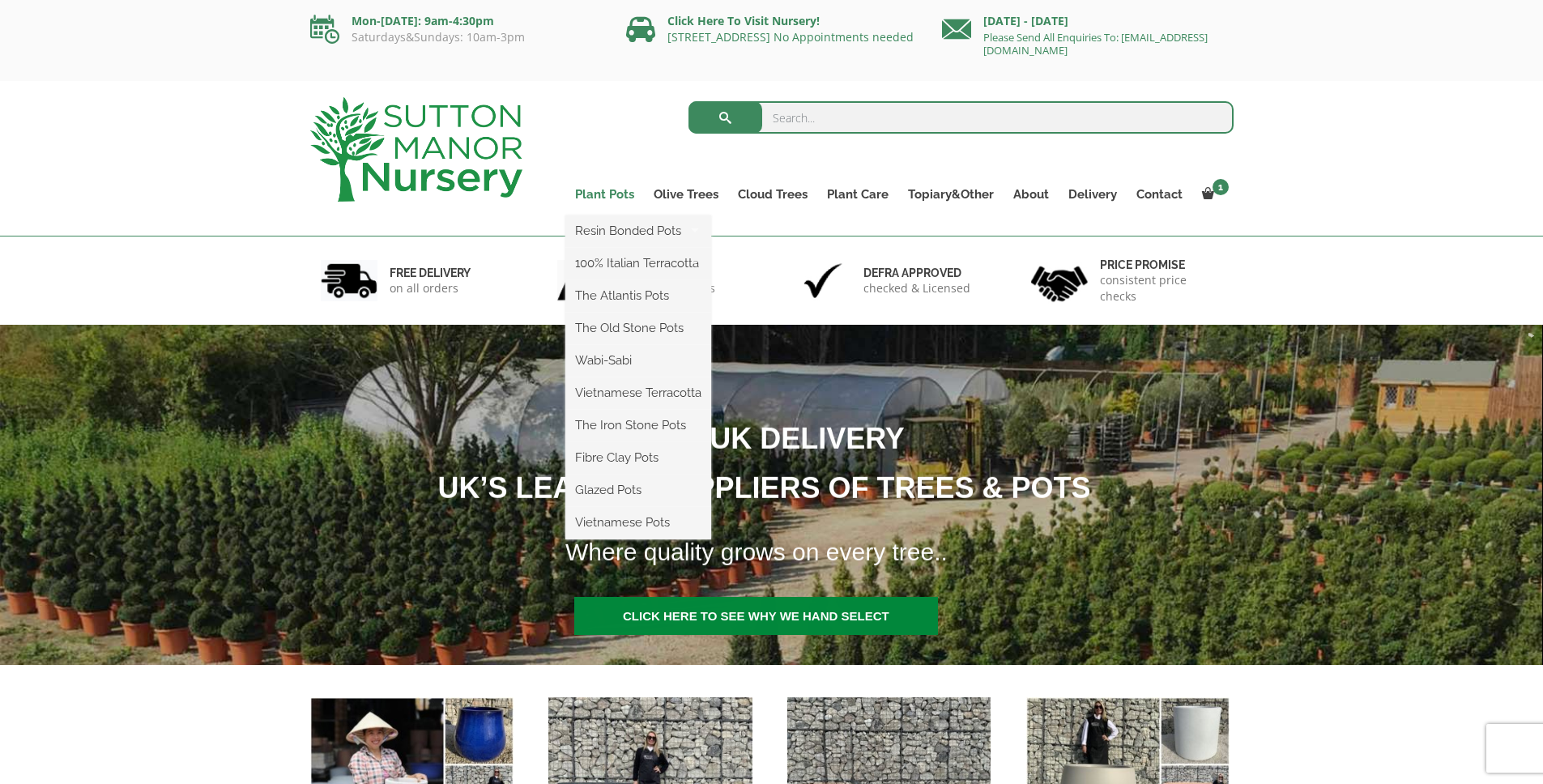
click at [618, 192] on link "Plant Pots" at bounding box center [605, 194] width 79 height 22
click at [606, 196] on link "Plant Pots" at bounding box center [605, 194] width 79 height 22
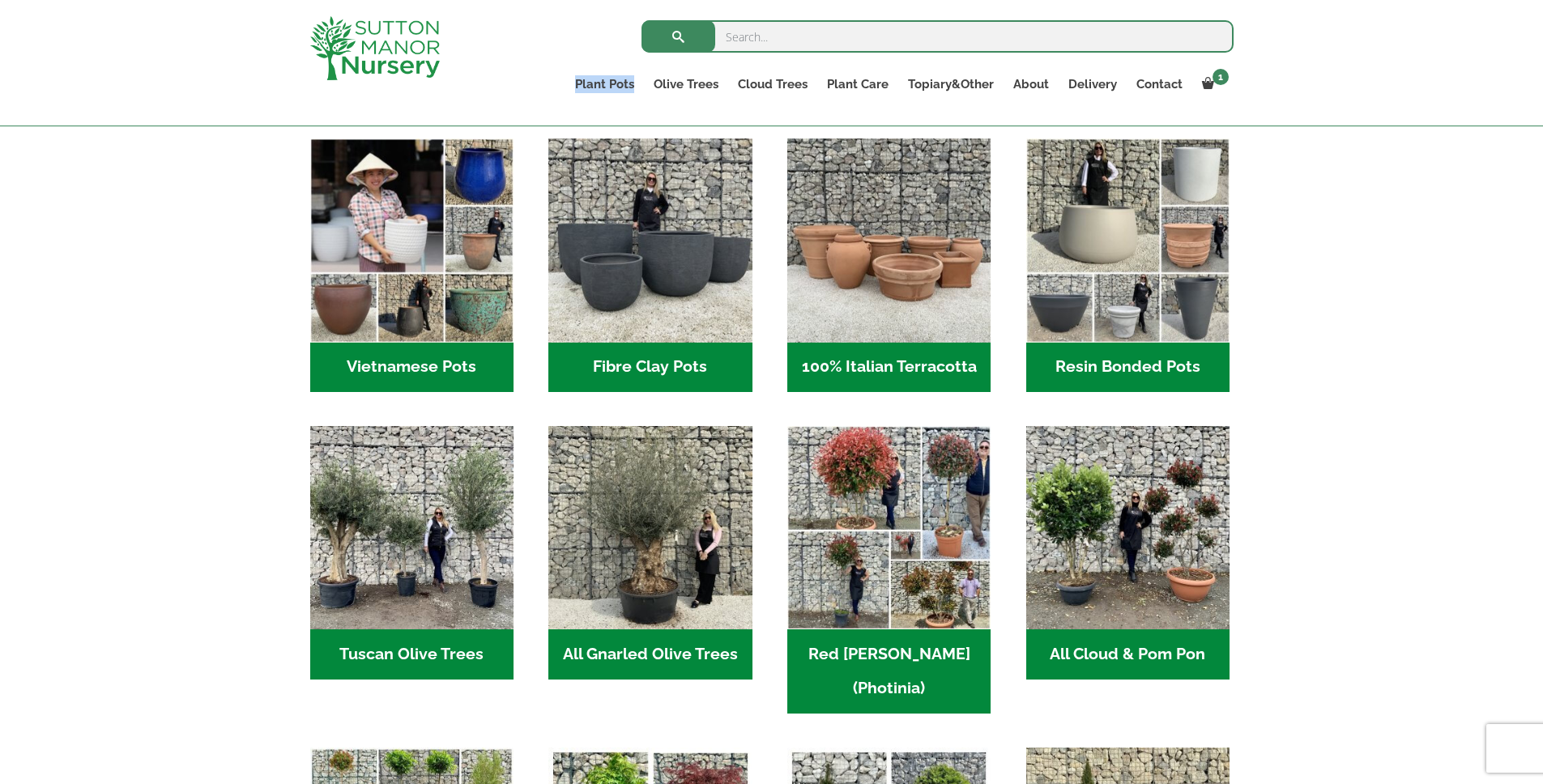
scroll to position [497, 0]
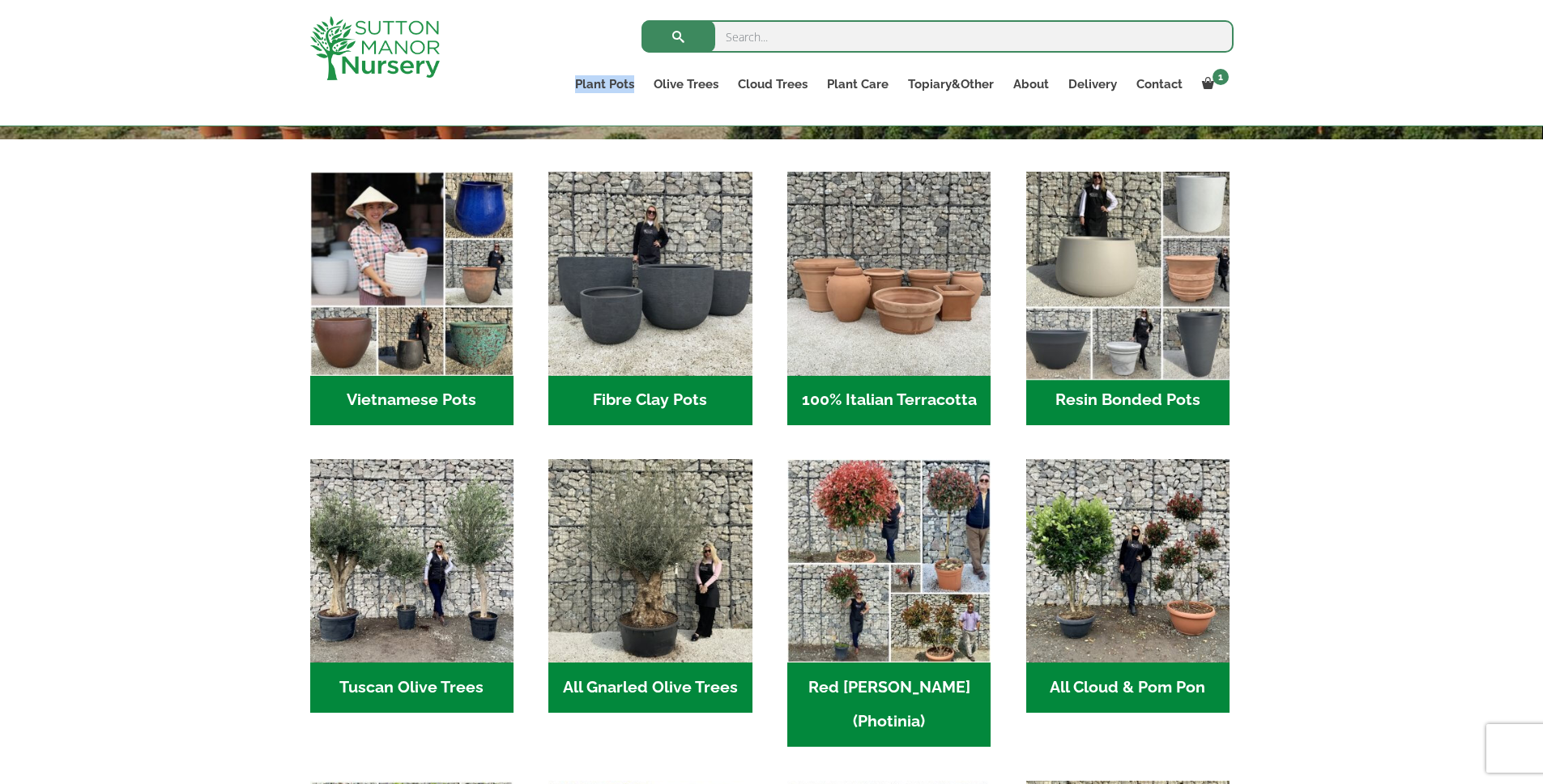
click at [1127, 255] on img "Visit product category Resin Bonded Pots" at bounding box center [1128, 273] width 214 height 214
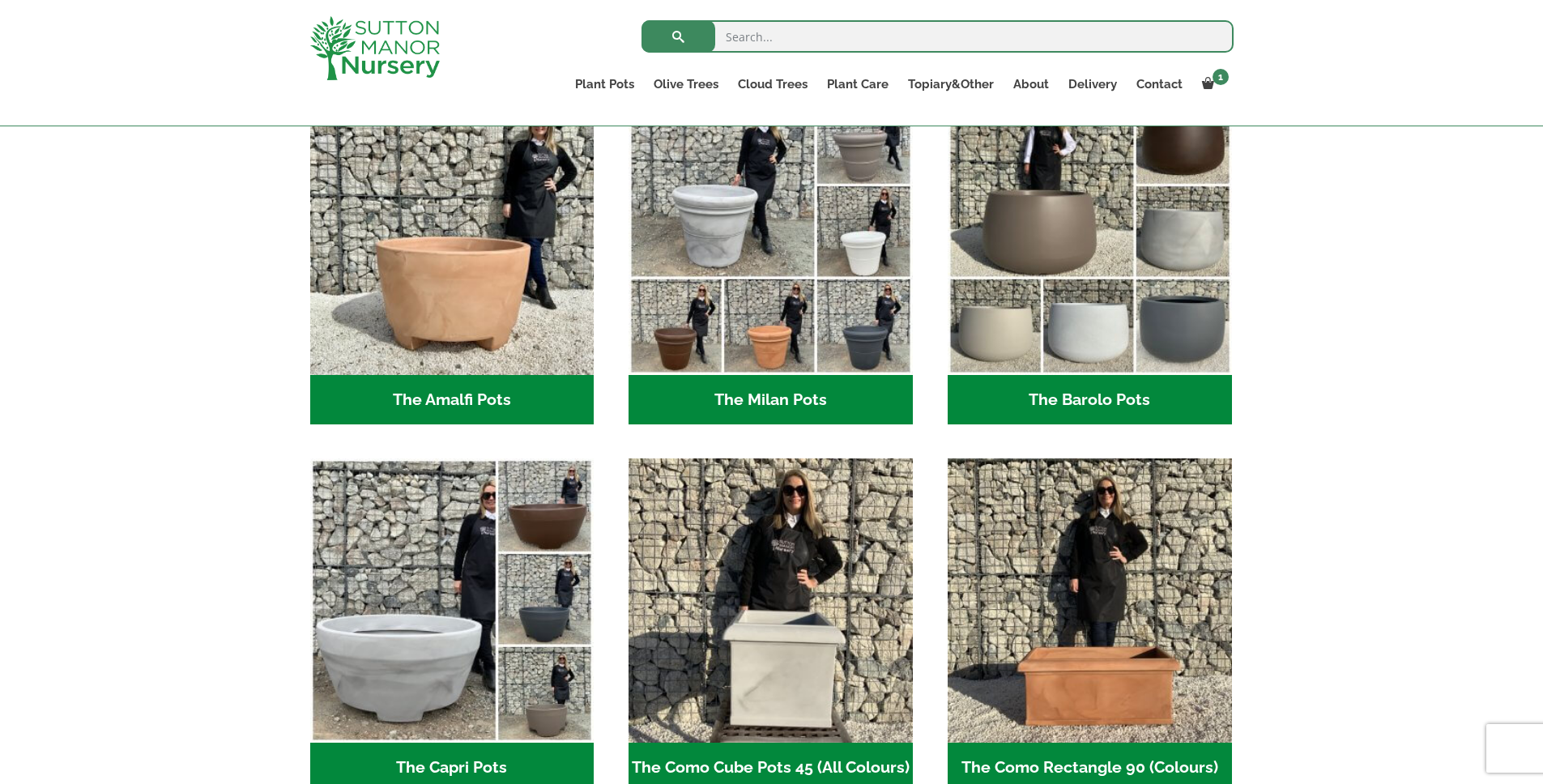
scroll to position [475, 0]
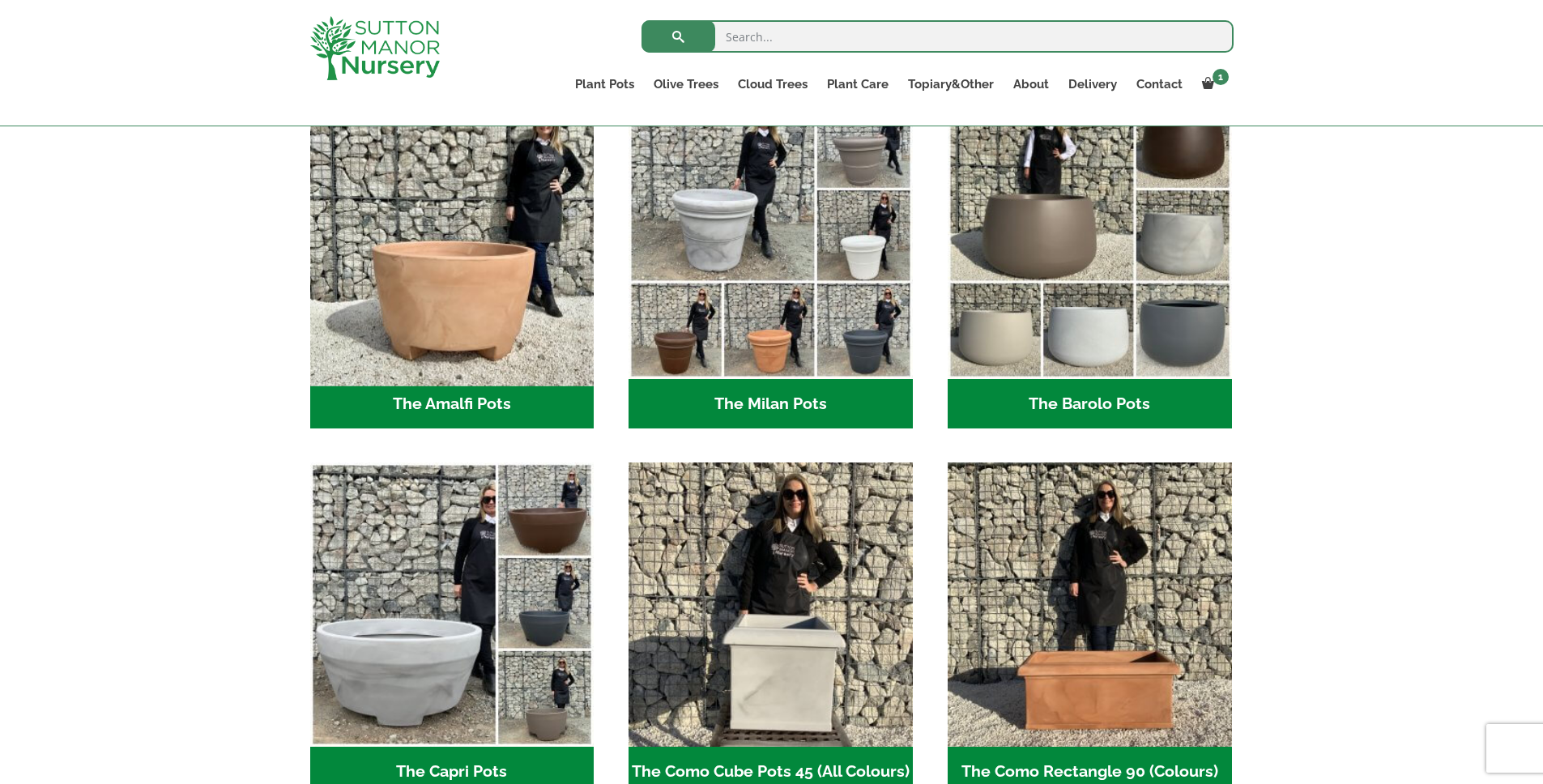
click at [515, 143] on img "Visit product category The Amalfi Pots" at bounding box center [453, 236] width 299 height 298
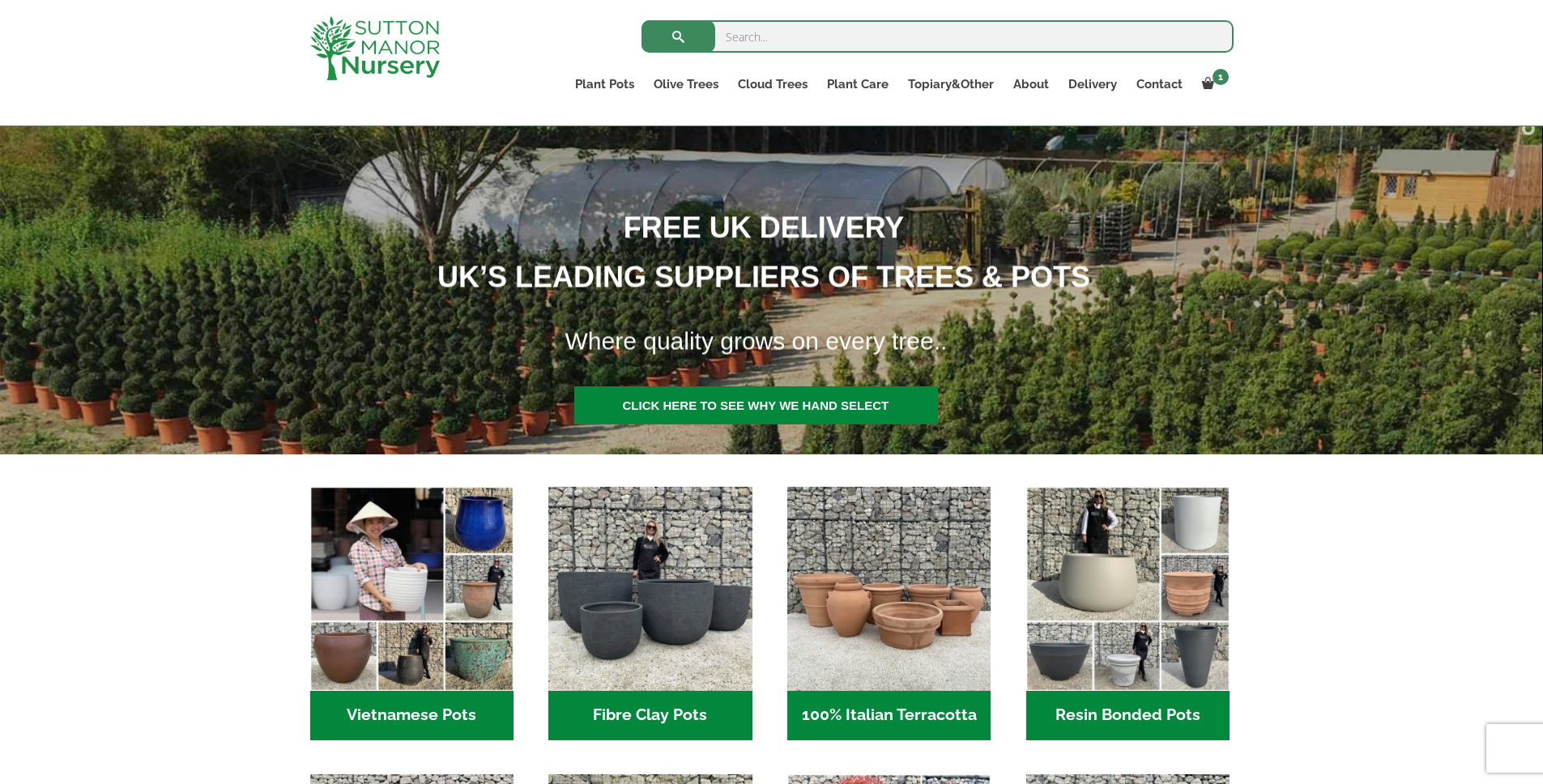
scroll to position [55, 0]
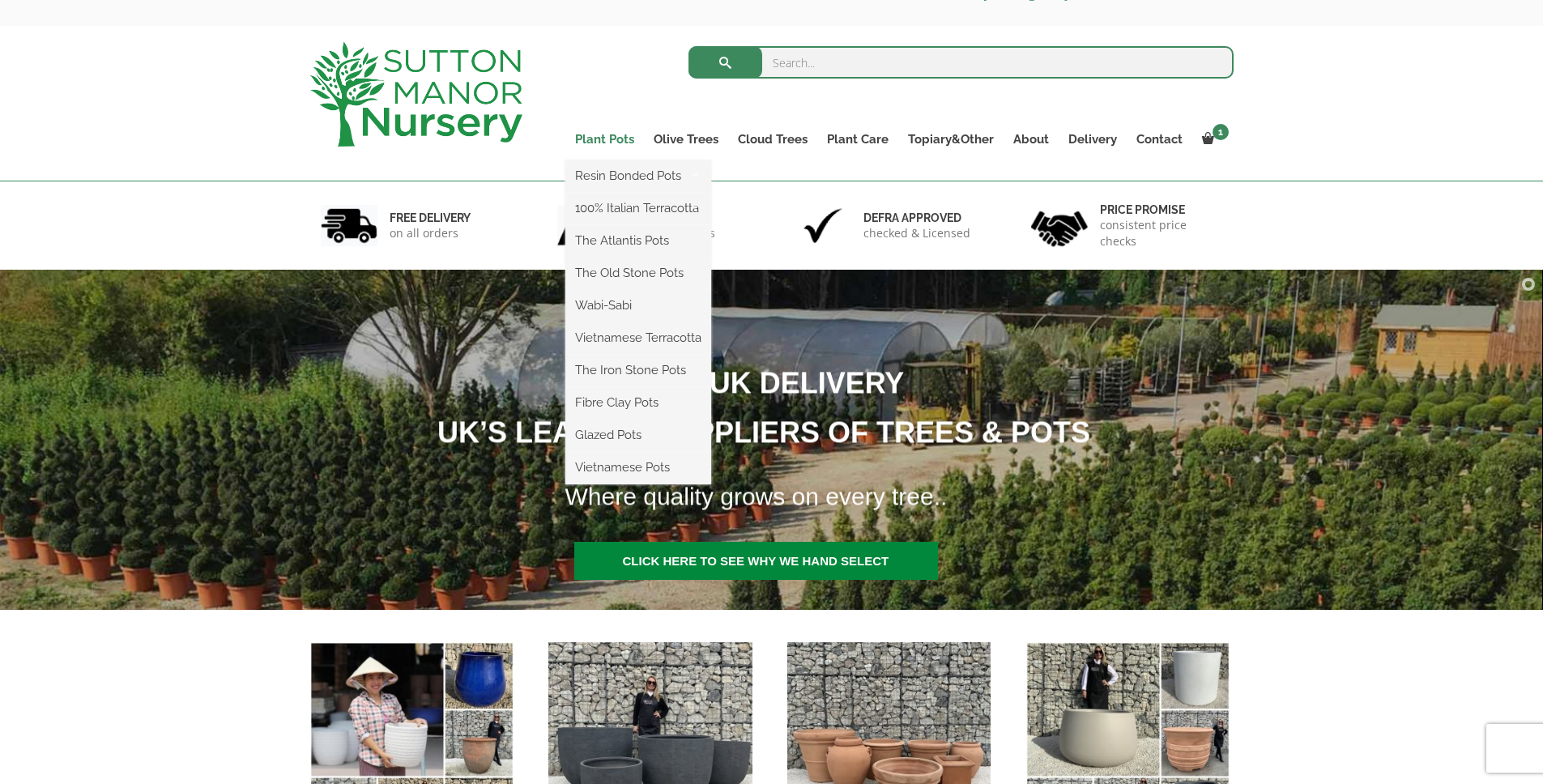
click at [606, 138] on link "Plant Pots" at bounding box center [605, 139] width 79 height 22
click at [604, 160] on ul "Resin Bonded Pots The Amalfi Pots The Milan Pots The Capri Pots The Brunello Po…" at bounding box center [638, 322] width 146 height 323
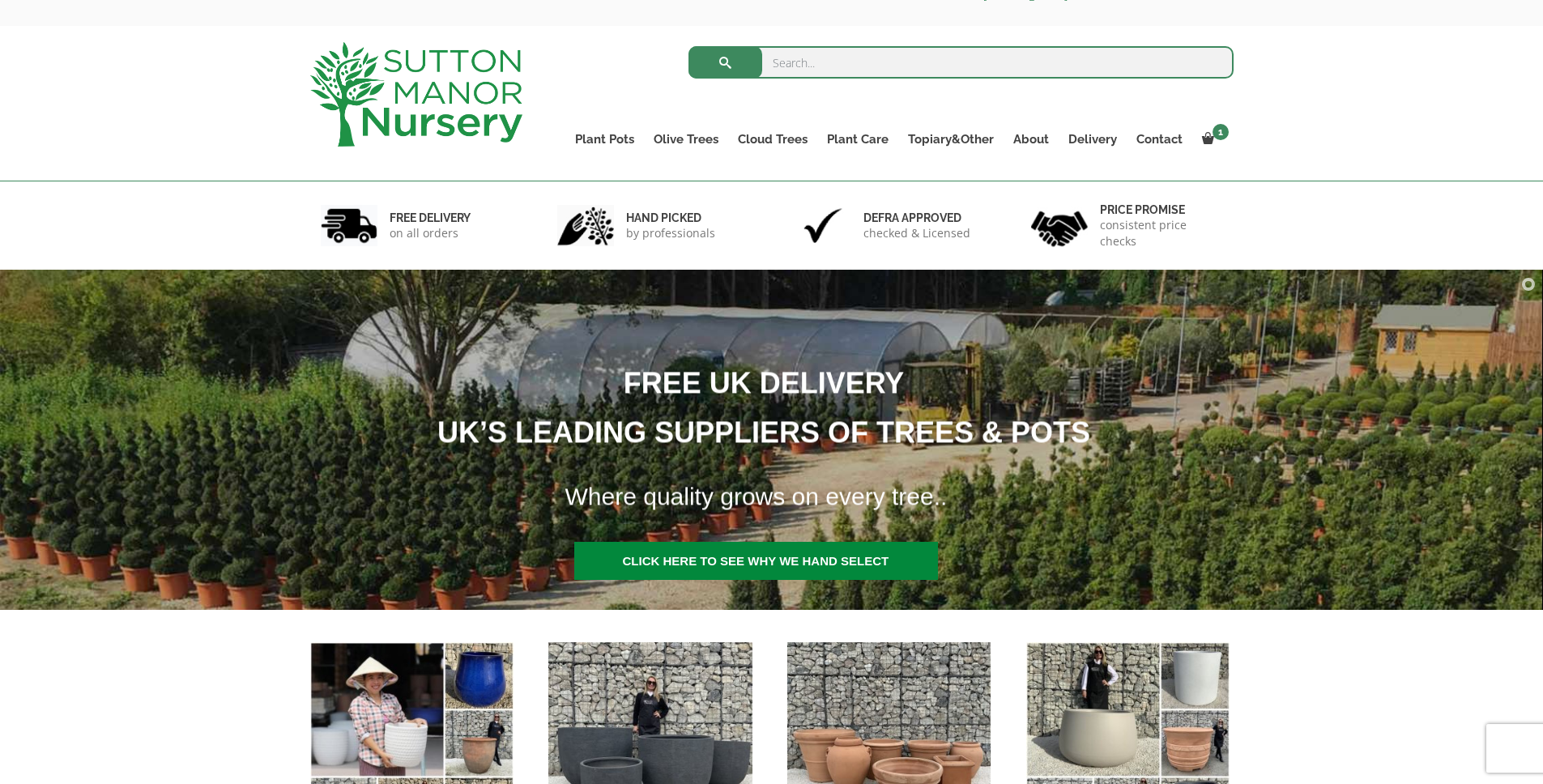
click at [625, 161] on ul "Plant Pots Resin Bonded Pots The Amalfi Pots The Milan Pots The Capri Pots The …" at bounding box center [899, 128] width 669 height 74
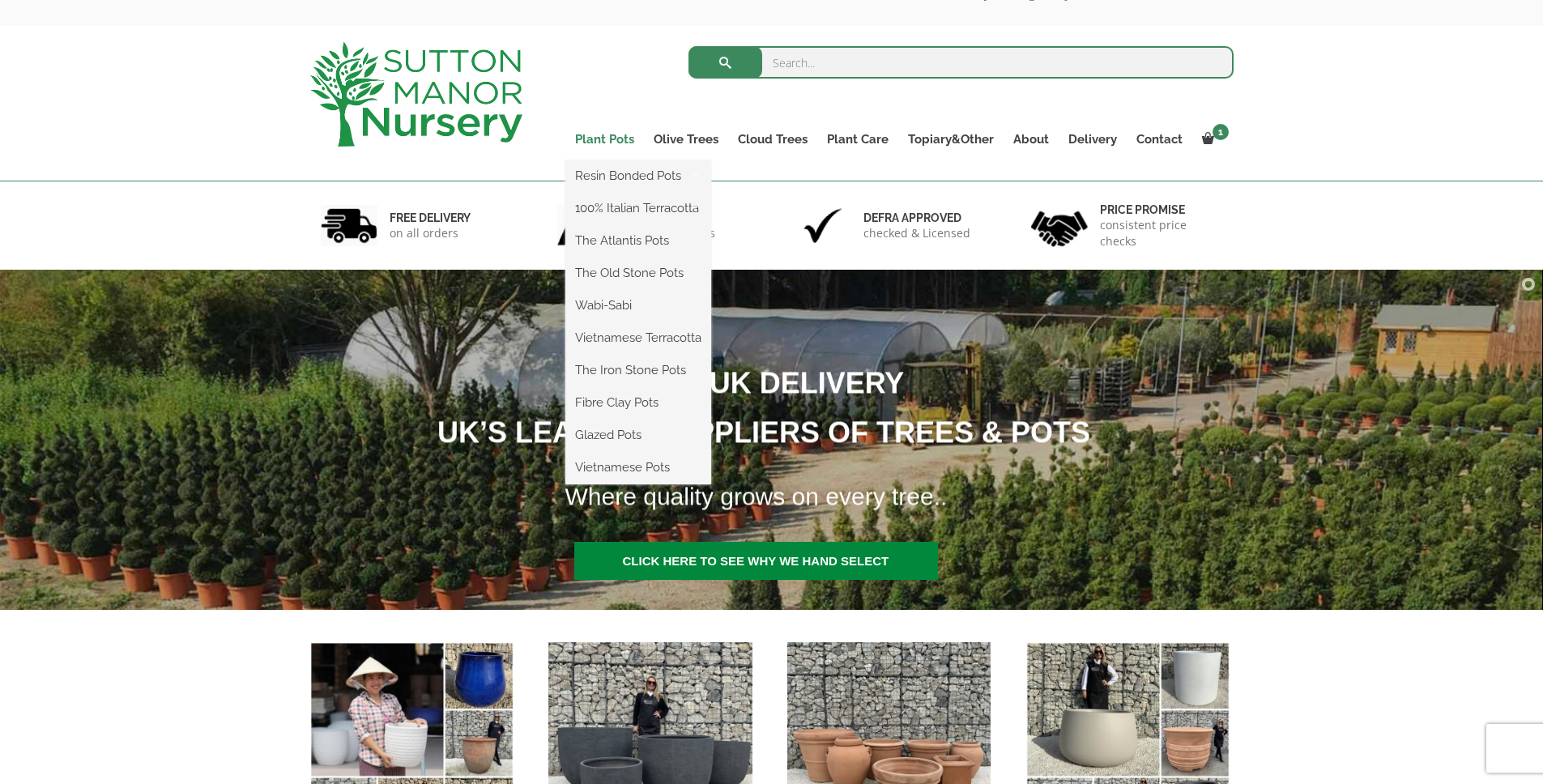
click at [613, 160] on ul "Resin Bonded Pots The Amalfi Pots The Milan Pots The Capri Pots The Brunello Po…" at bounding box center [638, 322] width 146 height 323
drag, startPoint x: 614, startPoint y: 145, endPoint x: 644, endPoint y: 297, distance: 154.9
click at [644, 297] on ul "Resin Bonded Pots The Amalfi Pots The Milan Pots The Capri Pots The Brunello Po…" at bounding box center [638, 322] width 146 height 323
click at [644, 297] on link "Wabi-Sabi" at bounding box center [638, 305] width 146 height 24
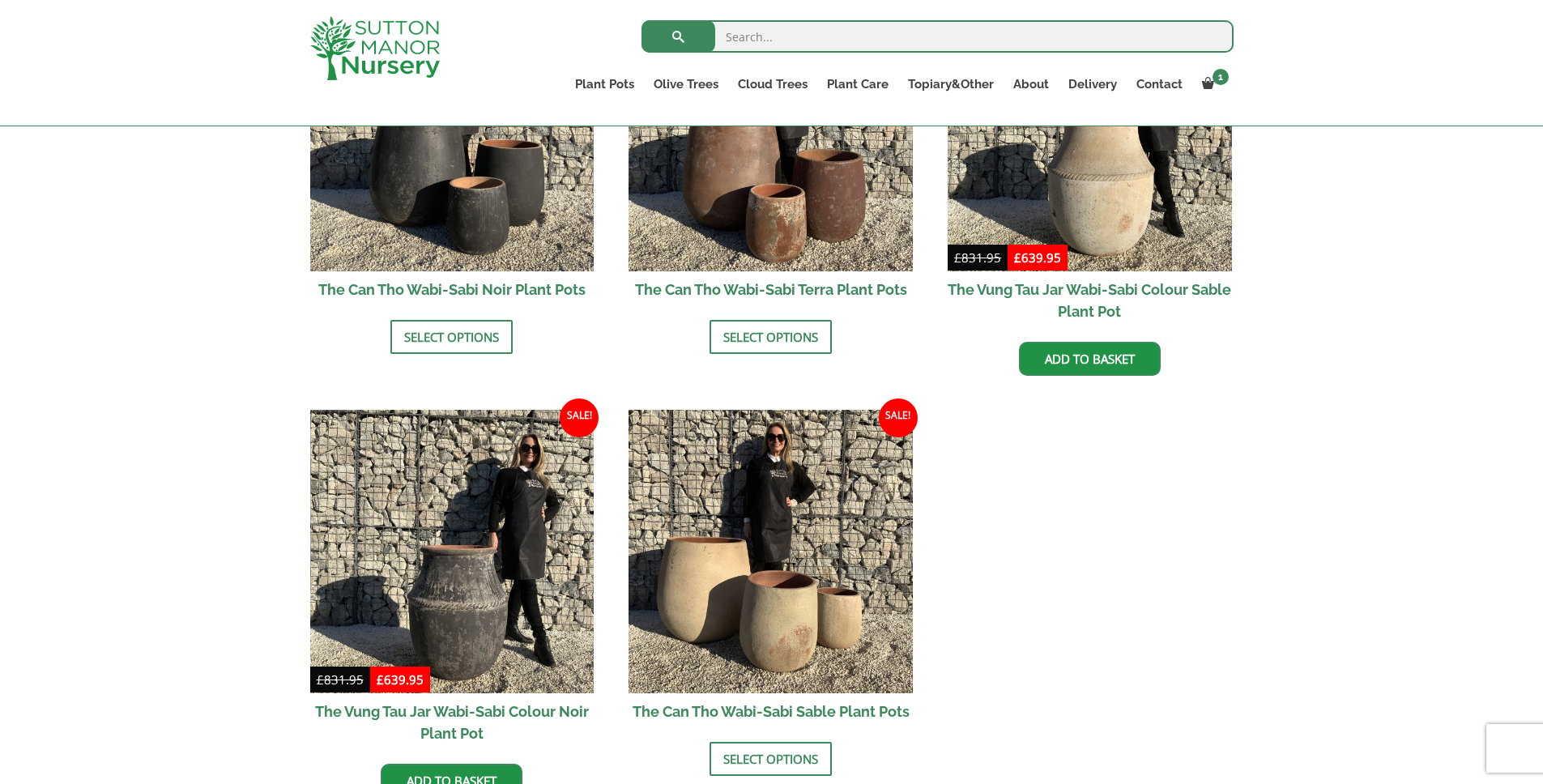
scroll to position [1837, 0]
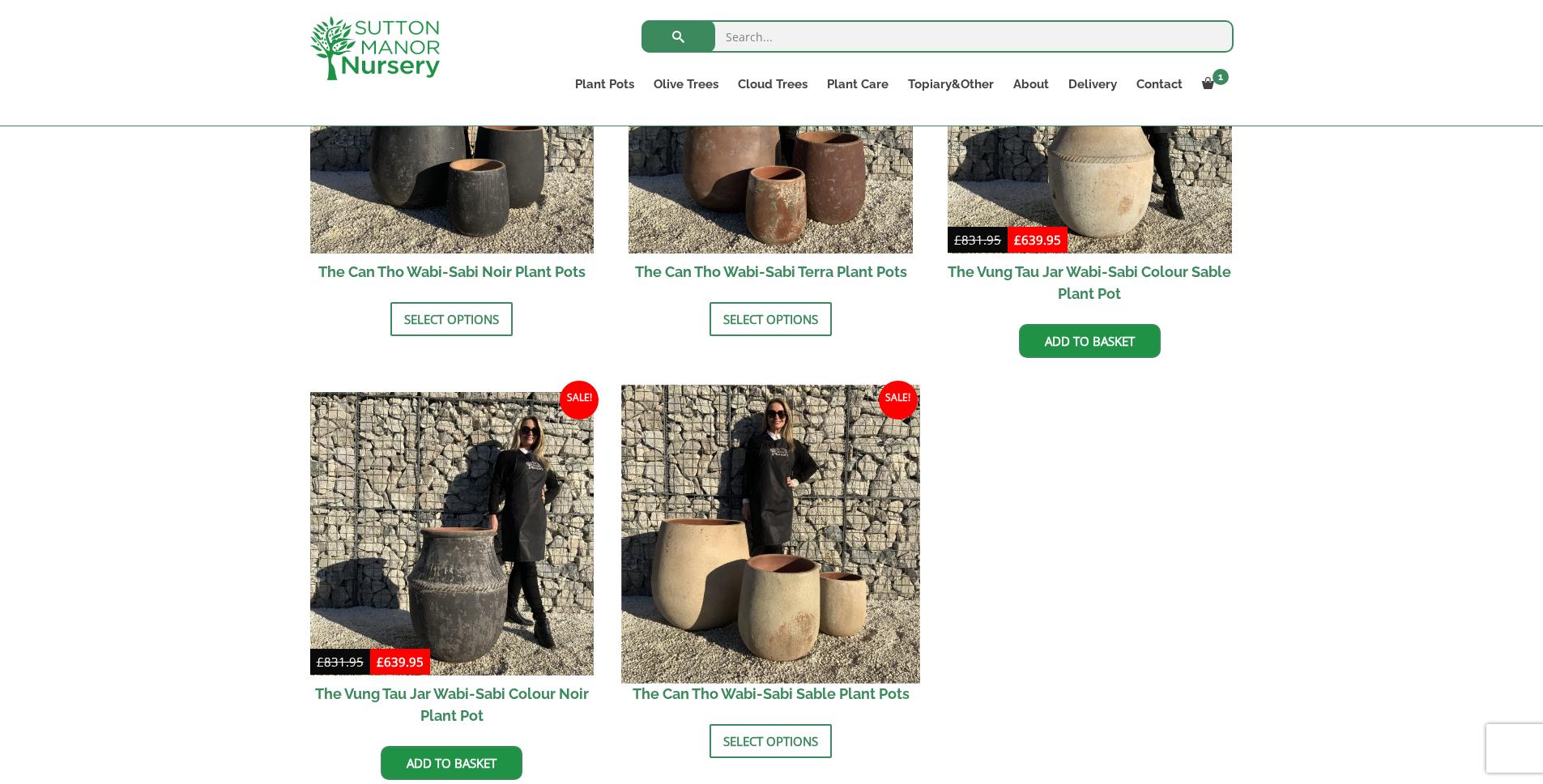
click at [850, 539] on img at bounding box center [772, 534] width 299 height 298
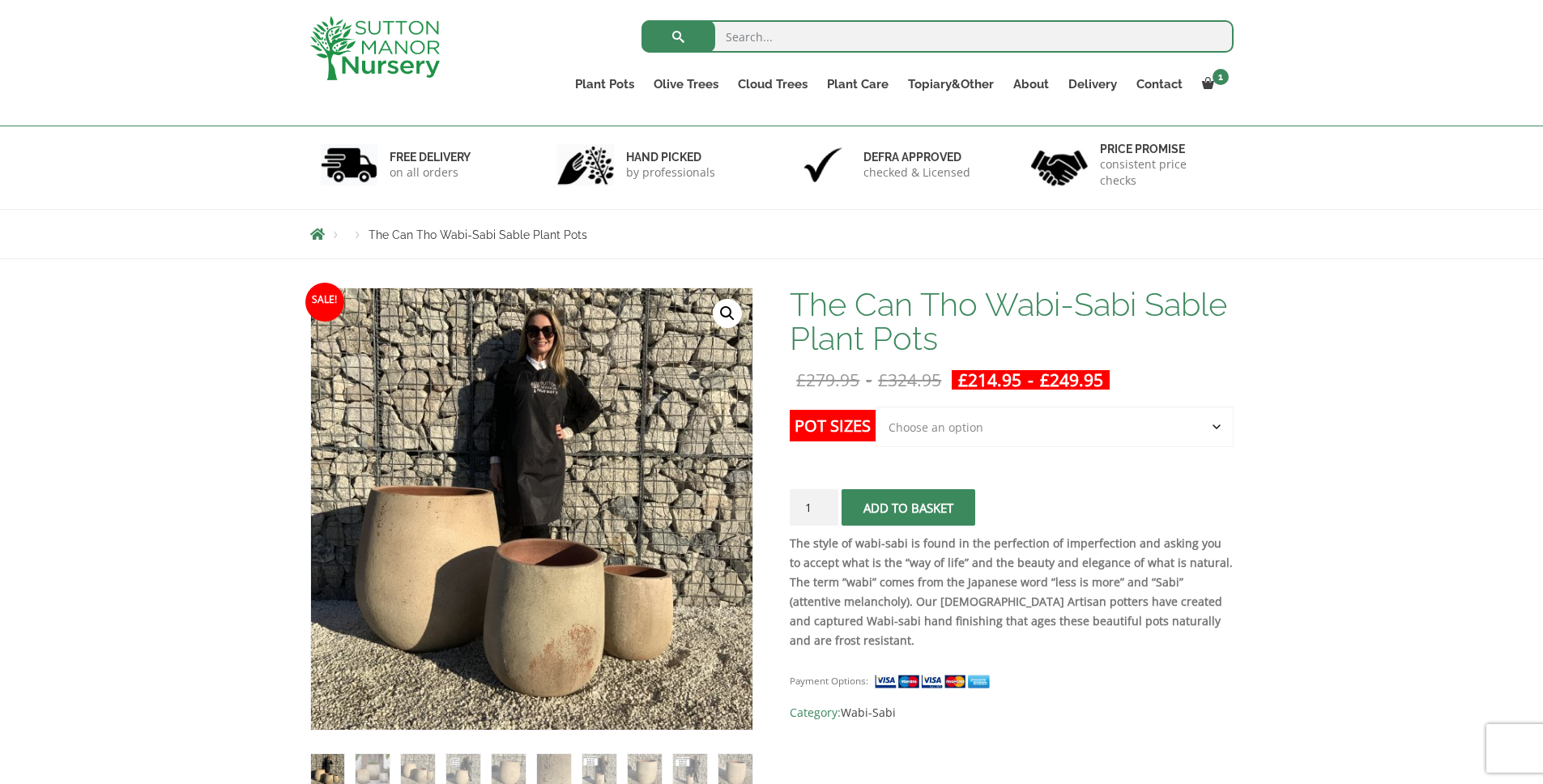
scroll to position [99, 0]
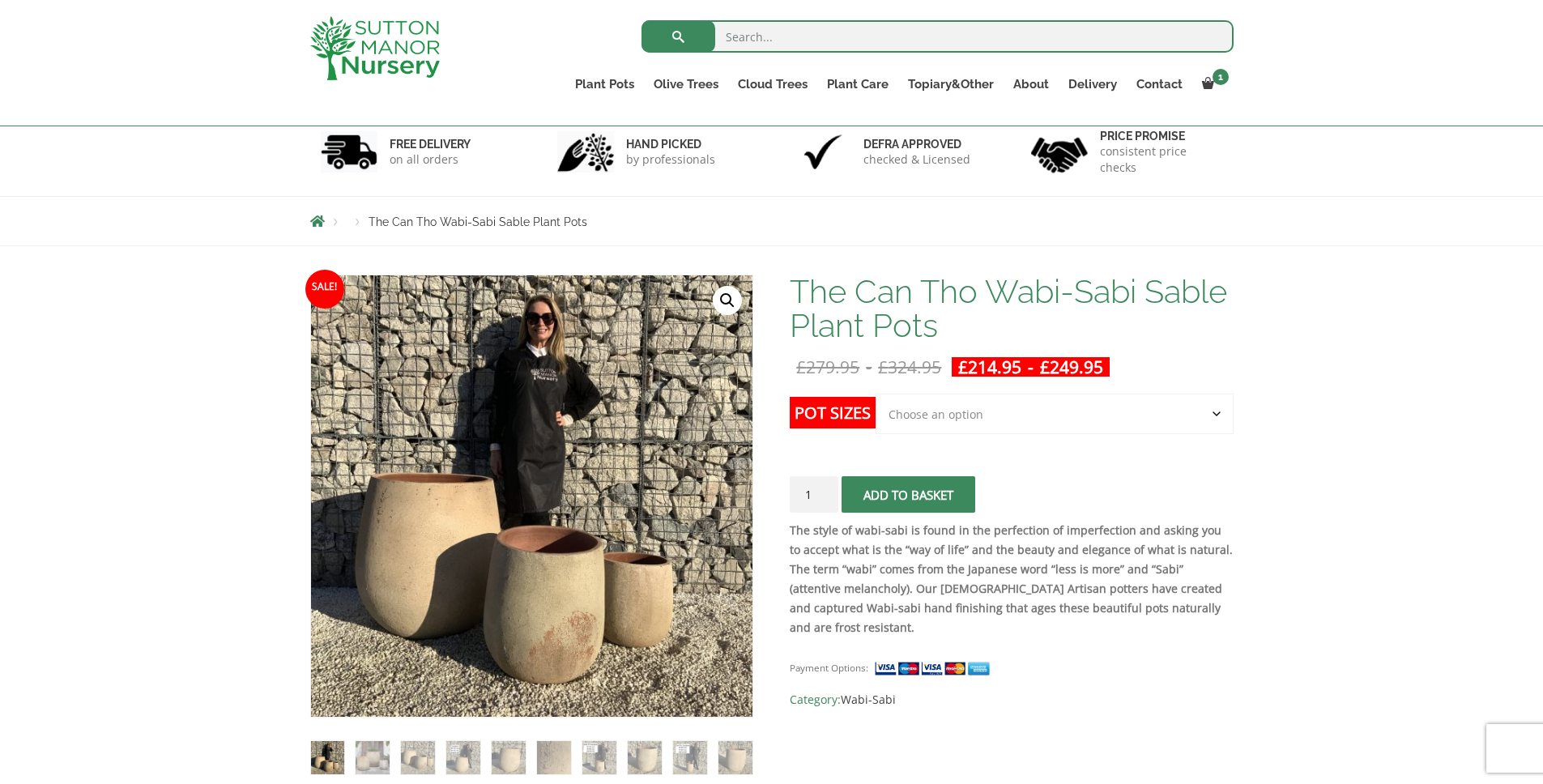
click at [1058, 411] on select "Choose an option Click here to buy the 3rd to Largest Pot In The Picture Click …" at bounding box center [1053, 414] width 357 height 41
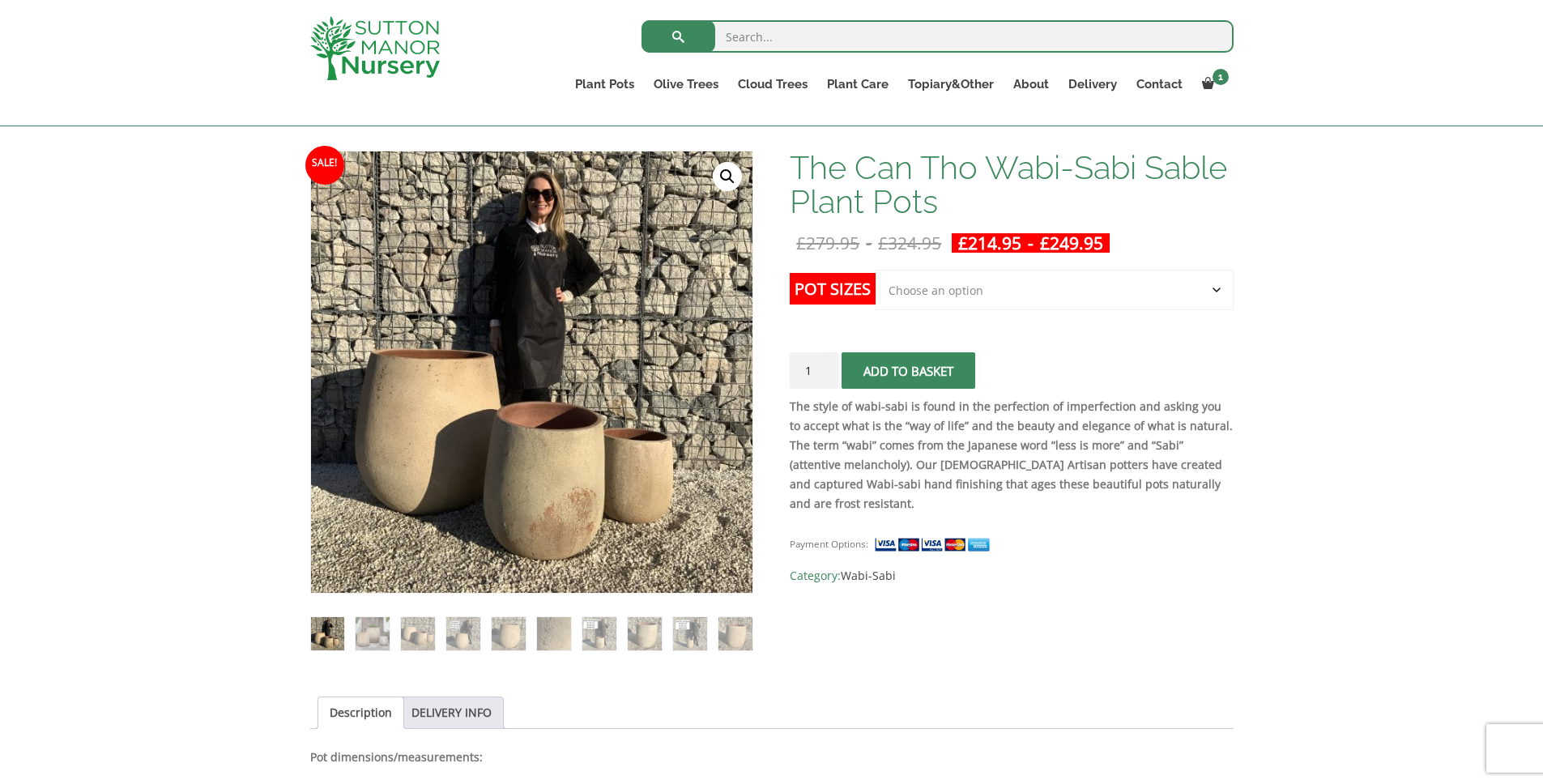
scroll to position [214, 0]
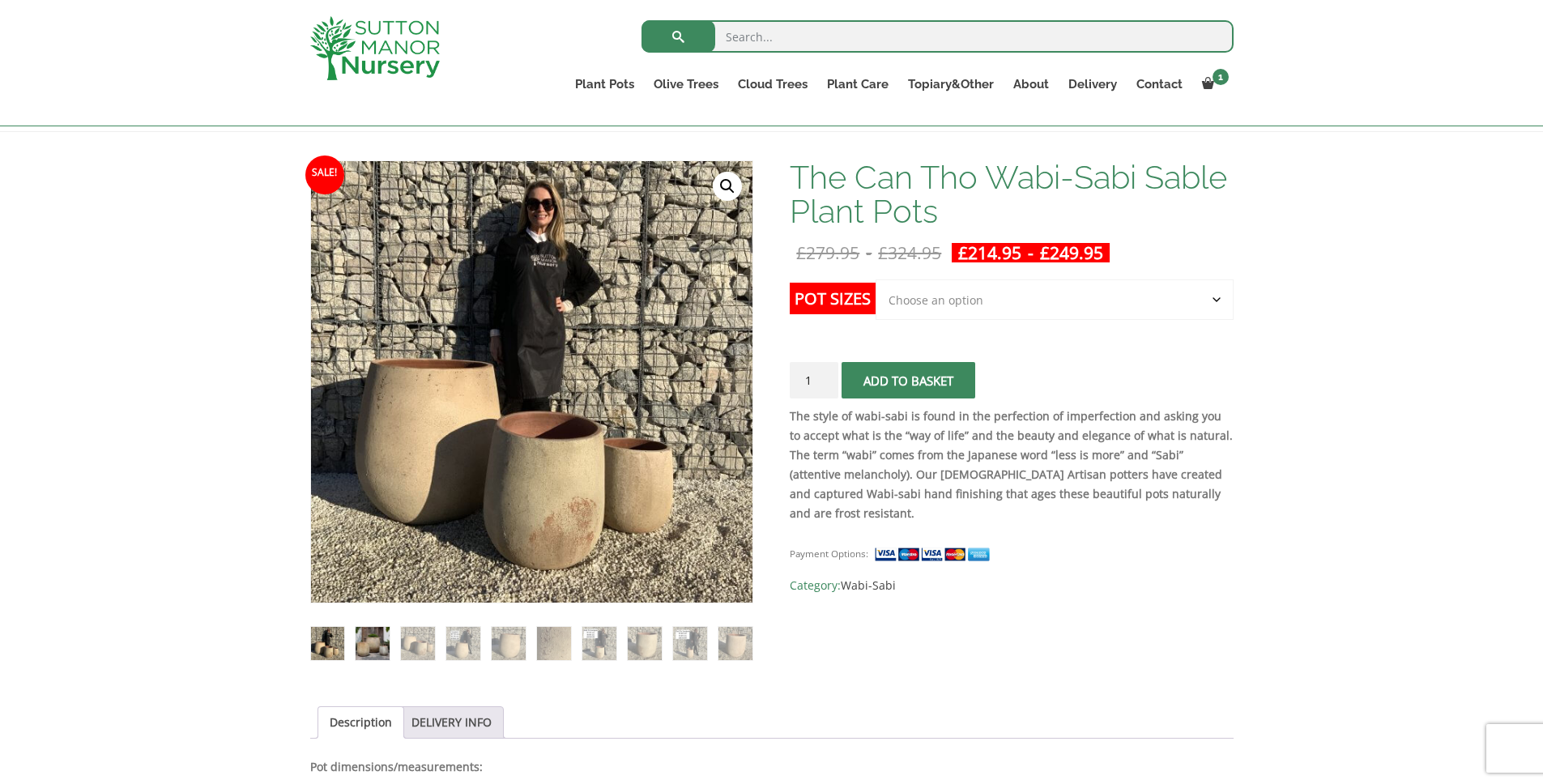
click at [370, 646] on img at bounding box center [373, 643] width 33 height 33
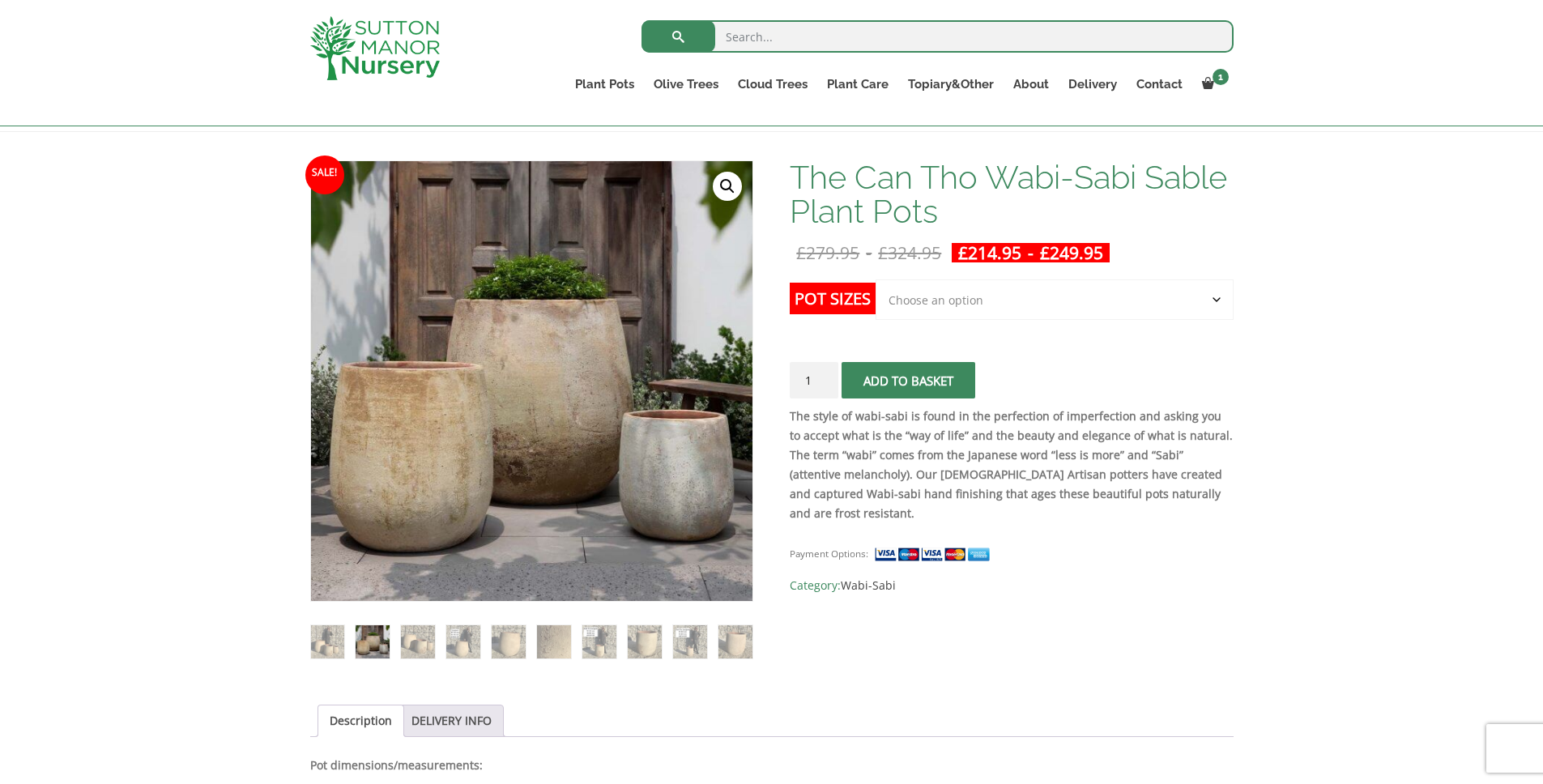
click at [395, 647] on ol at bounding box center [532, 630] width 443 height 57
click at [406, 634] on img at bounding box center [417, 643] width 33 height 33
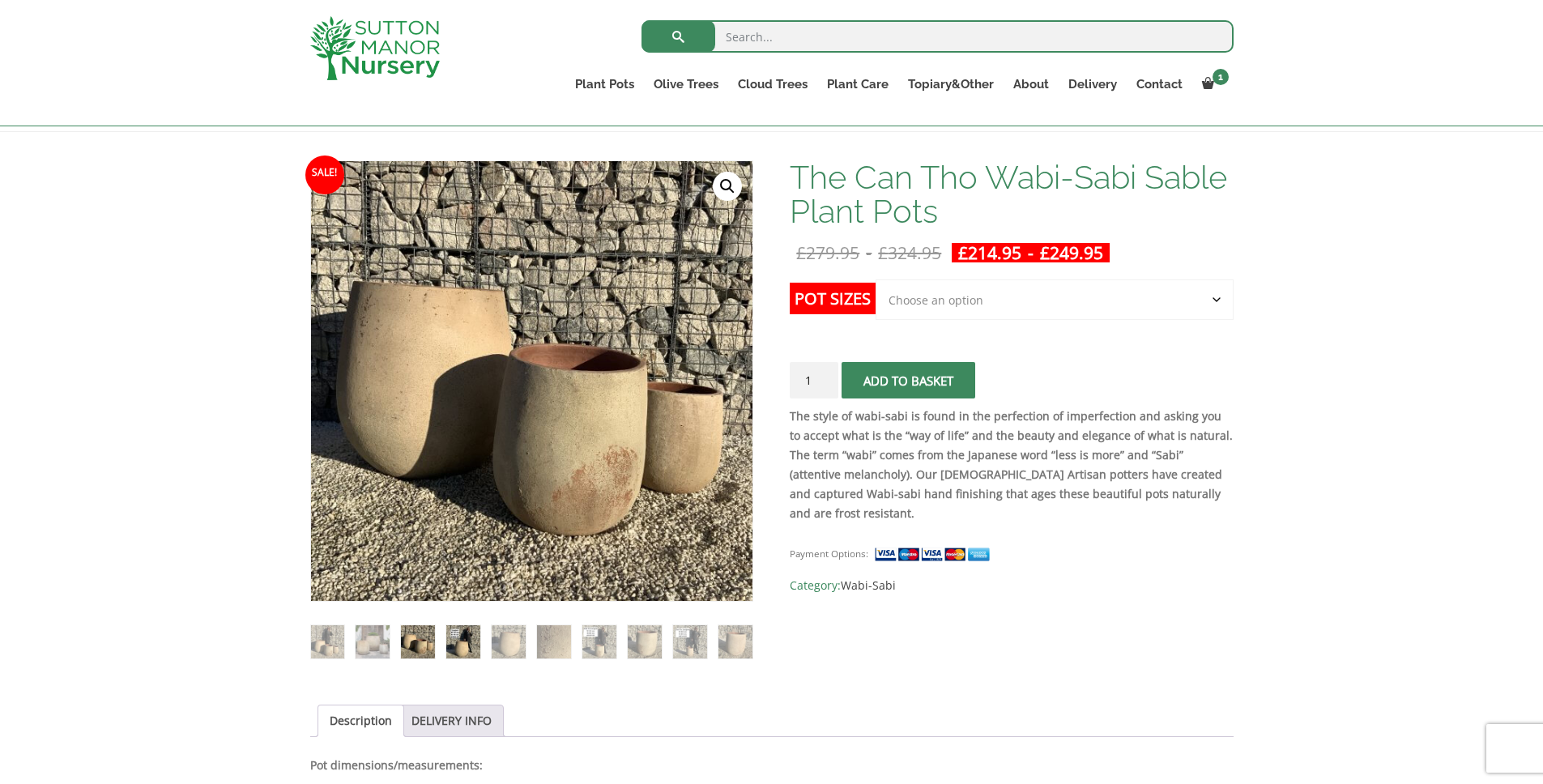
click at [458, 648] on img at bounding box center [463, 641] width 33 height 33
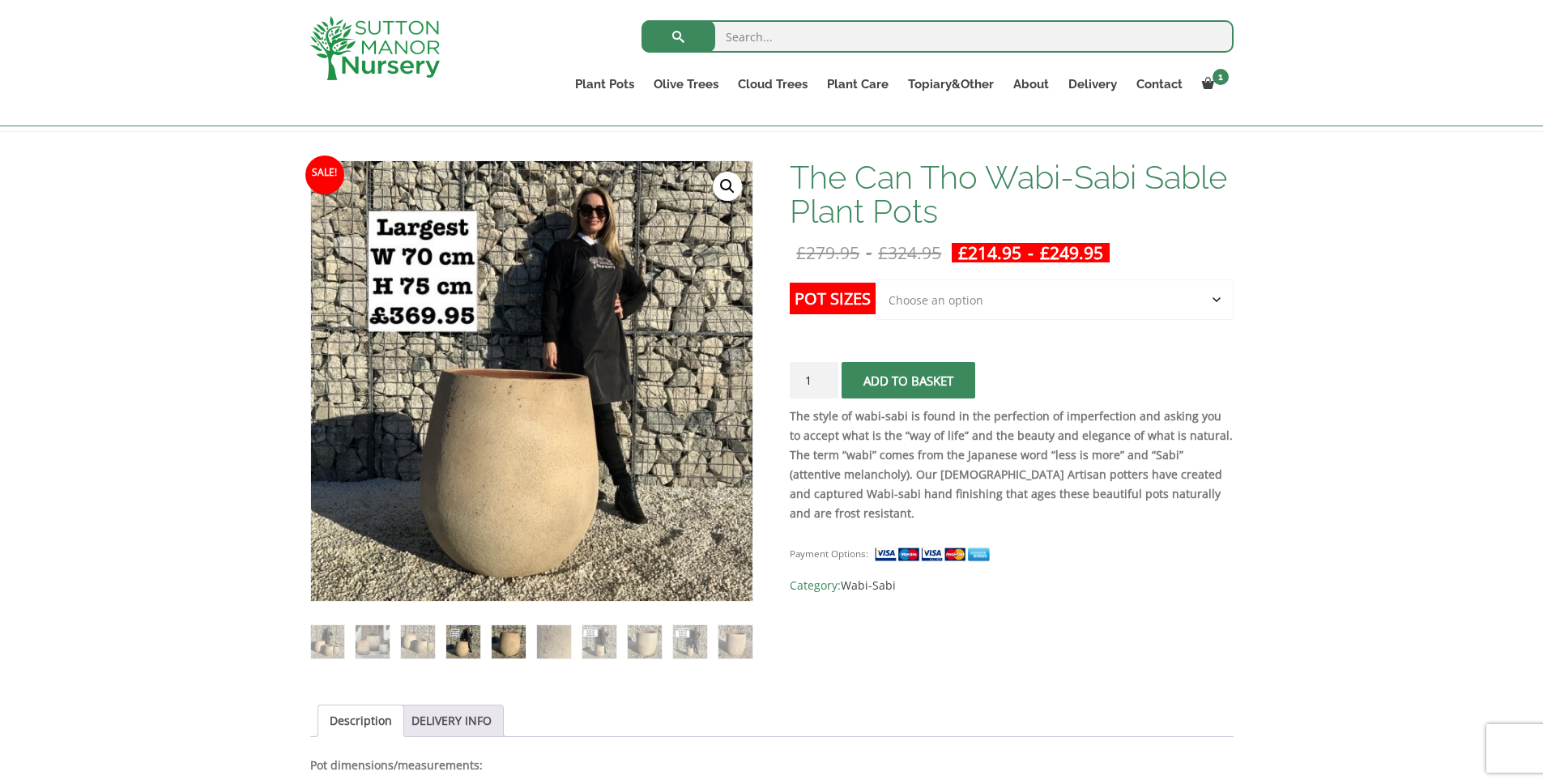
click at [523, 641] on img at bounding box center [508, 641] width 33 height 33
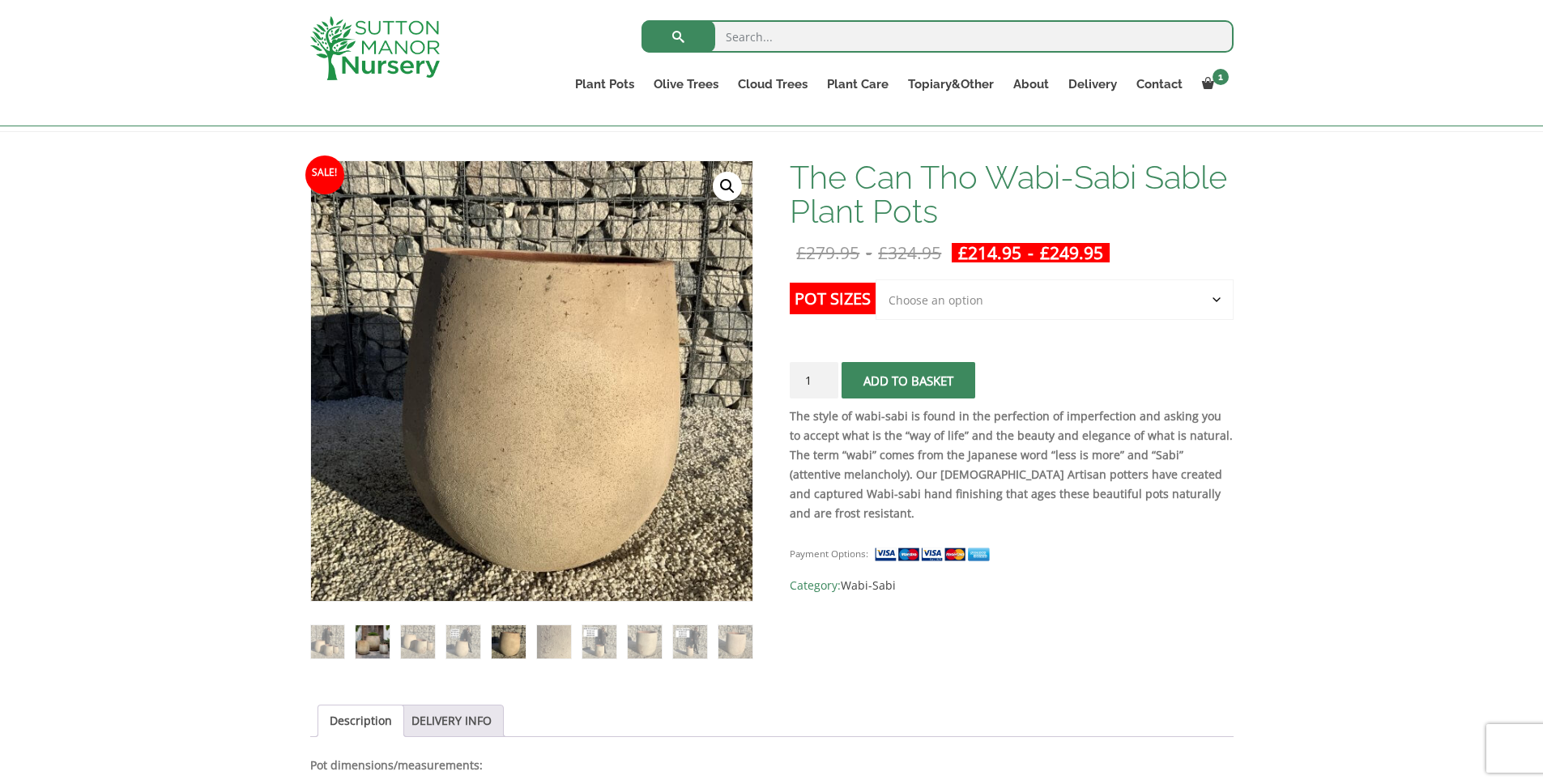
click at [387, 647] on img at bounding box center [373, 641] width 33 height 33
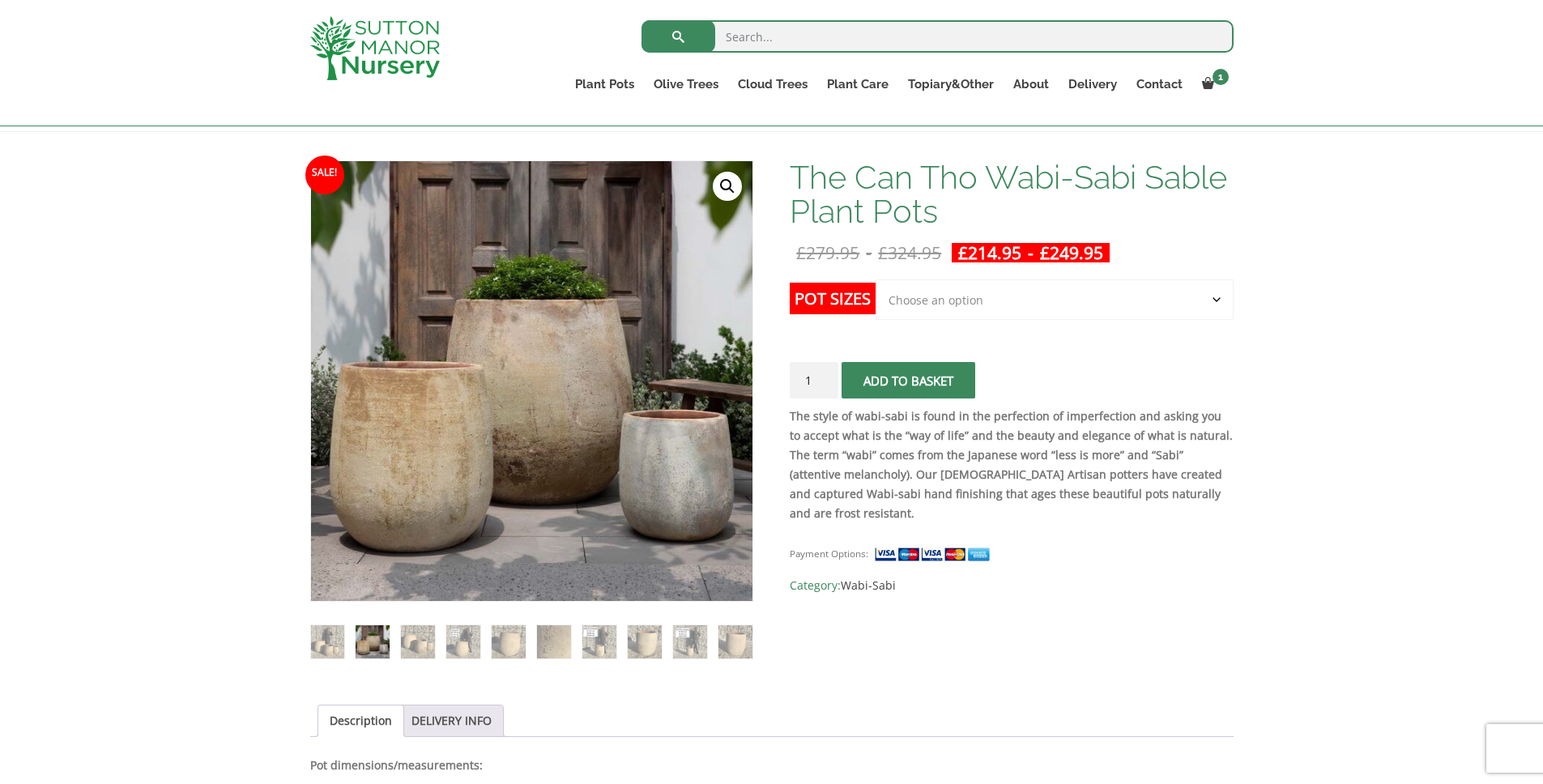
click at [959, 295] on select "Choose an option Click here to buy the 3rd to Largest Pot In The Picture Click …" at bounding box center [1053, 299] width 357 height 41
click at [875, 279] on select "Choose an option Click here to buy the 3rd to Largest Pot In The Picture Click …" at bounding box center [1053, 299] width 357 height 41
select select "Click here to buy the 3rd to Largest Pot In The Picture"
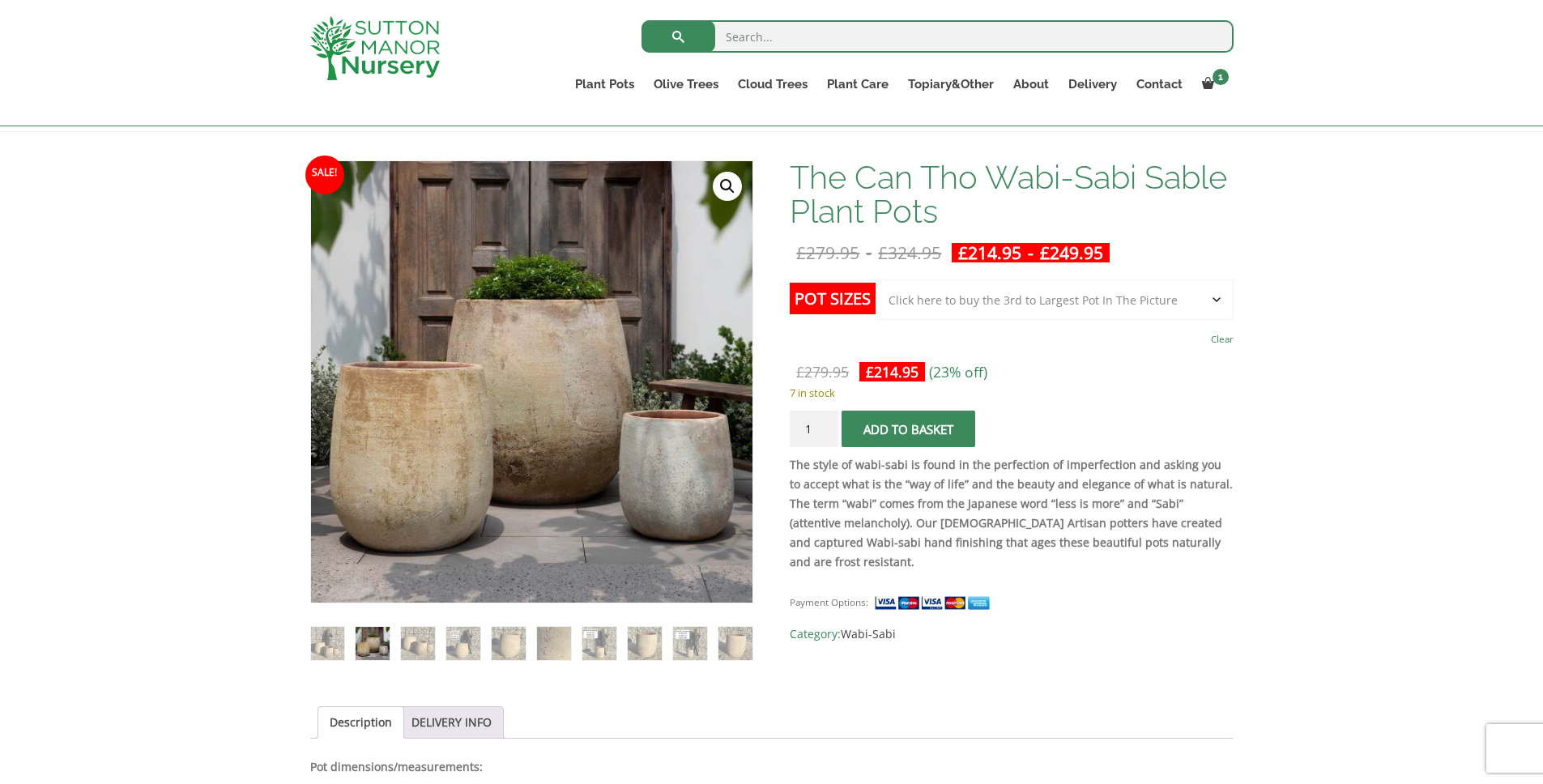
click at [912, 433] on button "Add to basket" at bounding box center [909, 428] width 134 height 36
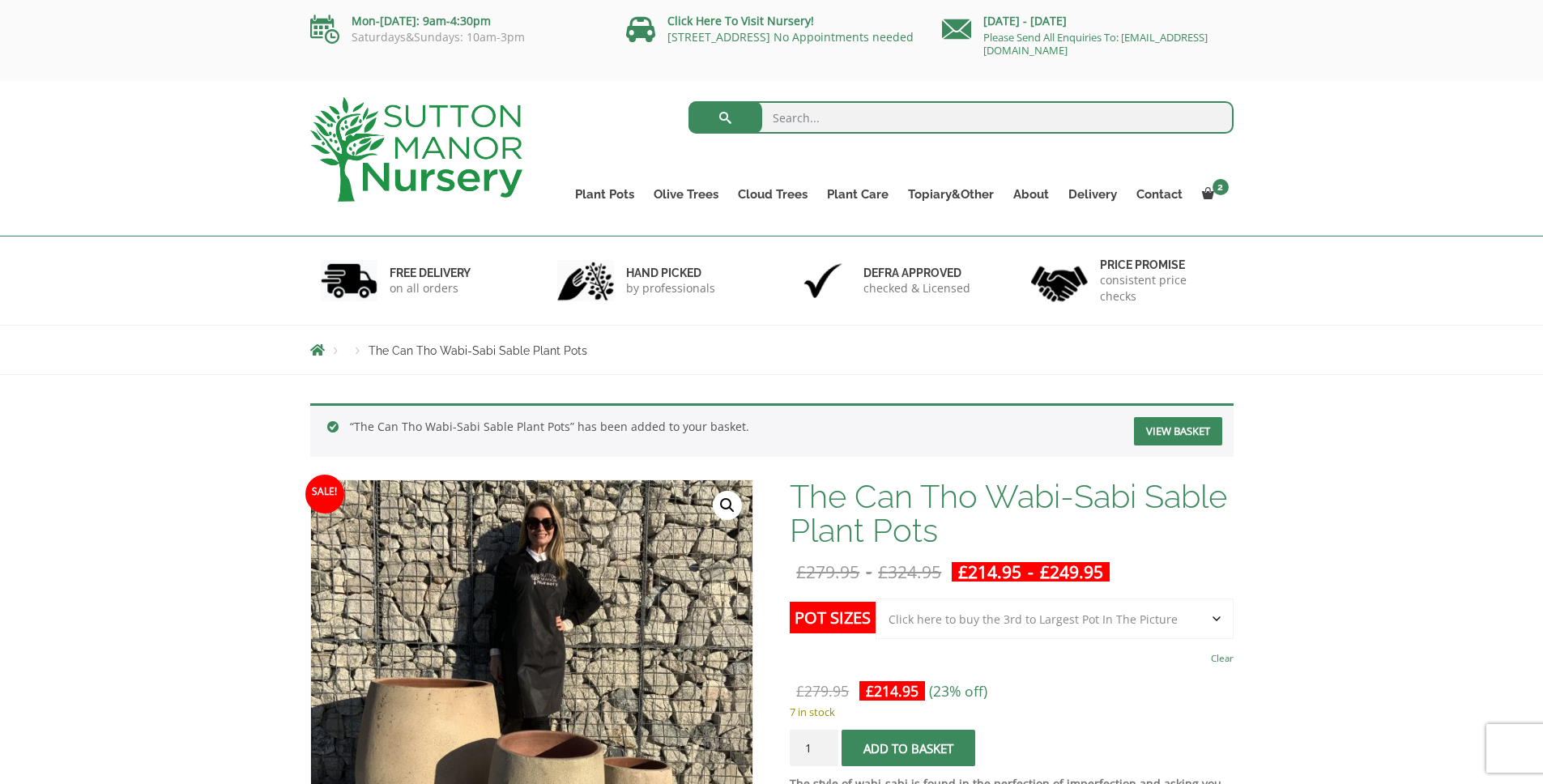
click at [1063, 624] on select "Choose an option Click here to buy the 3rd to Largest Pot In The Picture Click …" at bounding box center [1053, 619] width 357 height 41
select select "Click here to buy the 2nd to Largest Pot In The Picture"
click at [875, 599] on select "Choose an option Click here to buy the 3rd to Largest Pot In The Picture Click …" at bounding box center [1053, 619] width 357 height 41
click at [960, 745] on button "Add to basket" at bounding box center [909, 747] width 134 height 36
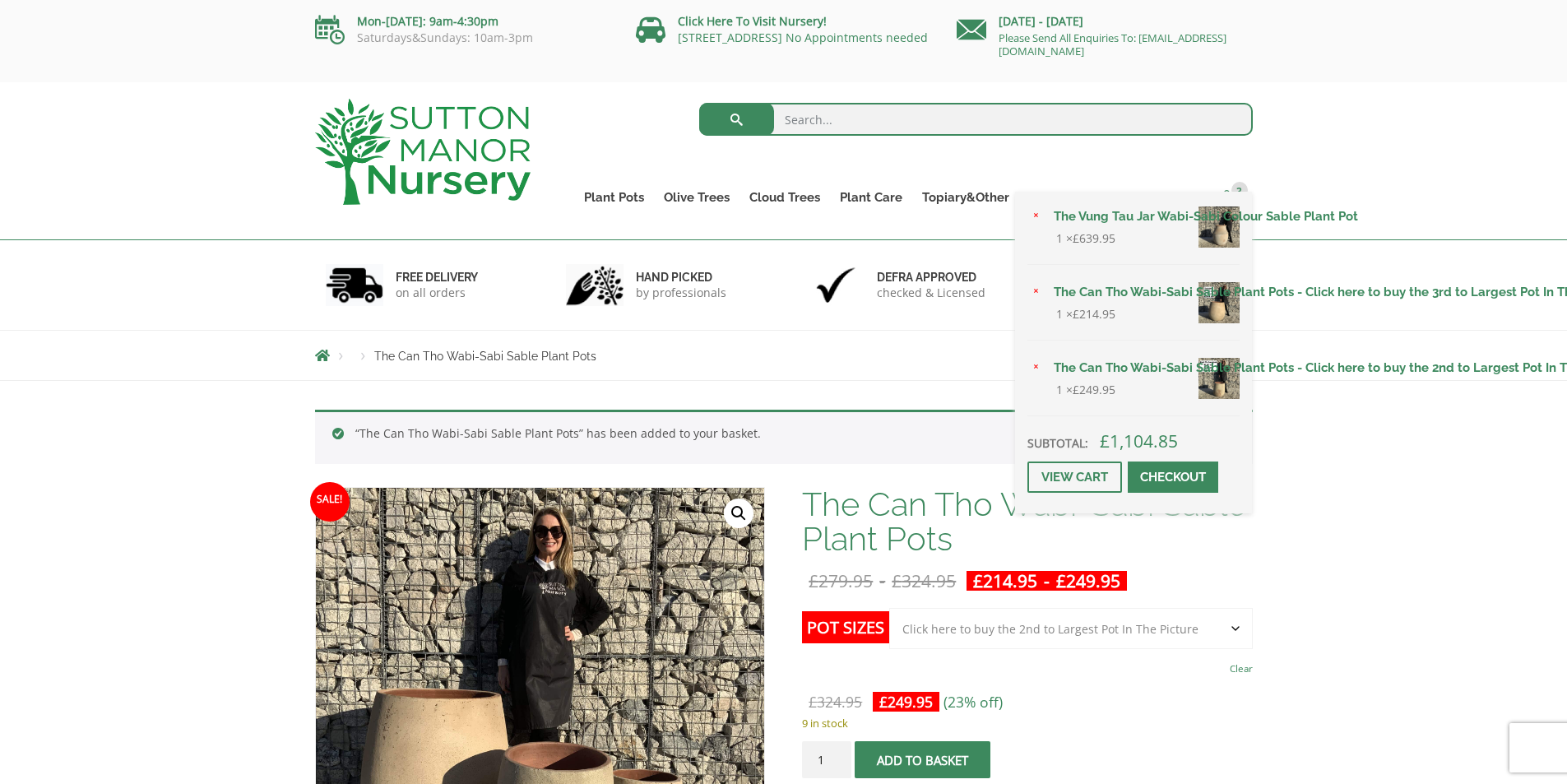
click at [1235, 190] on span "3" at bounding box center [1239, 189] width 16 height 16
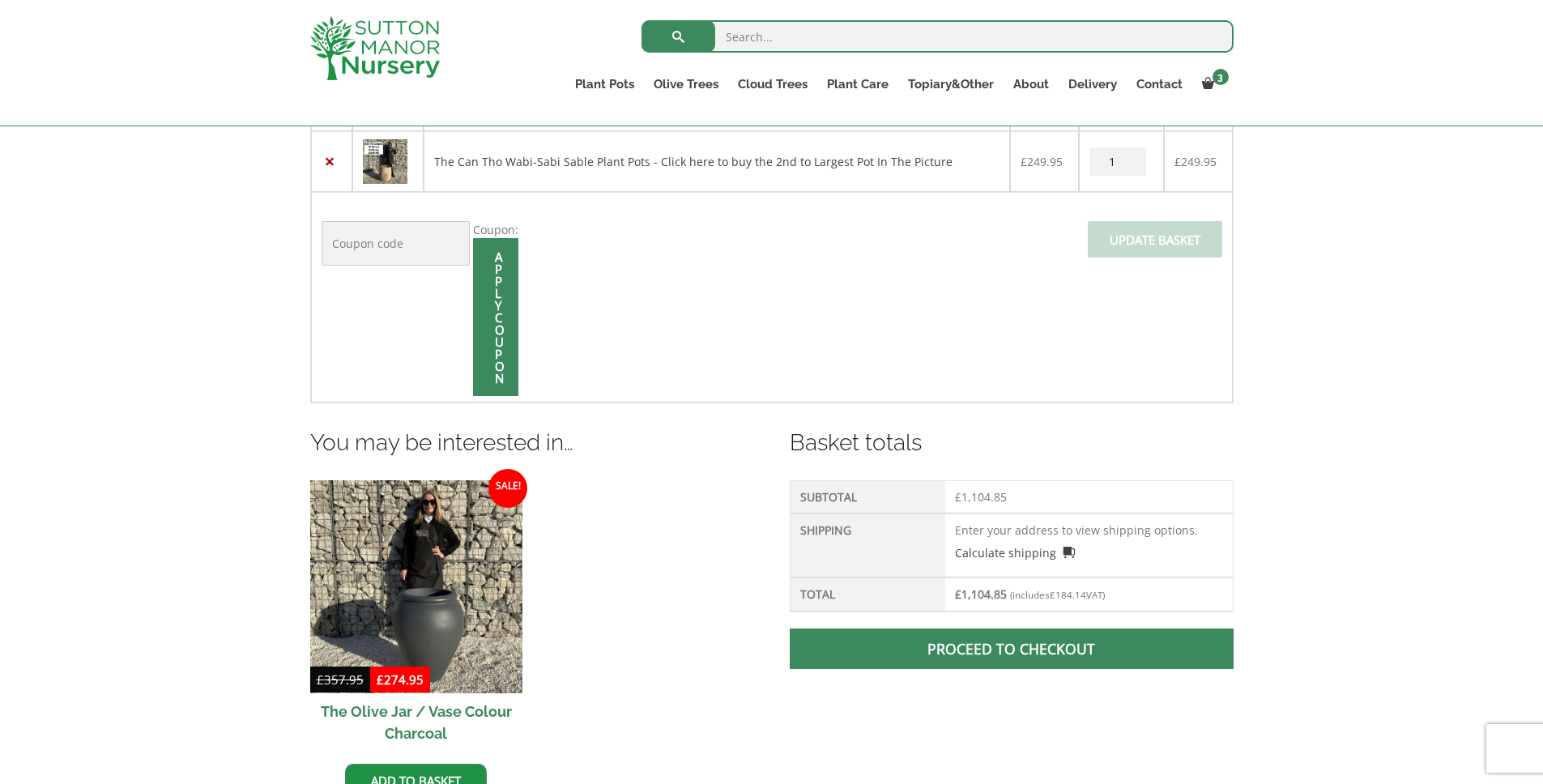
scroll to position [564, 0]
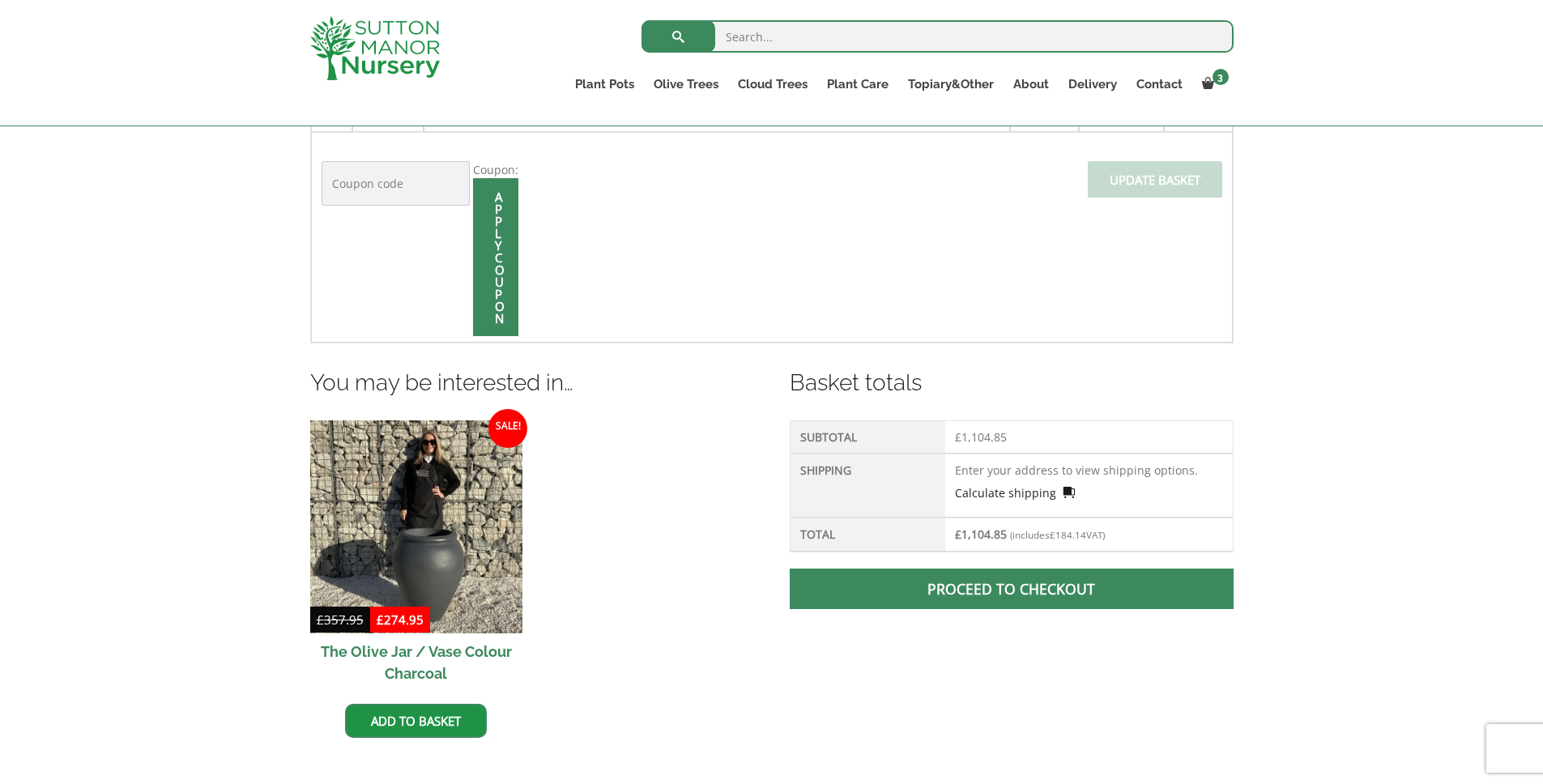
click at [1005, 494] on link "Calculate shipping" at bounding box center [1014, 492] width 120 height 17
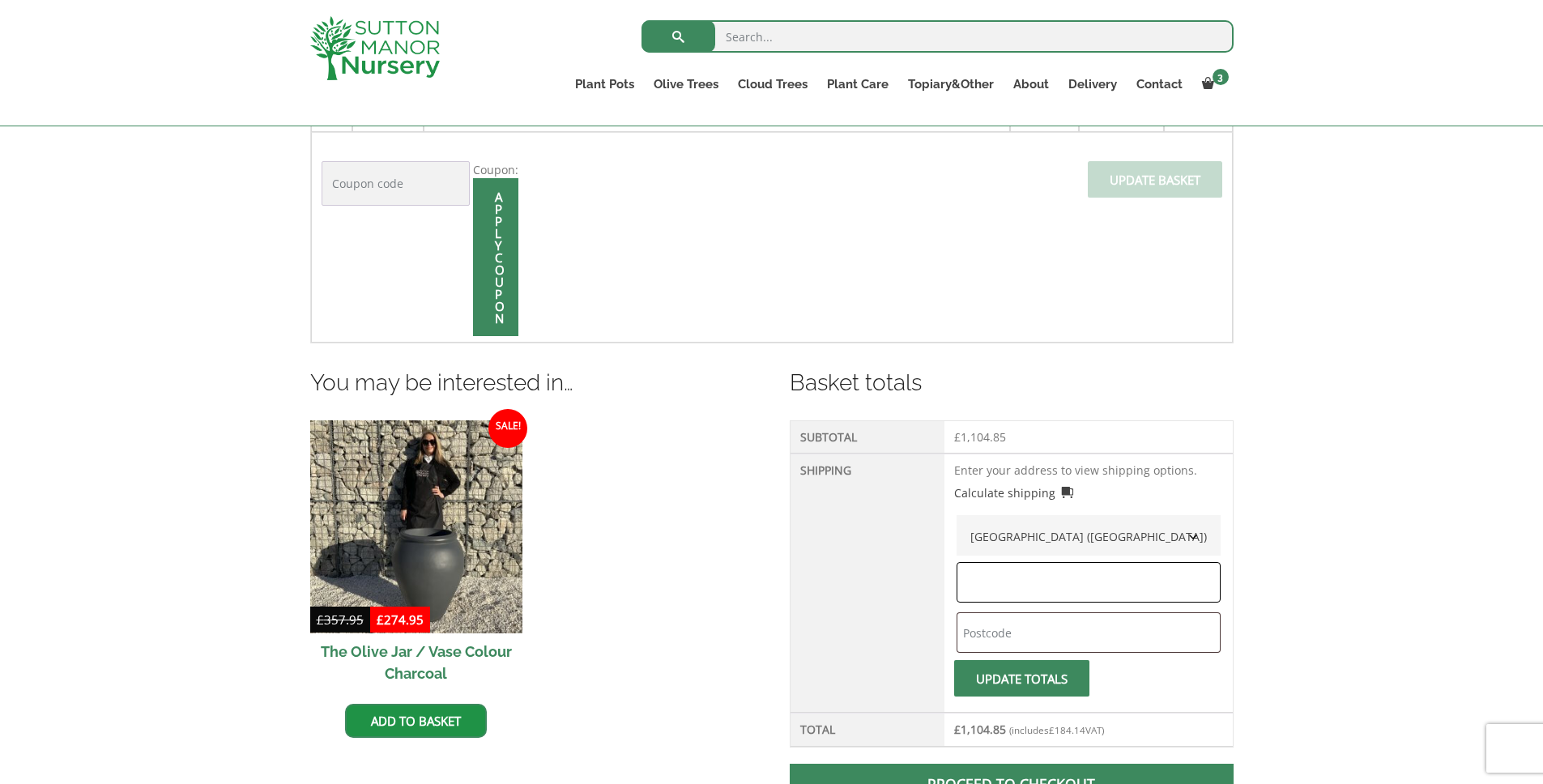
click at [1061, 580] on input "text" at bounding box center [1089, 582] width 264 height 41
type input "Surrey"
type input "k"
type input "KT20 6JF"
click at [1010, 670] on button "Update totals" at bounding box center [1022, 677] width 135 height 36
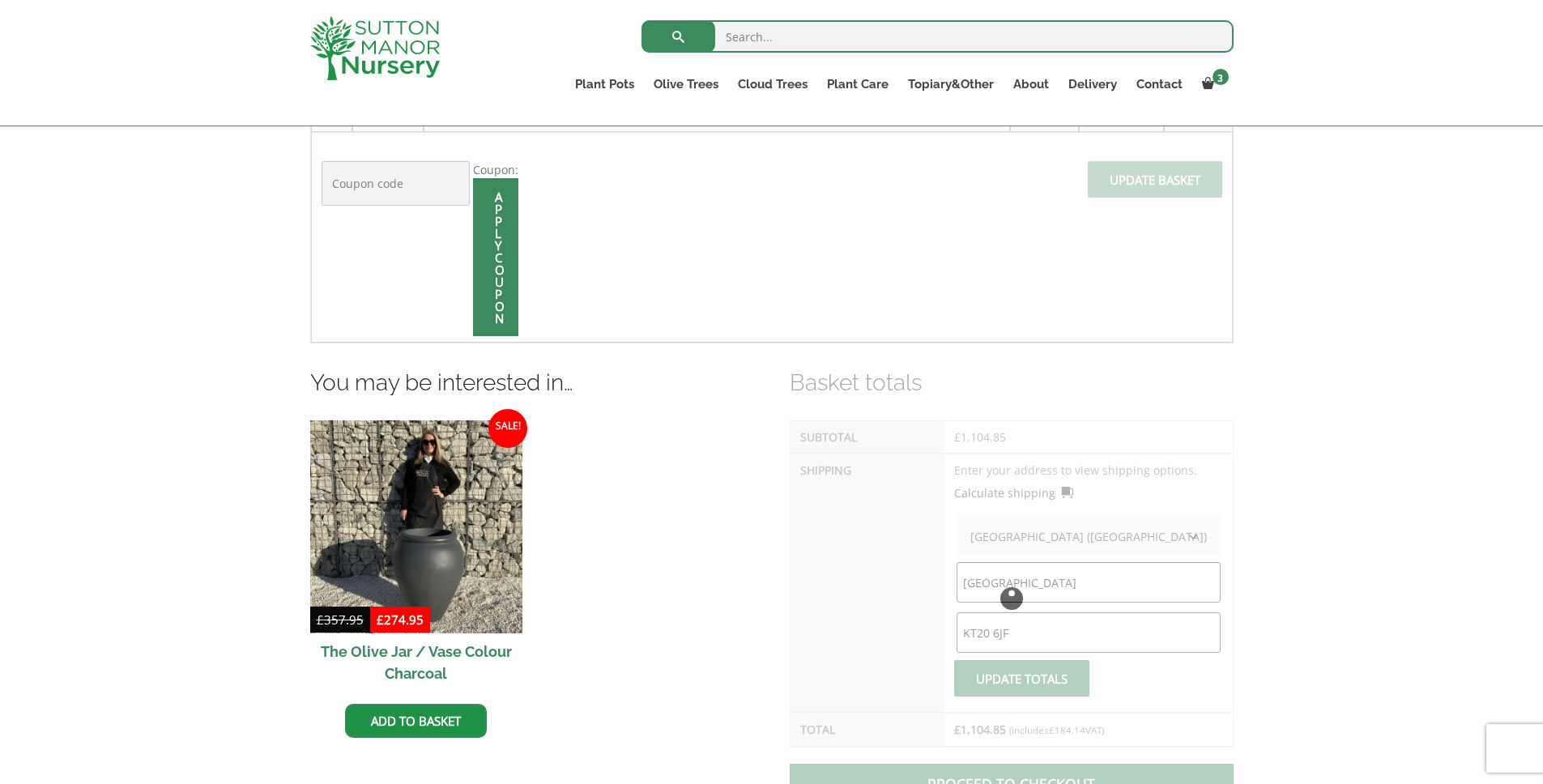
scroll to position [631, 0]
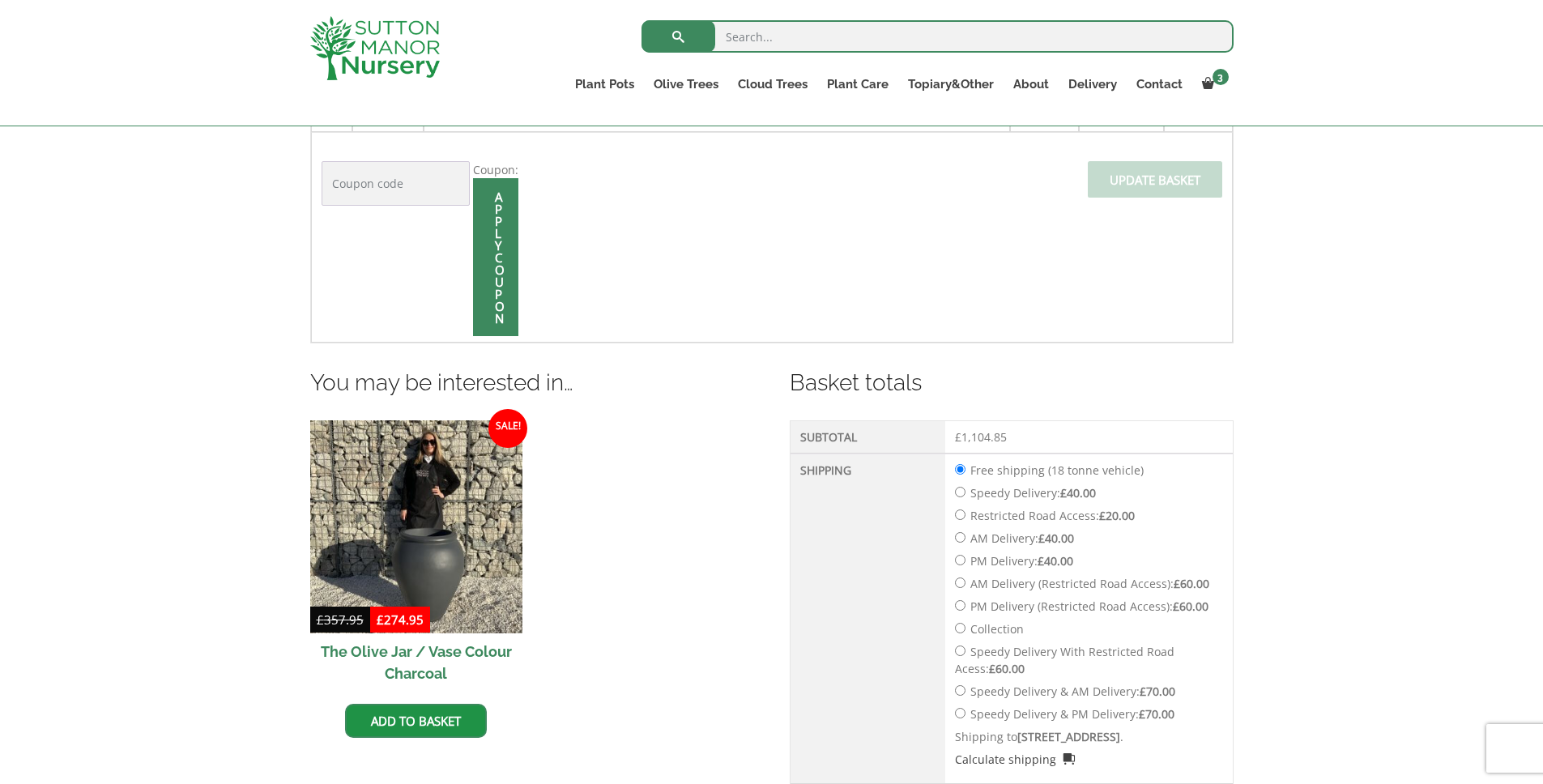
click at [1414, 368] on div "Shipping costs updated. Product Price Quantity Total × The Vung Tau Jar Wabi-Sa…" at bounding box center [772, 374] width 1543 height 1109
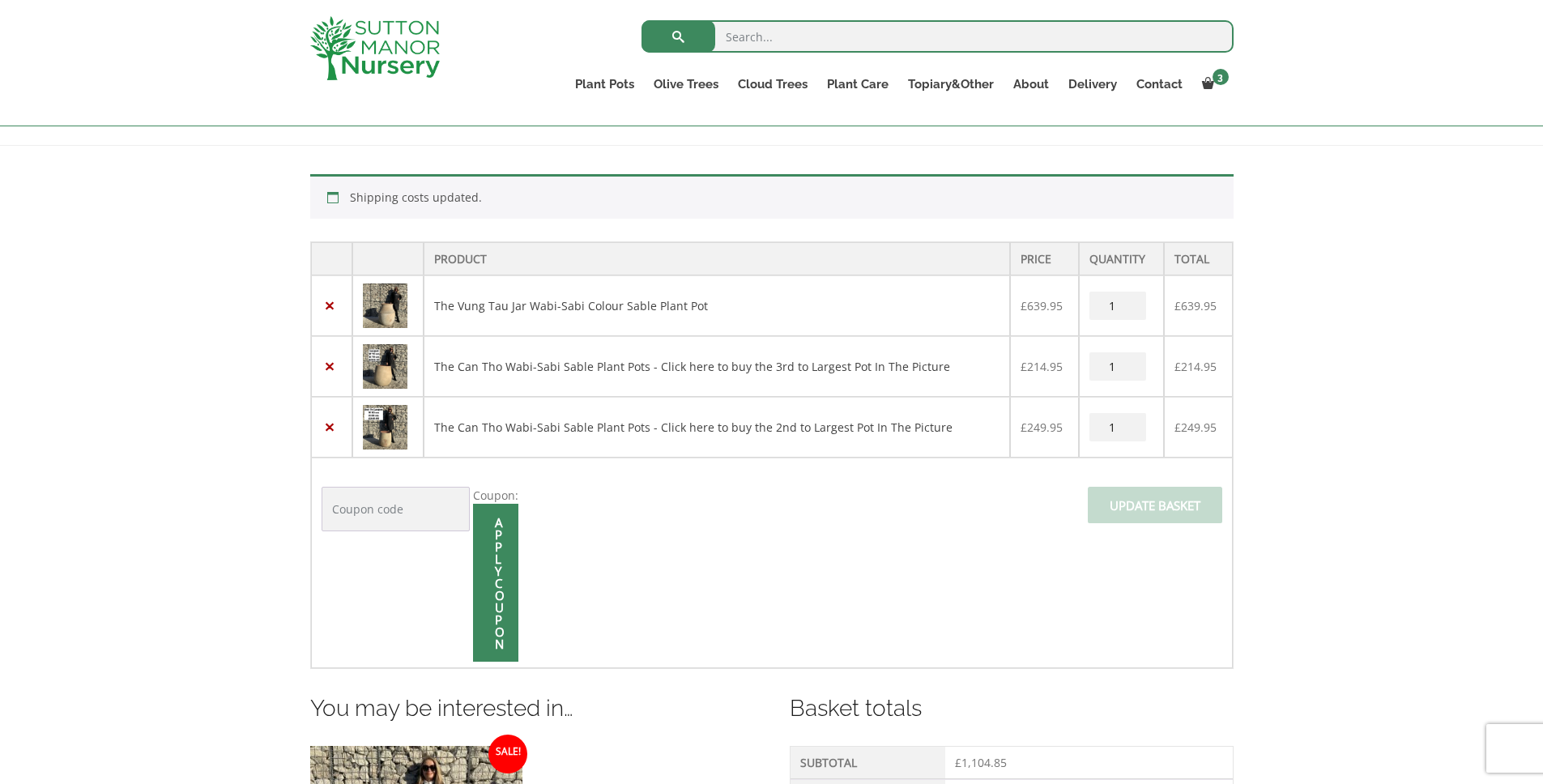
scroll to position [292, 0]
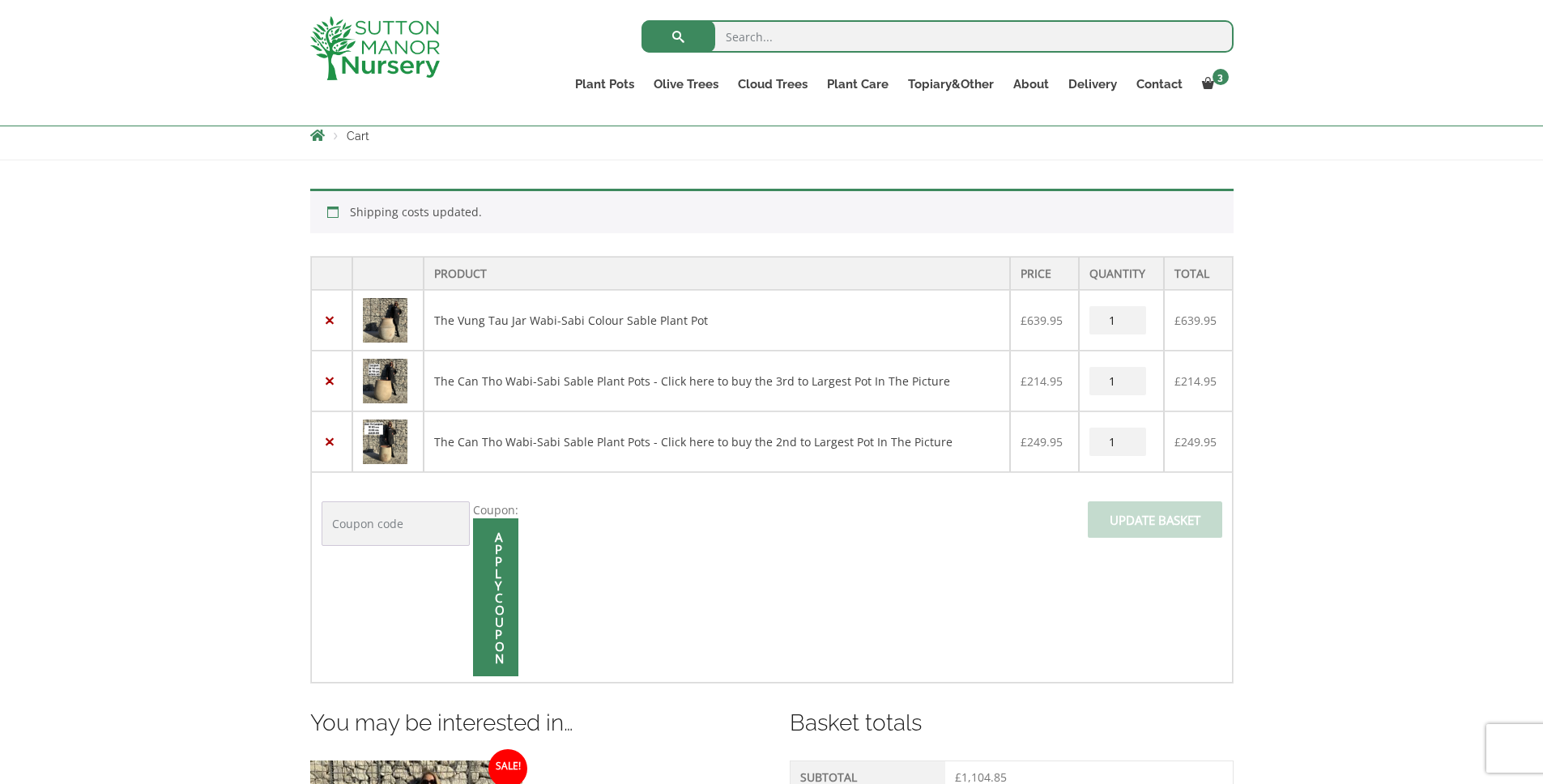
click at [397, 316] on img at bounding box center [385, 321] width 45 height 44
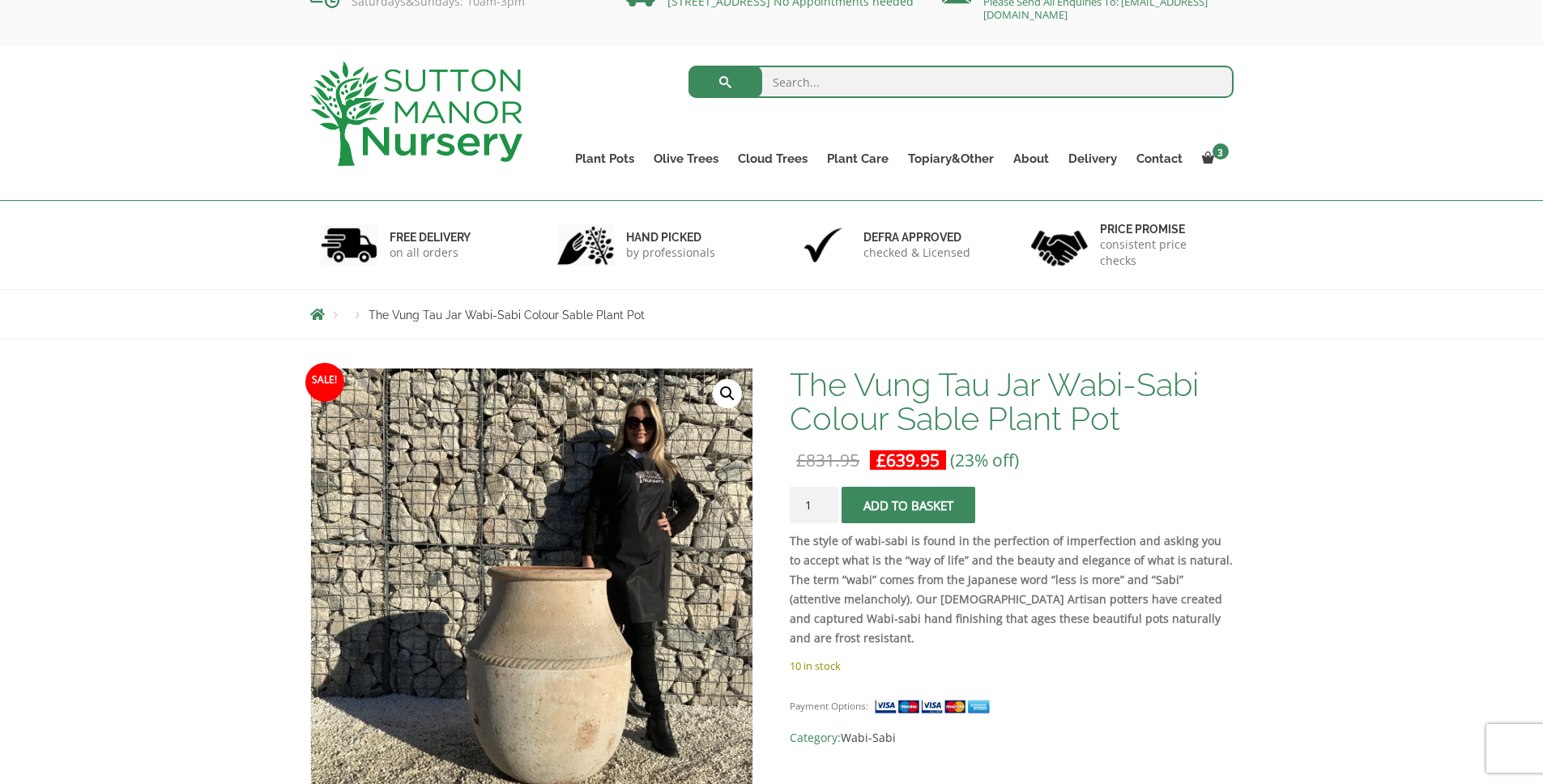
scroll to position [33, 0]
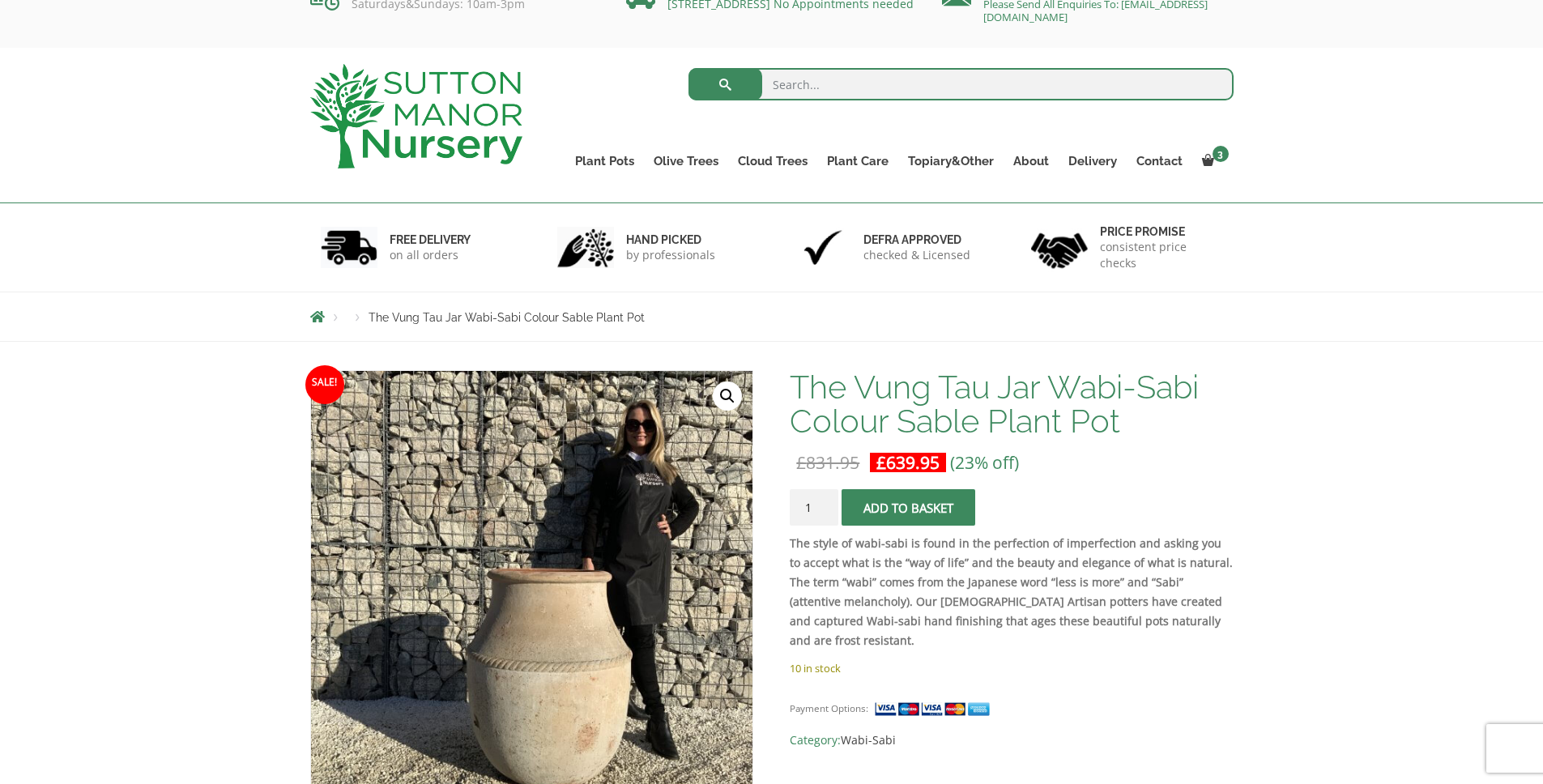
click at [1460, 323] on div "Products The Vung Tau Jar Wabi-Sabi Colour Sable Plant Pot" at bounding box center [772, 317] width 1543 height 50
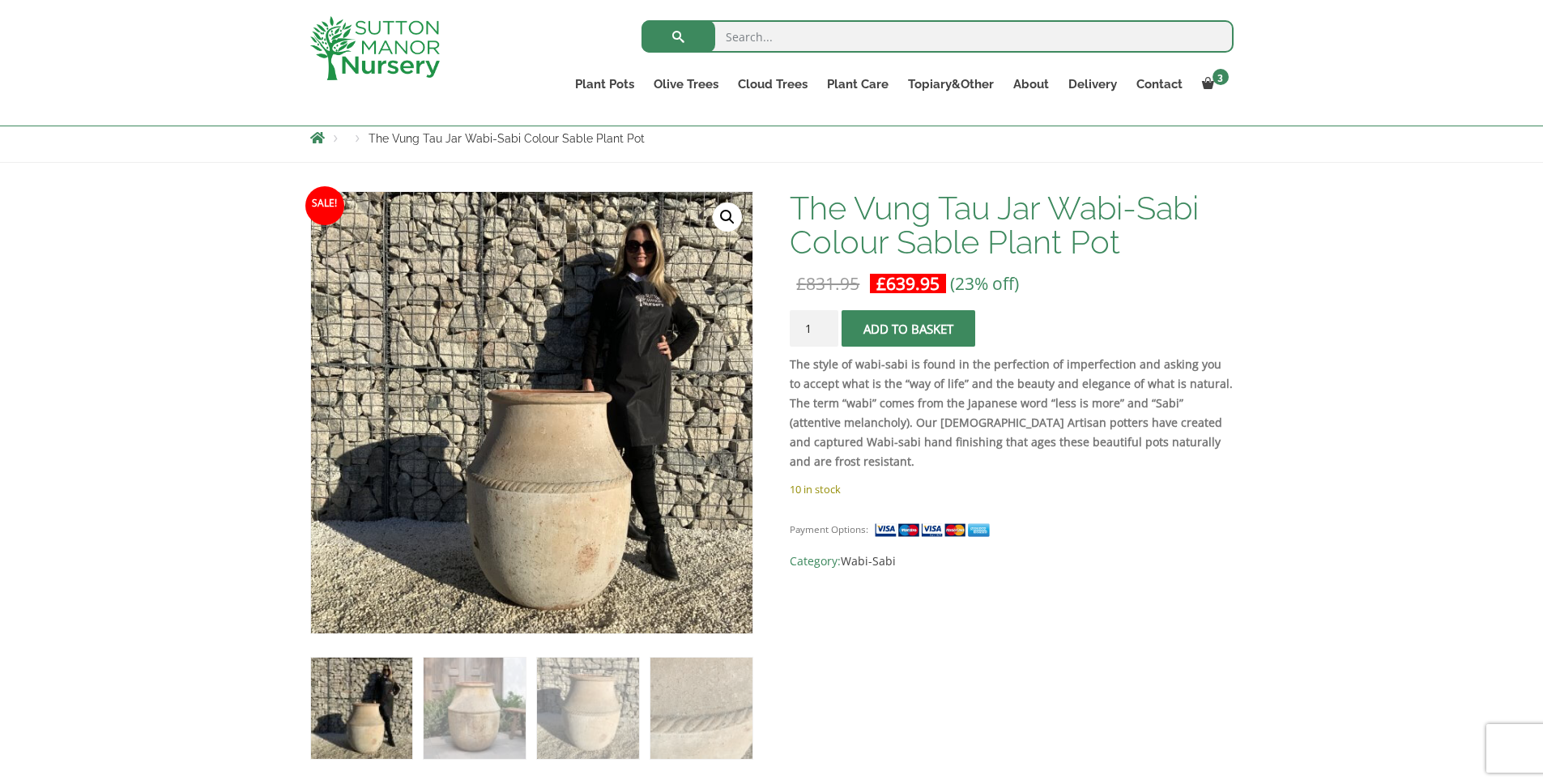
scroll to position [232, 0]
